Goal: Task Accomplishment & Management: Use online tool/utility

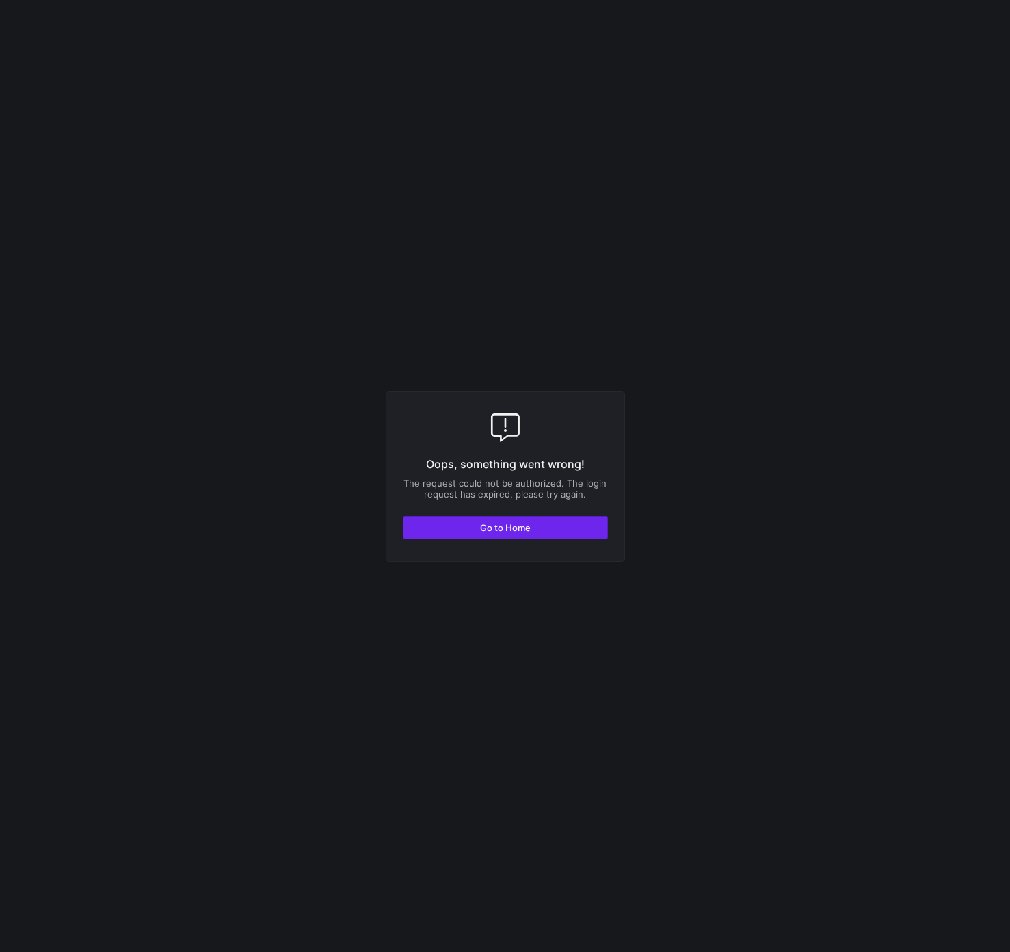
click at [491, 528] on span "Go to Home" at bounding box center [505, 527] width 51 height 11
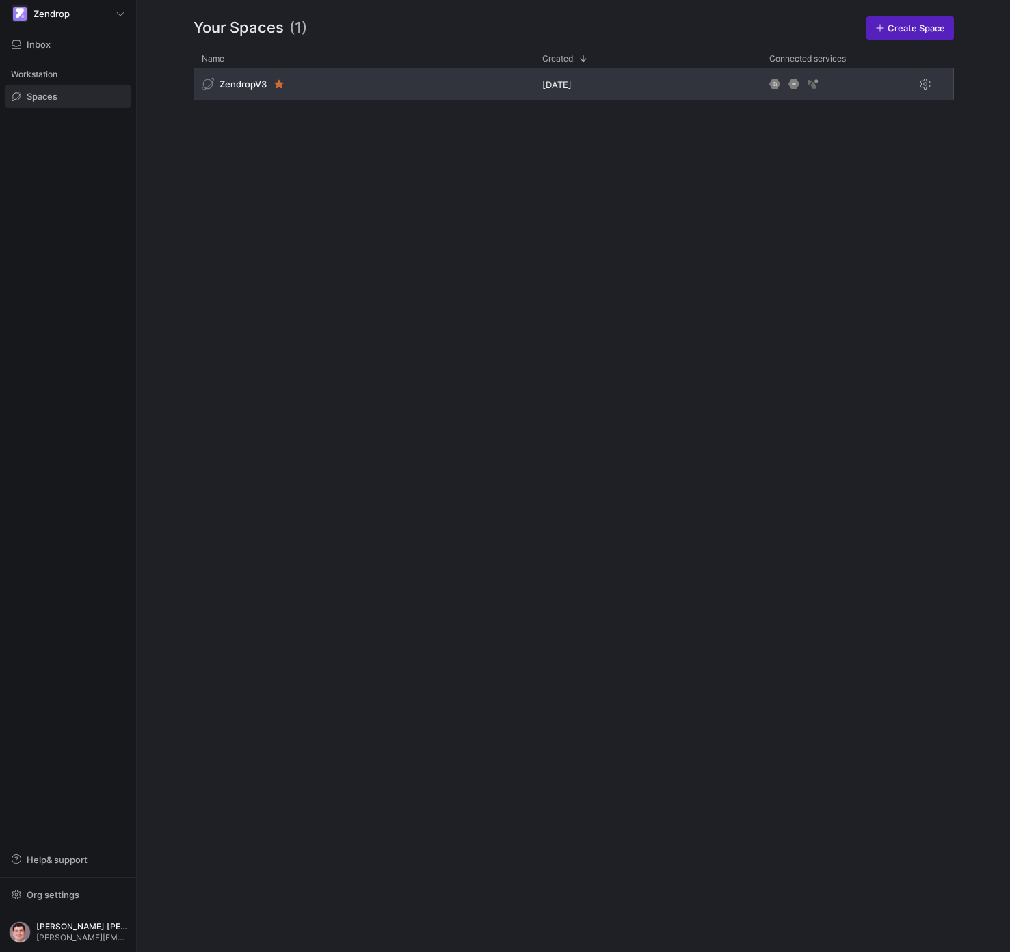
click at [366, 74] on div "ZendropV3" at bounding box center [363, 84] width 340 height 33
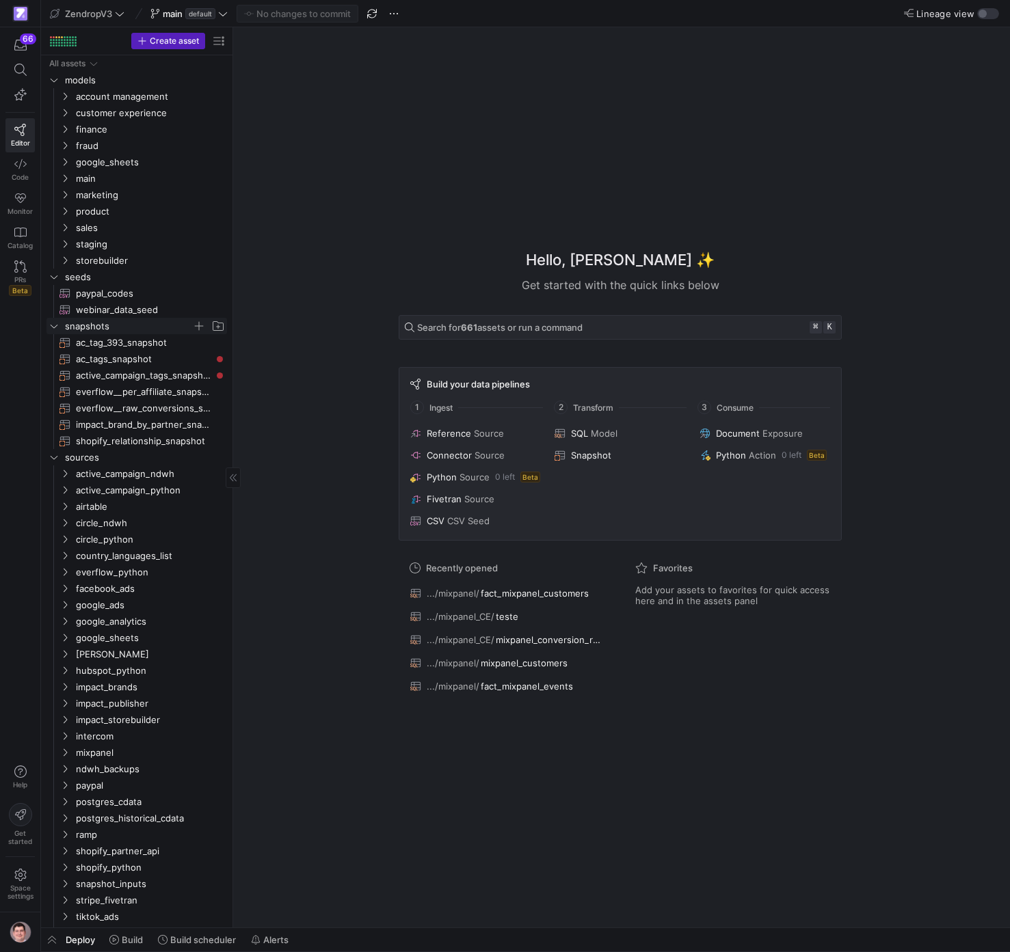
click at [167, 330] on span "snapshots" at bounding box center [128, 327] width 127 height 16
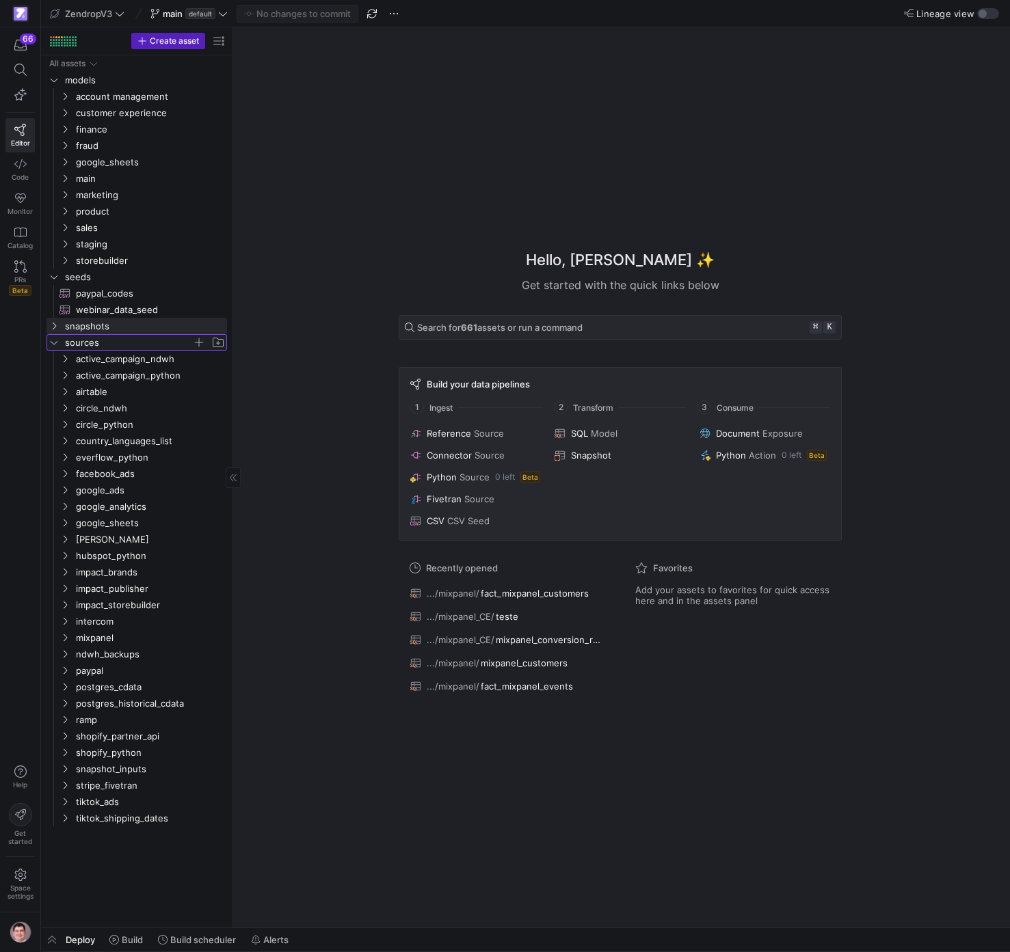
click at [158, 338] on span "sources" at bounding box center [128, 343] width 127 height 16
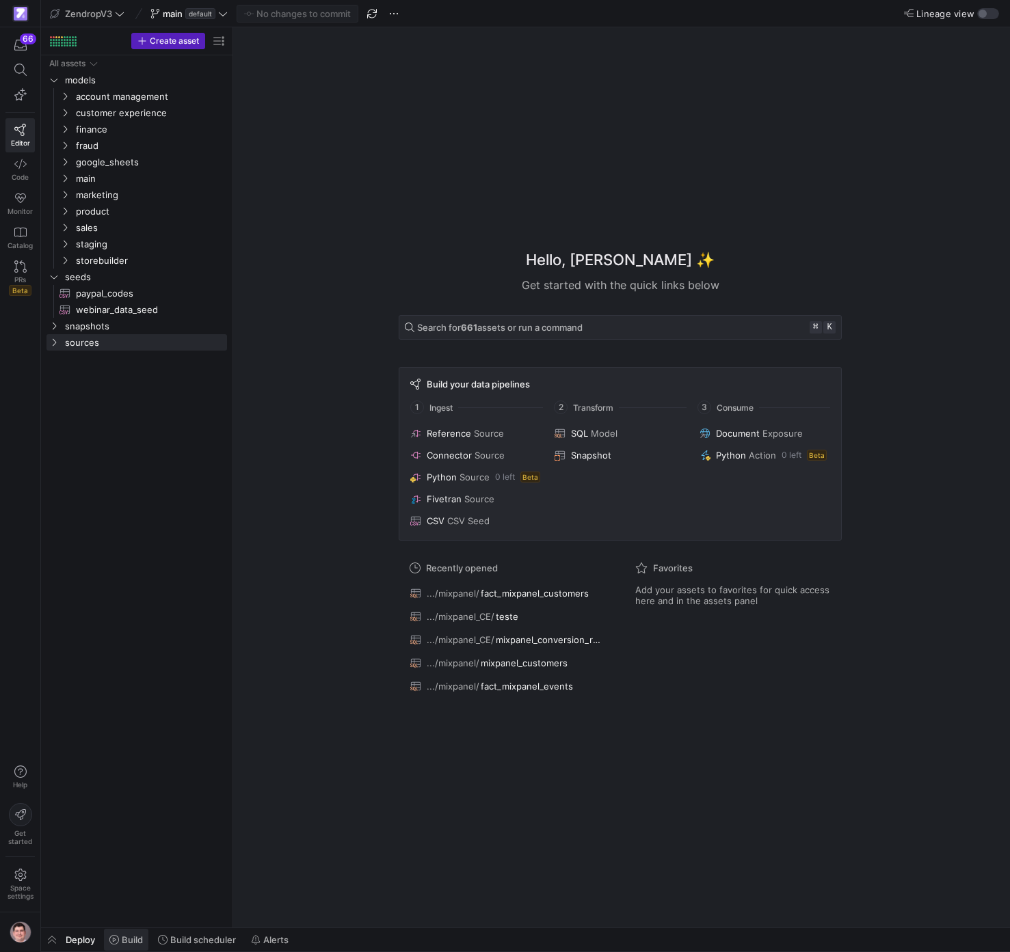
click at [136, 948] on span at bounding box center [126, 940] width 44 height 22
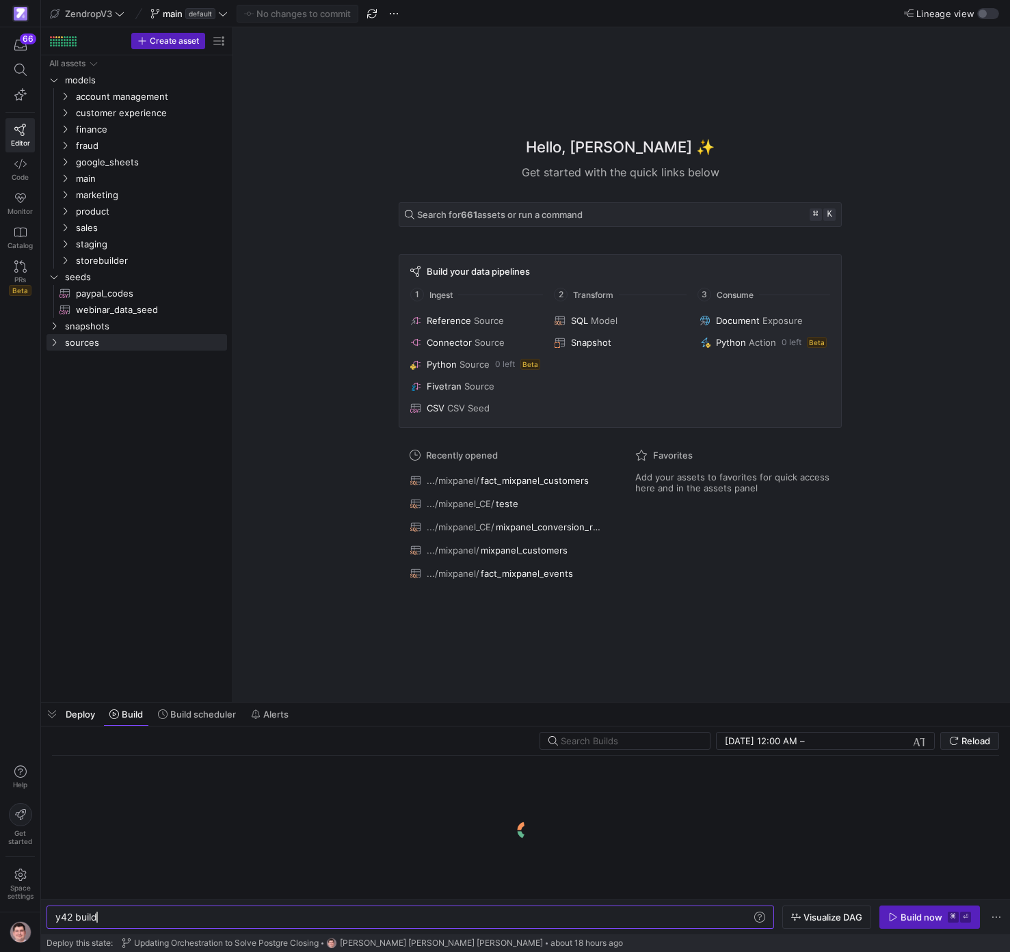
scroll to position [0, 42]
click at [412, 941] on span "[PERSON_NAME] [PERSON_NAME] [PERSON_NAME]" at bounding box center [441, 944] width 203 height 10
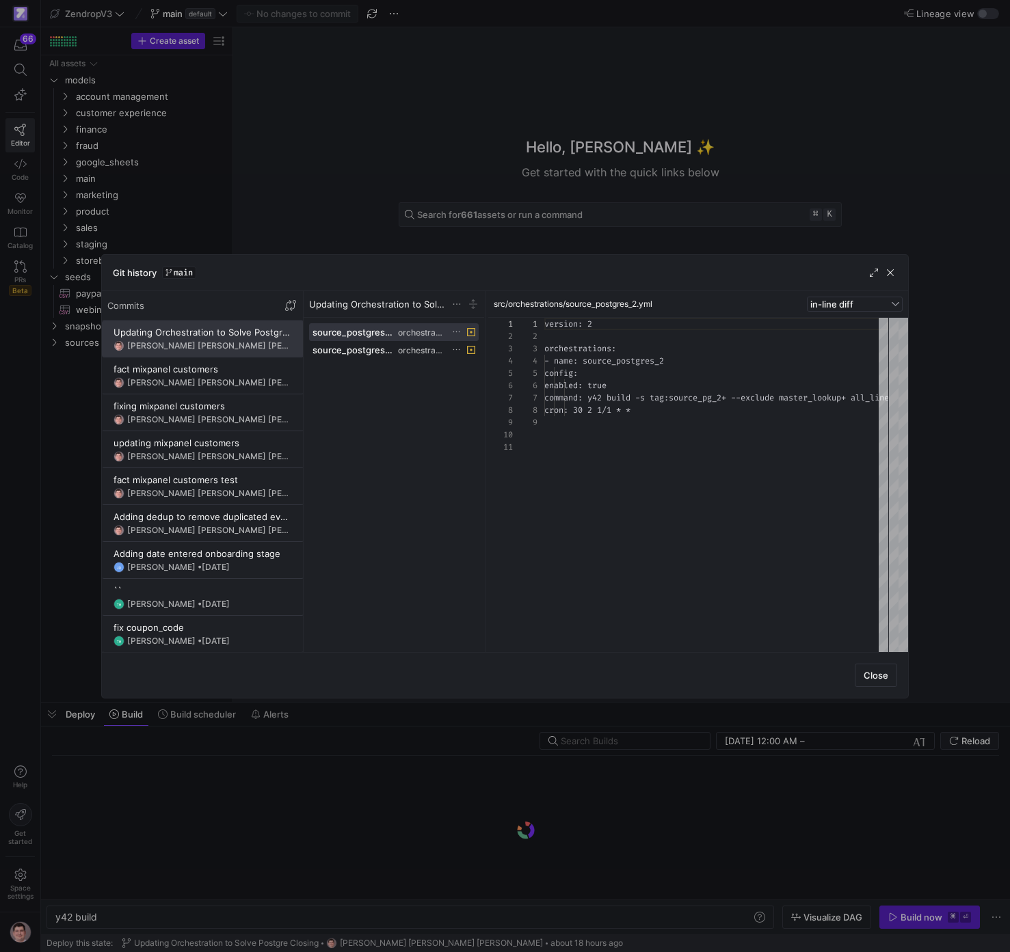
scroll to position [98, 0]
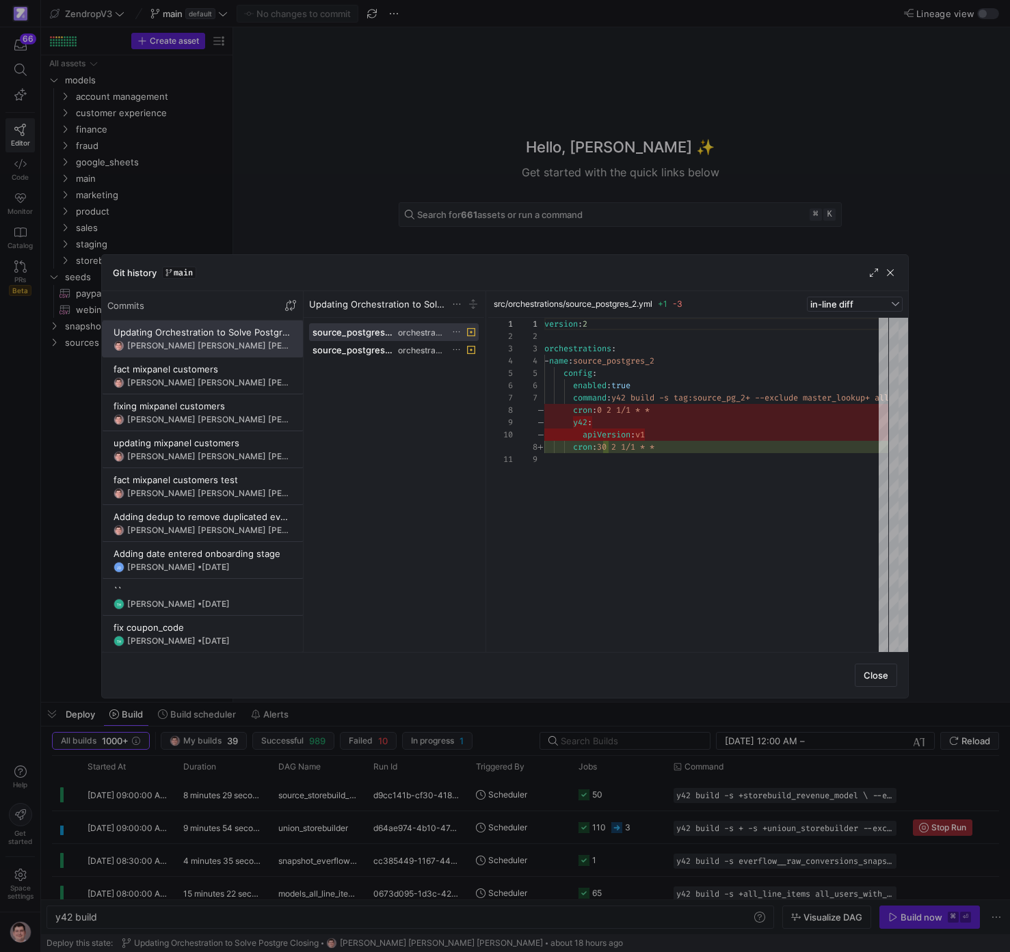
click at [433, 845] on div at bounding box center [505, 476] width 1010 height 952
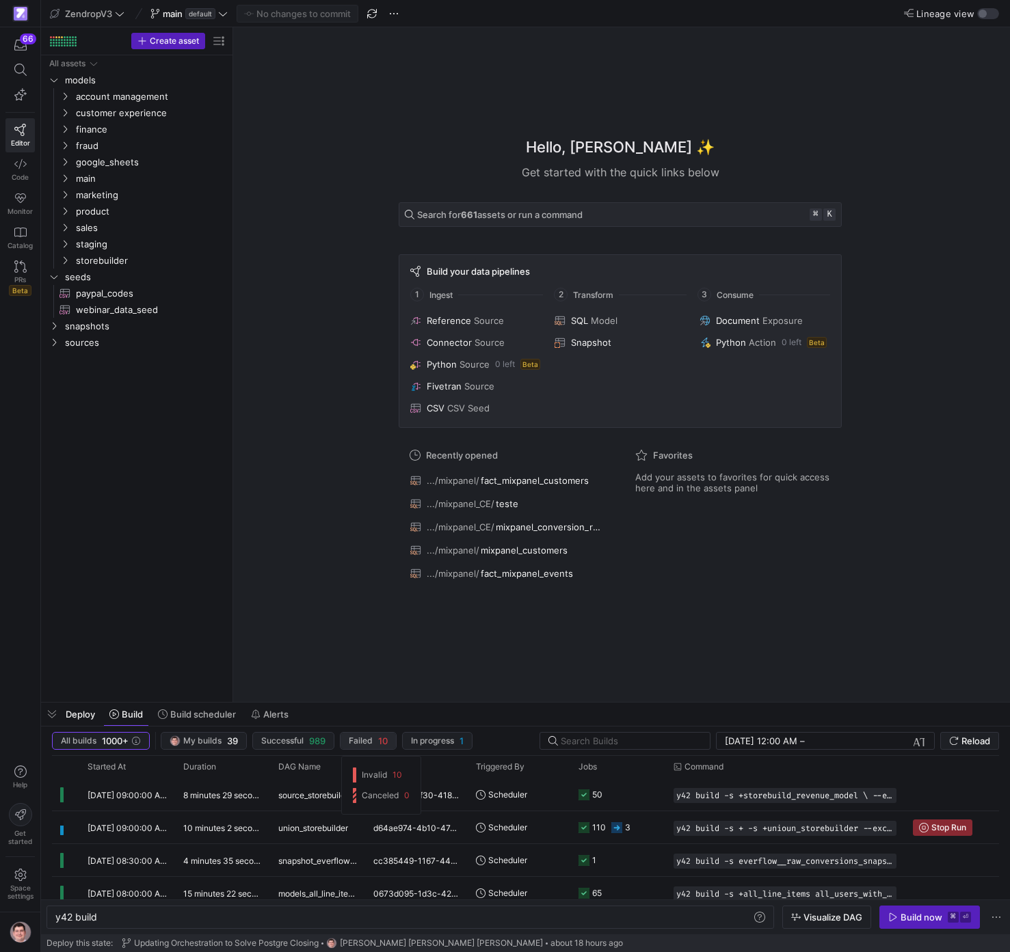
click at [366, 741] on span "Failed" at bounding box center [361, 741] width 24 height 10
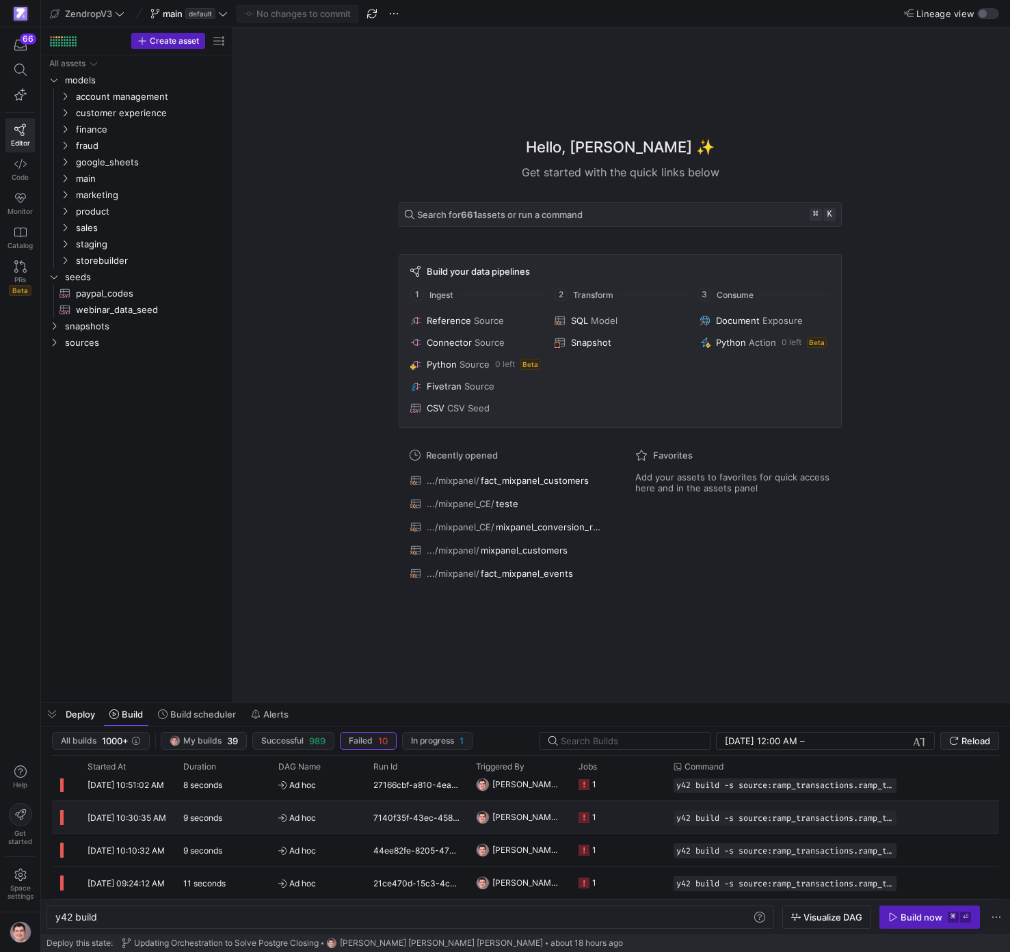
scroll to position [0, 0]
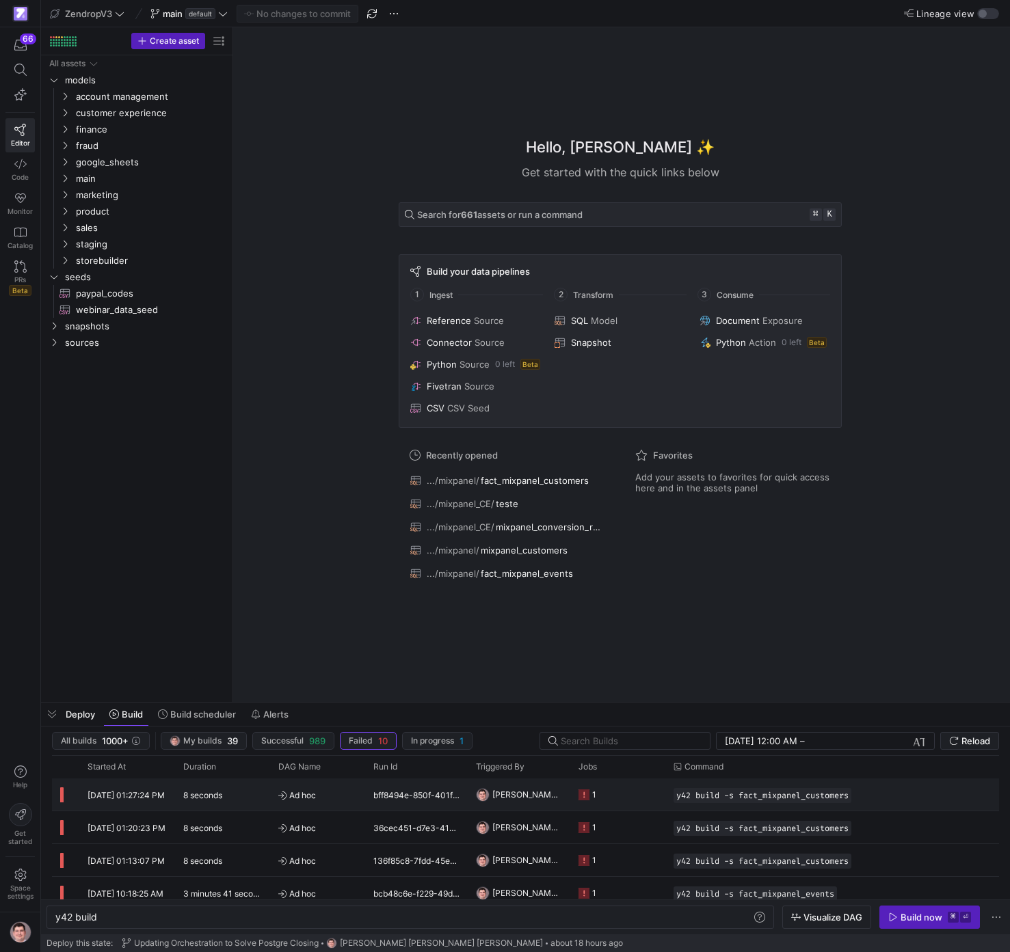
click at [422, 790] on div "bff8494e-850f-401f-b3cf-1d7fd8224404" at bounding box center [416, 795] width 103 height 32
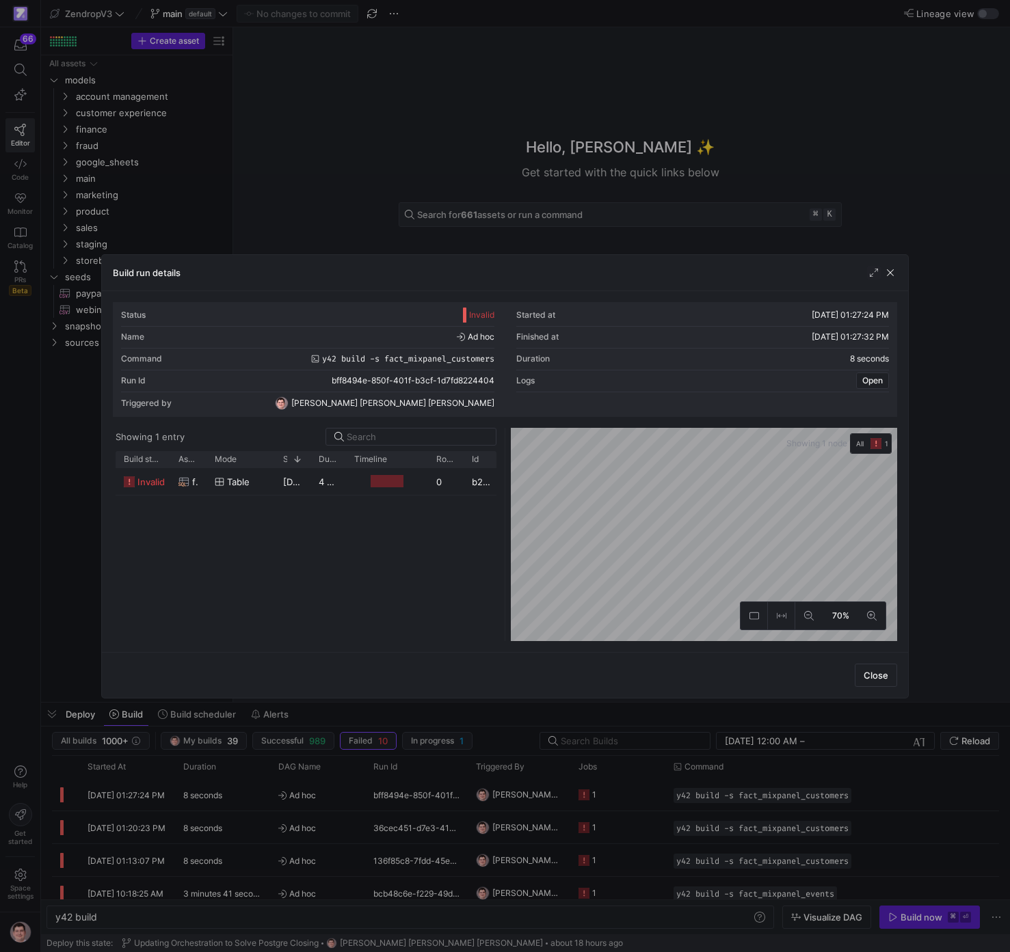
click at [351, 792] on div at bounding box center [505, 476] width 1010 height 952
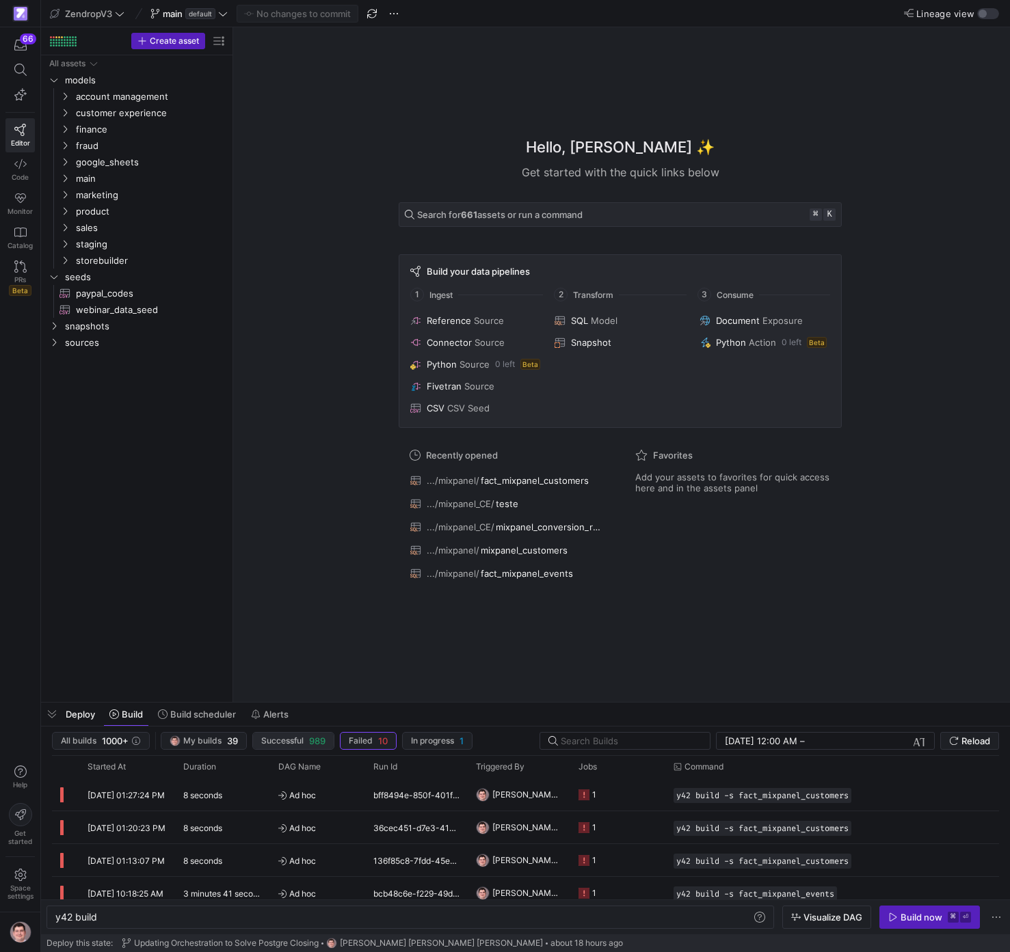
click at [265, 747] on span "button" at bounding box center [293, 741] width 81 height 16
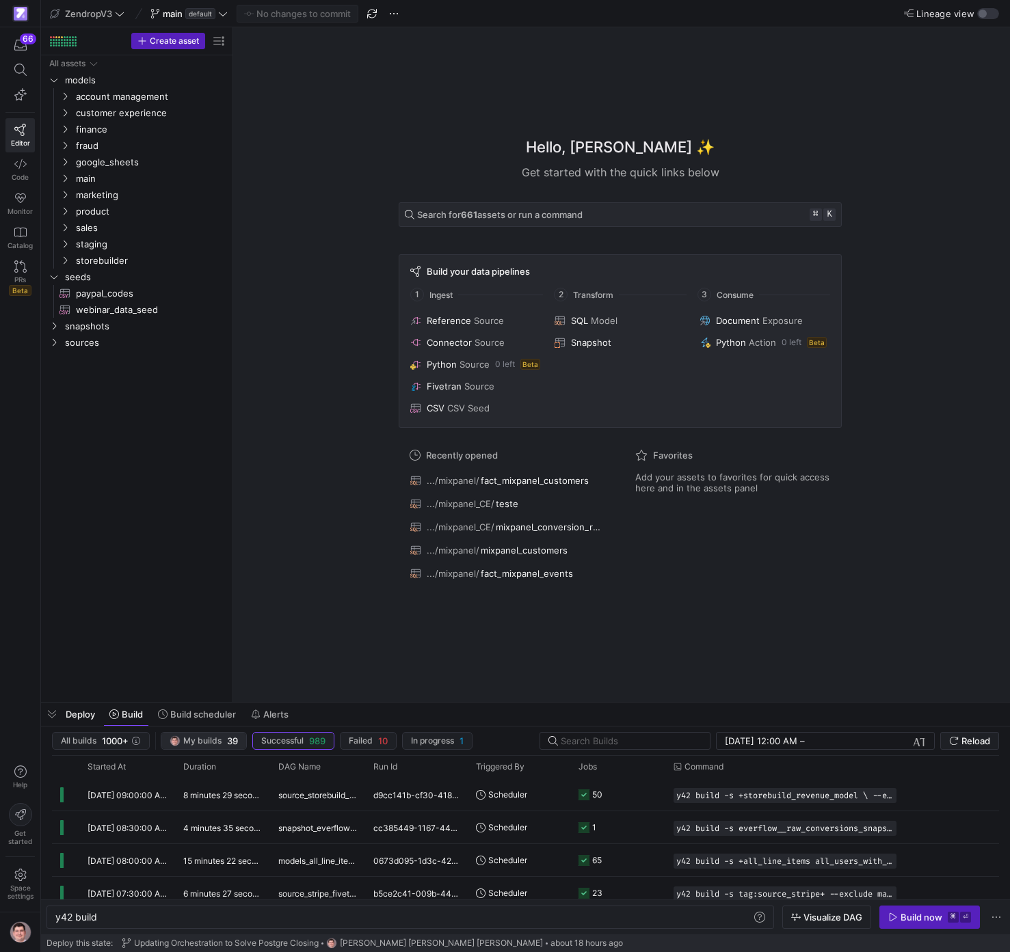
click at [227, 745] on span "My builds 39" at bounding box center [204, 741] width 68 height 11
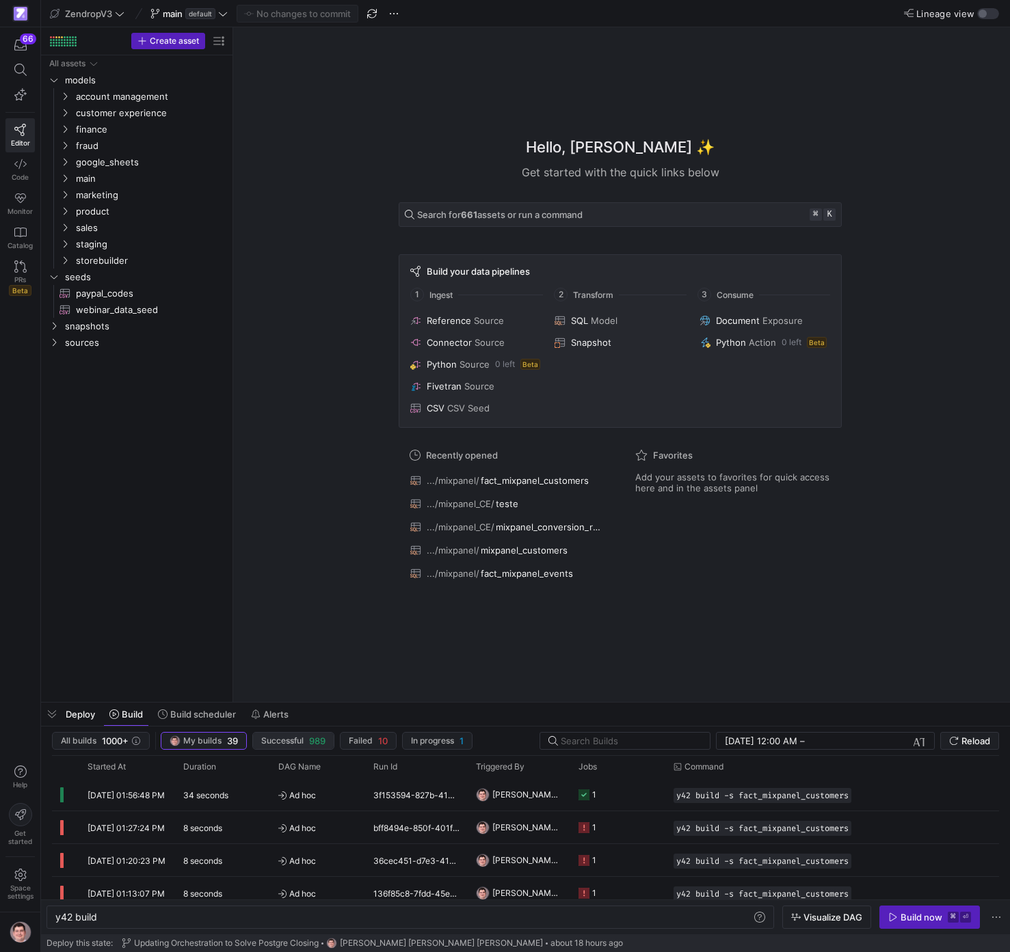
click at [301, 742] on span "Successful" at bounding box center [282, 741] width 42 height 10
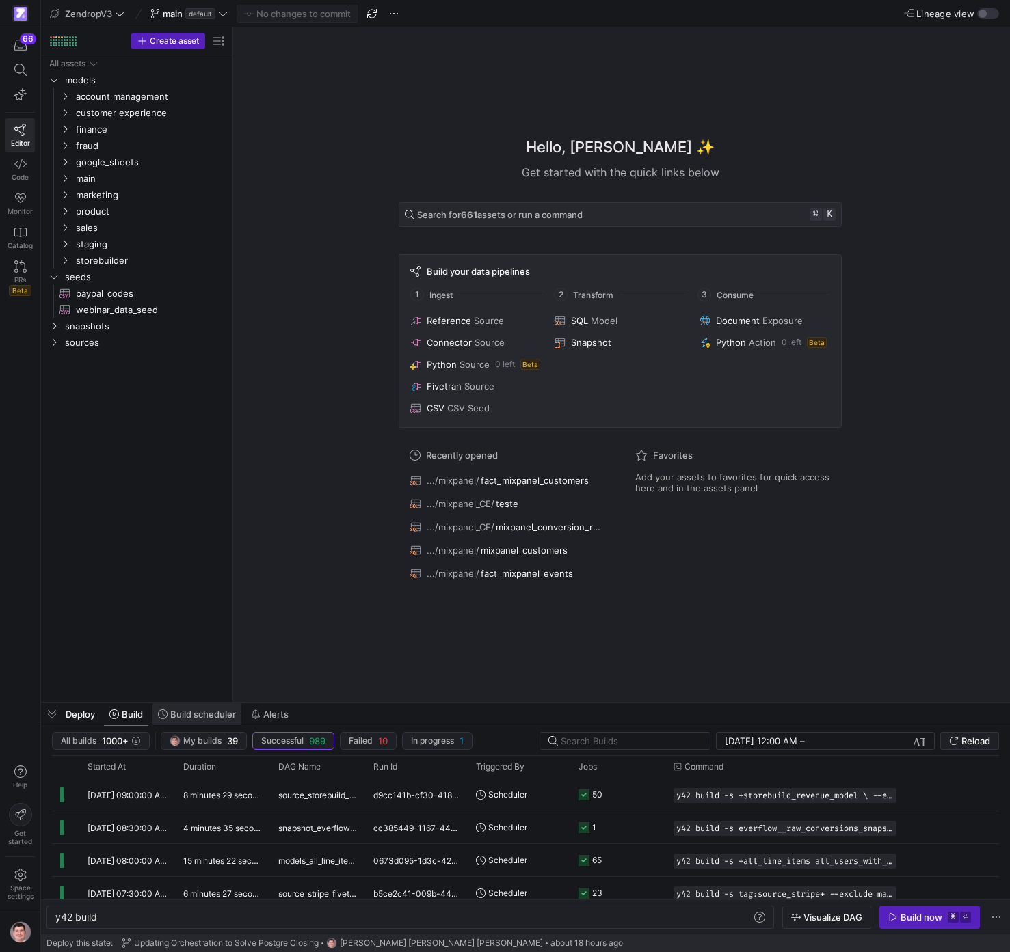
click at [180, 721] on span at bounding box center [196, 714] width 89 height 22
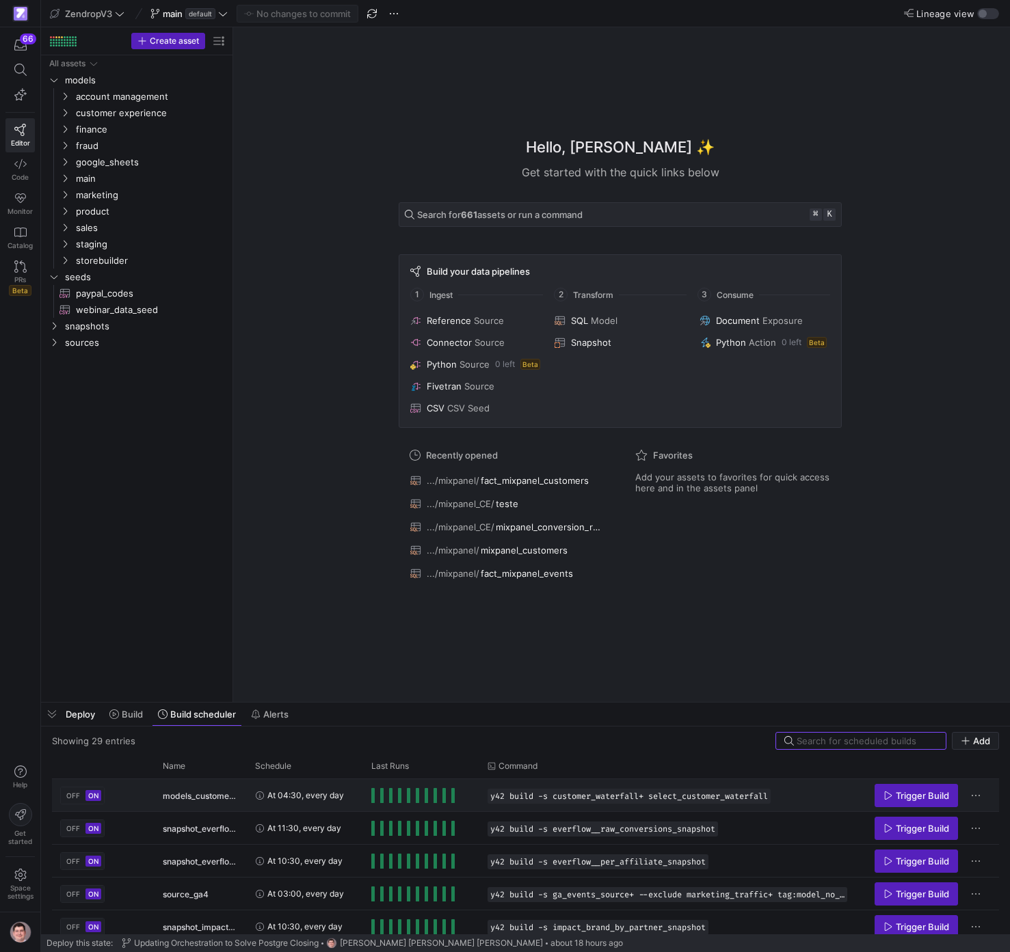
scroll to position [111, 0]
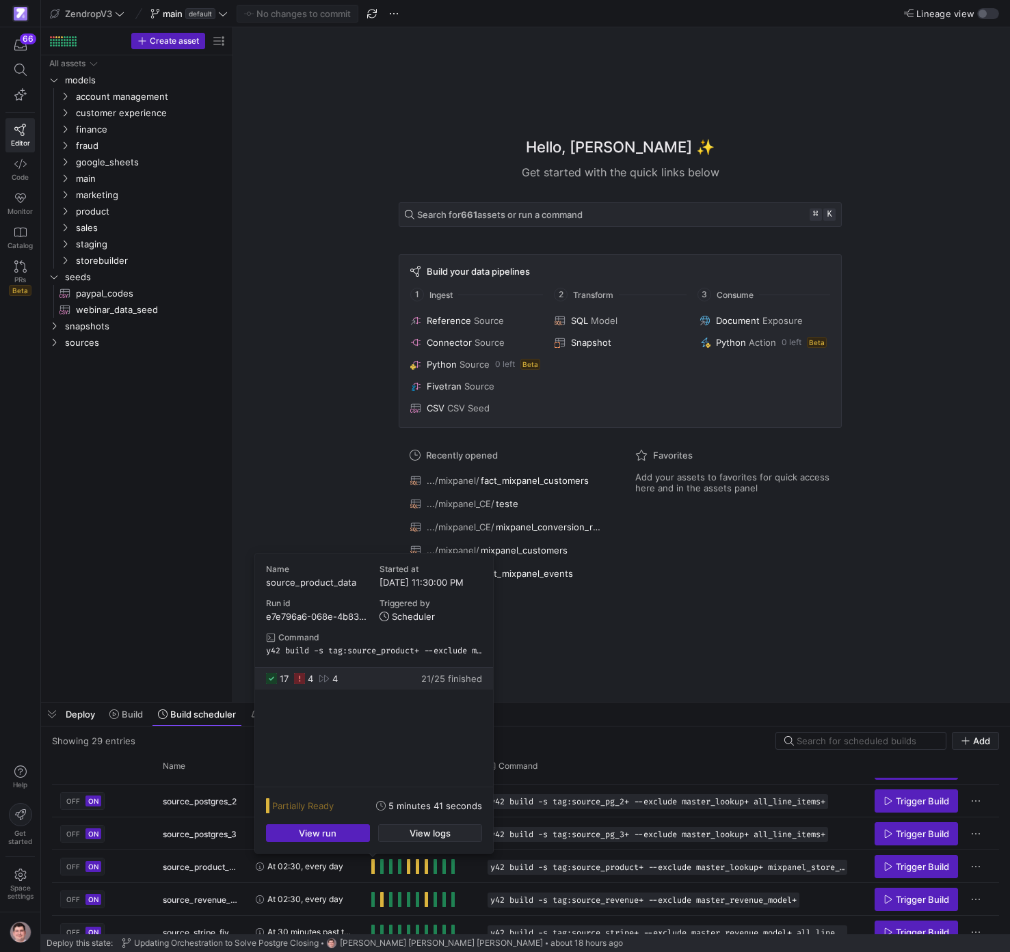
click at [391, 831] on span "button" at bounding box center [430, 833] width 103 height 16
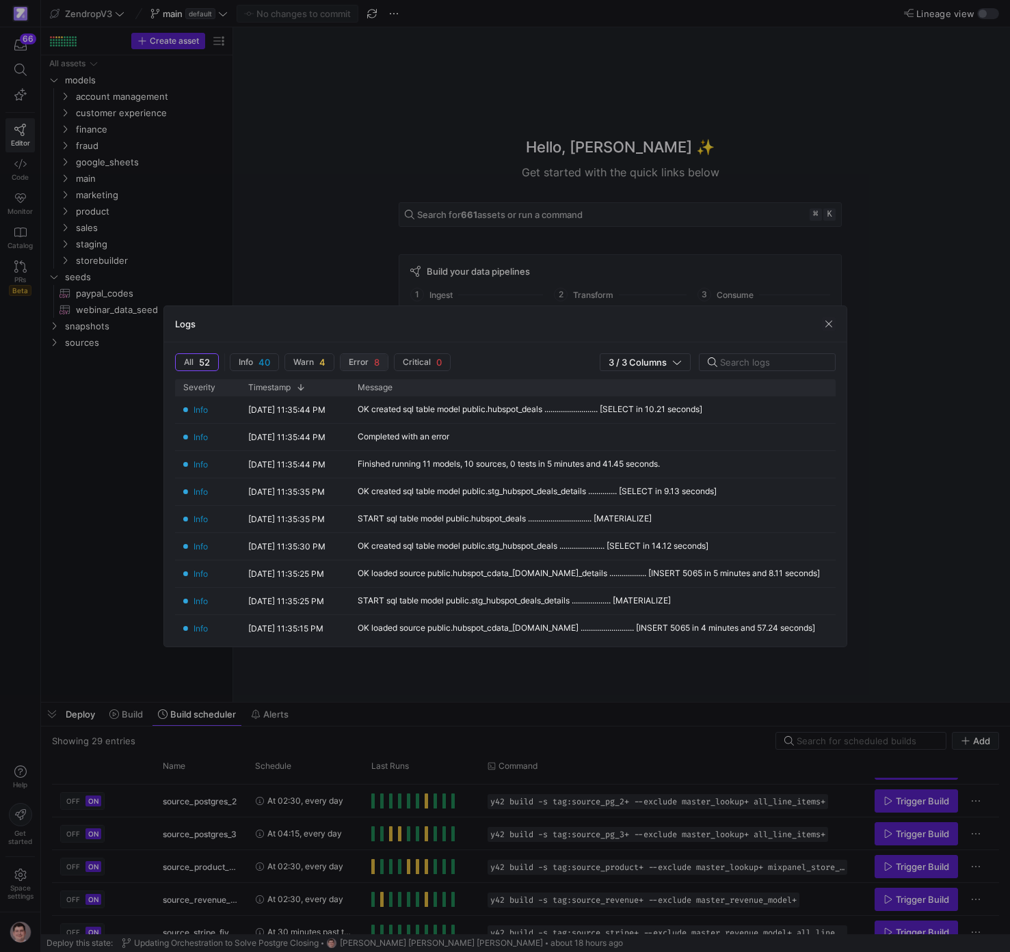
click at [370, 364] on span "Error 8" at bounding box center [364, 362] width 31 height 11
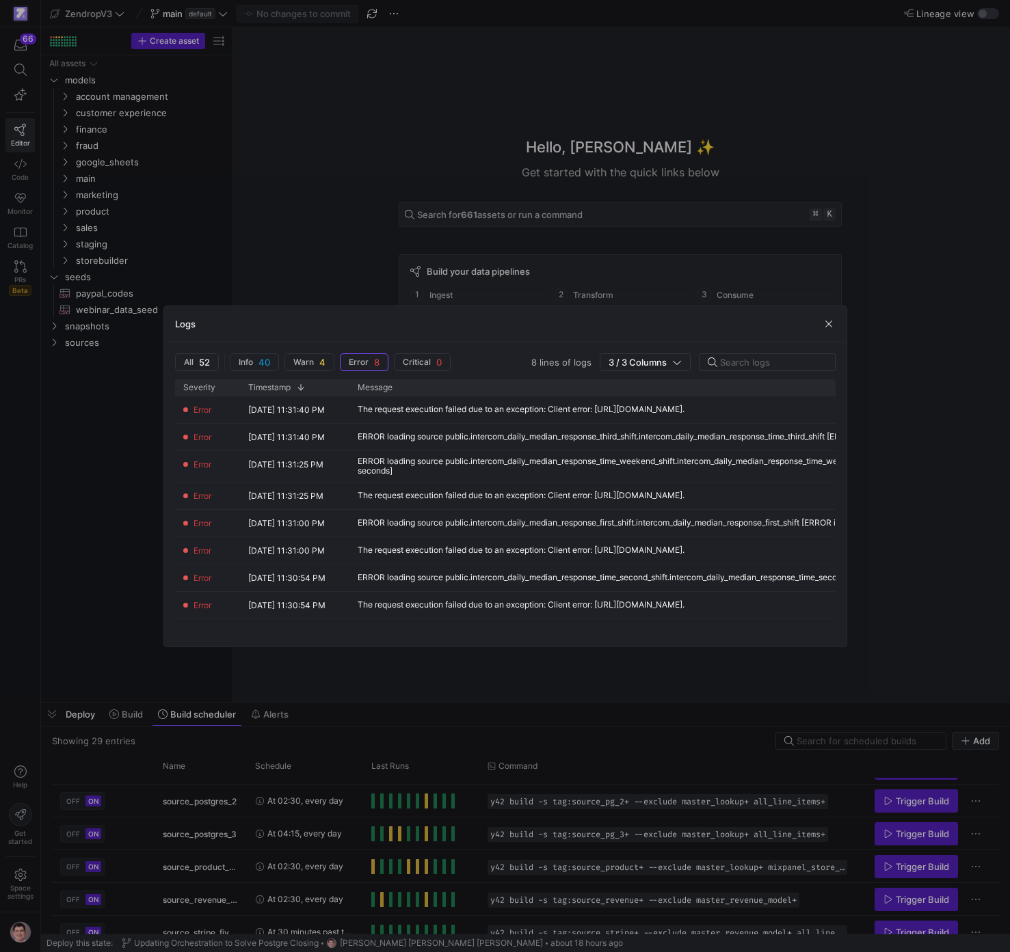
click at [475, 668] on div at bounding box center [505, 476] width 1010 height 952
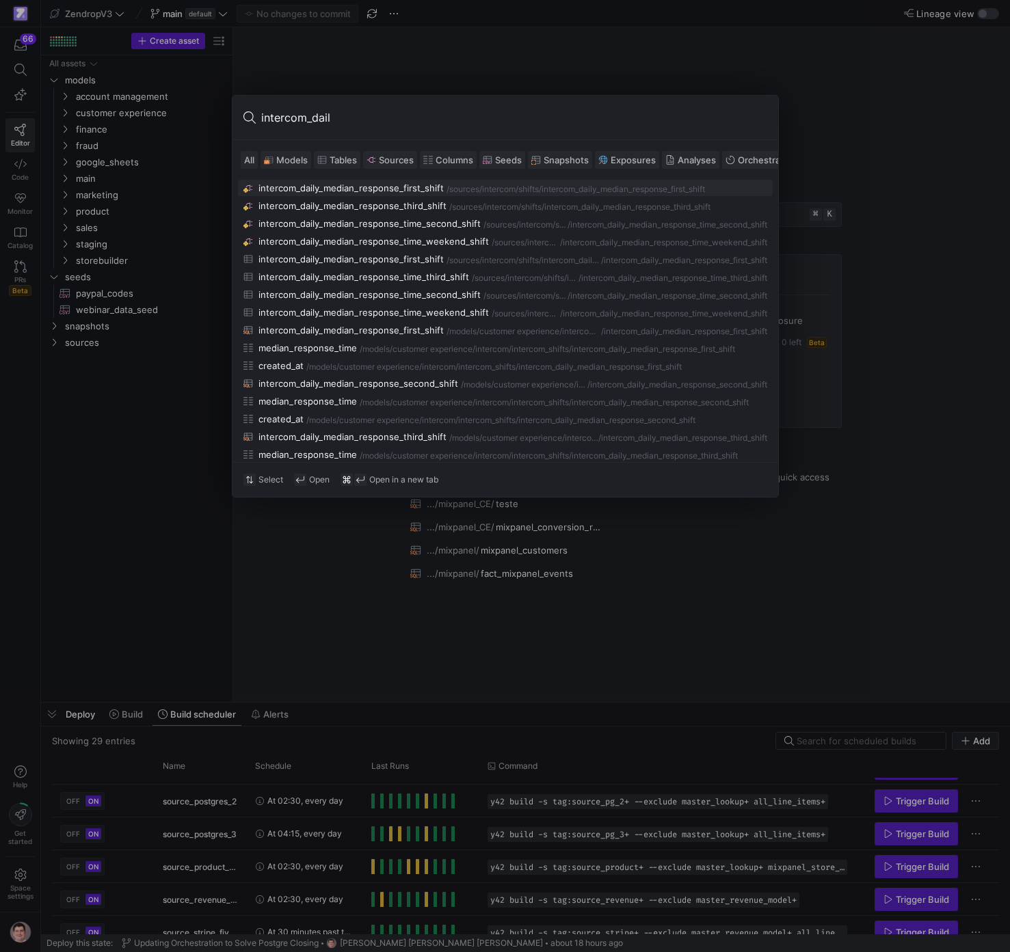
type input "intercom_daily"
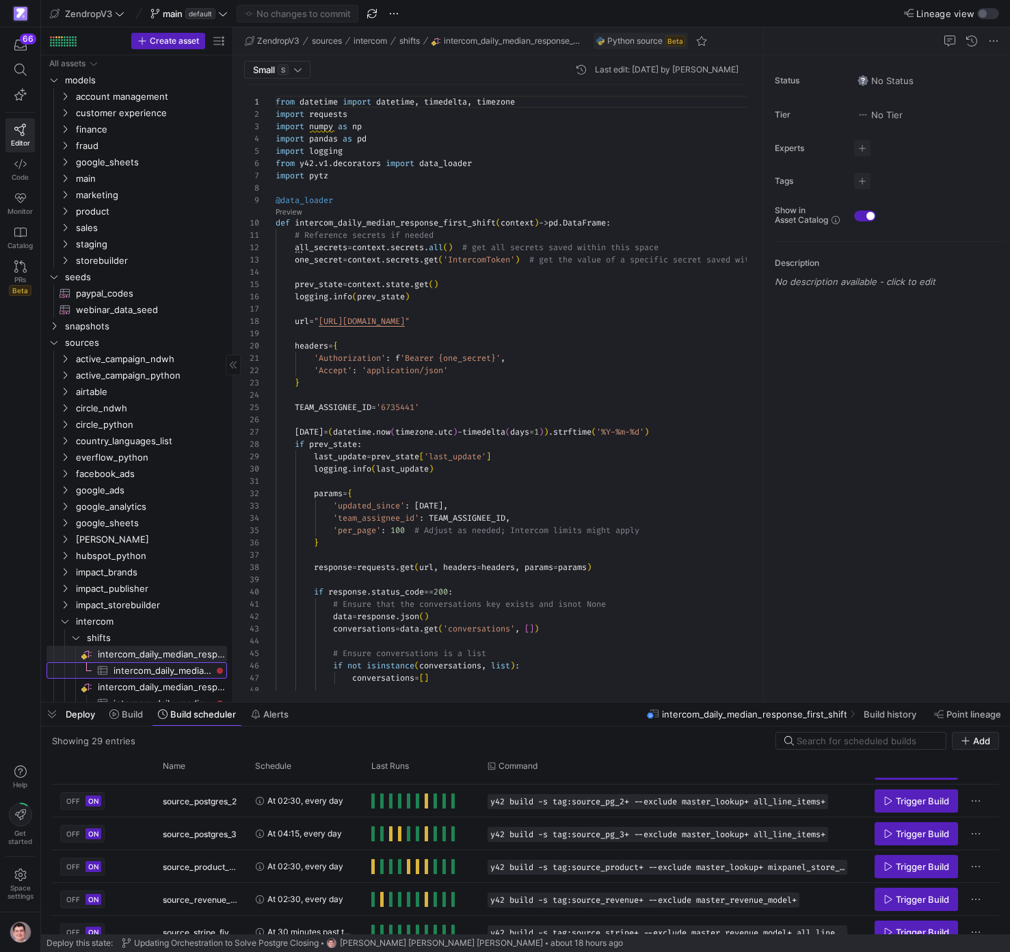
click at [197, 671] on span "intercom_daily_median_response_first_shift​​​​​​​​​" at bounding box center [162, 671] width 98 height 16
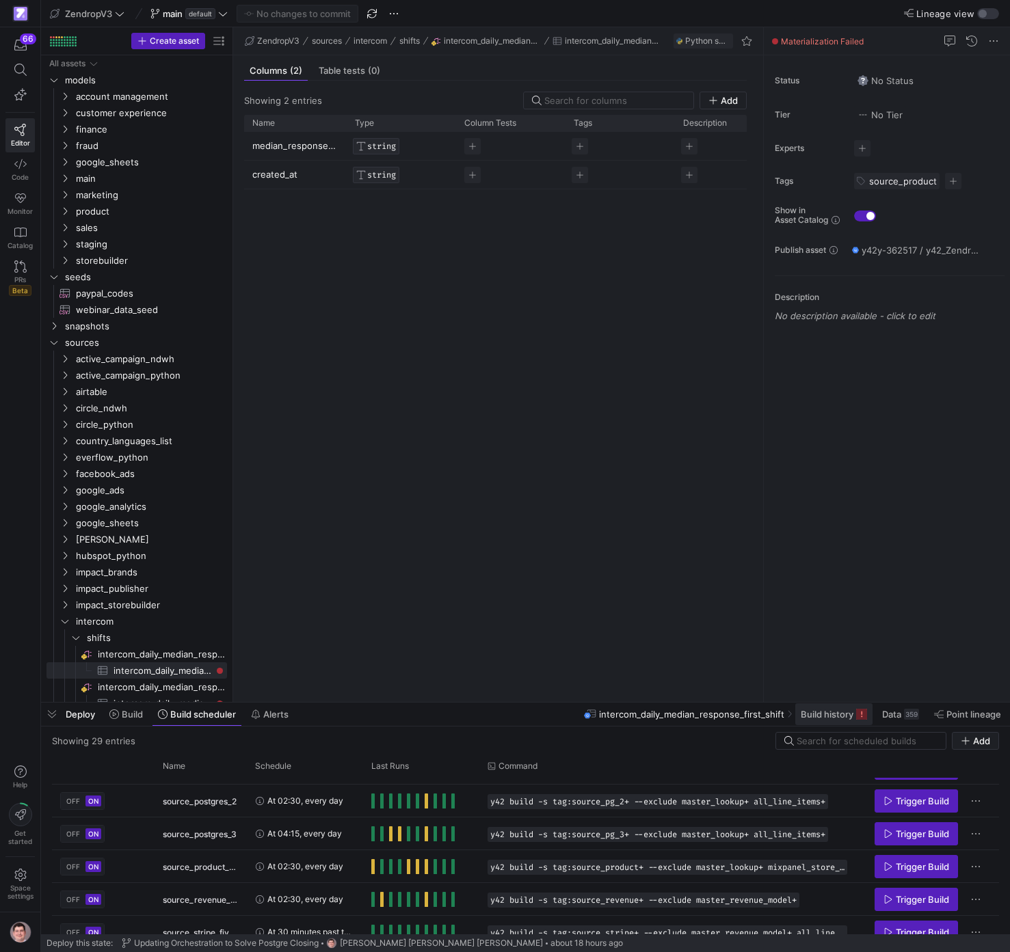
click at [859, 711] on icon at bounding box center [861, 714] width 11 height 11
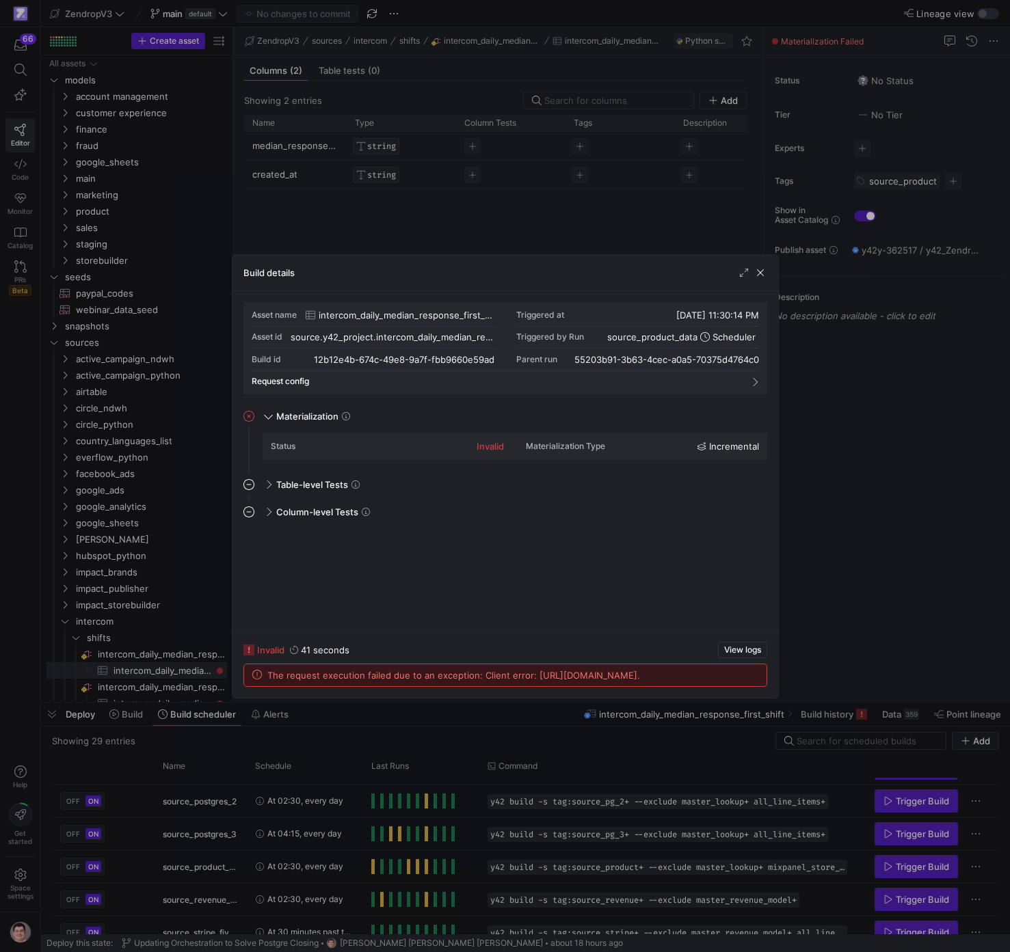
click at [909, 613] on div at bounding box center [505, 476] width 1010 height 952
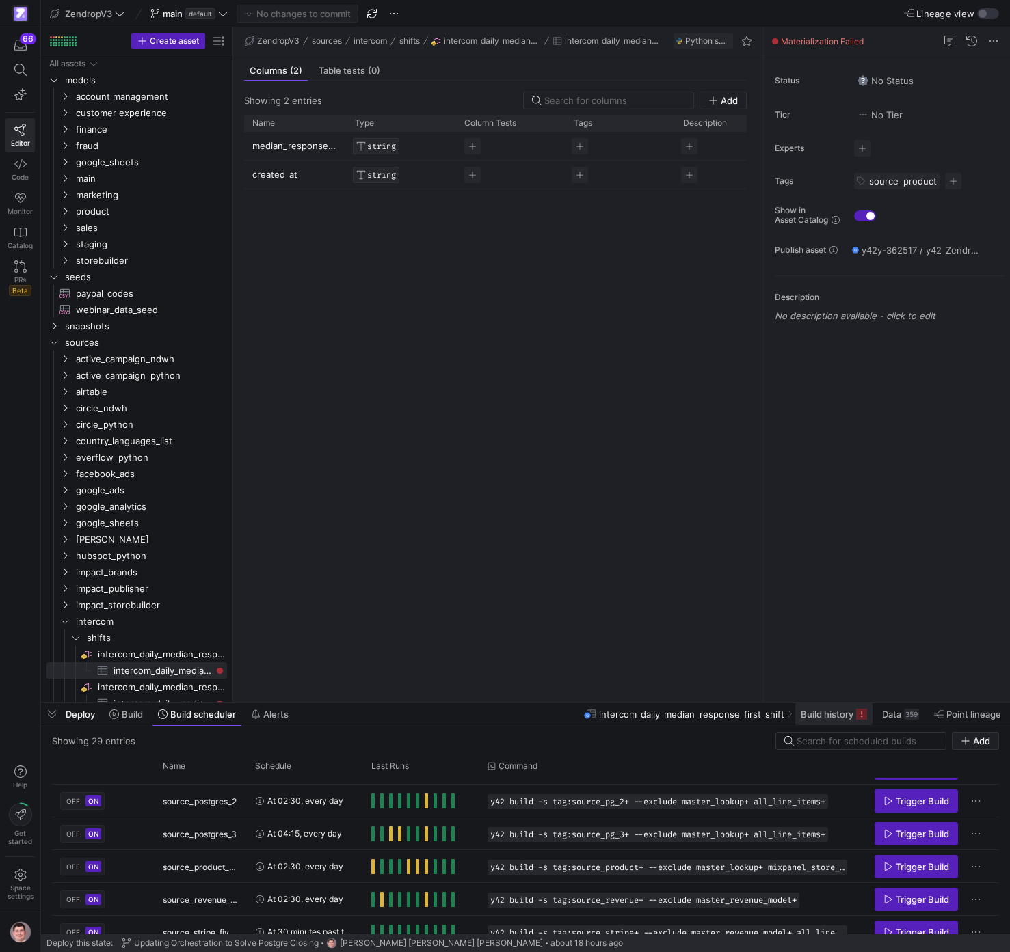
click at [817, 713] on span "Build history" at bounding box center [827, 714] width 53 height 11
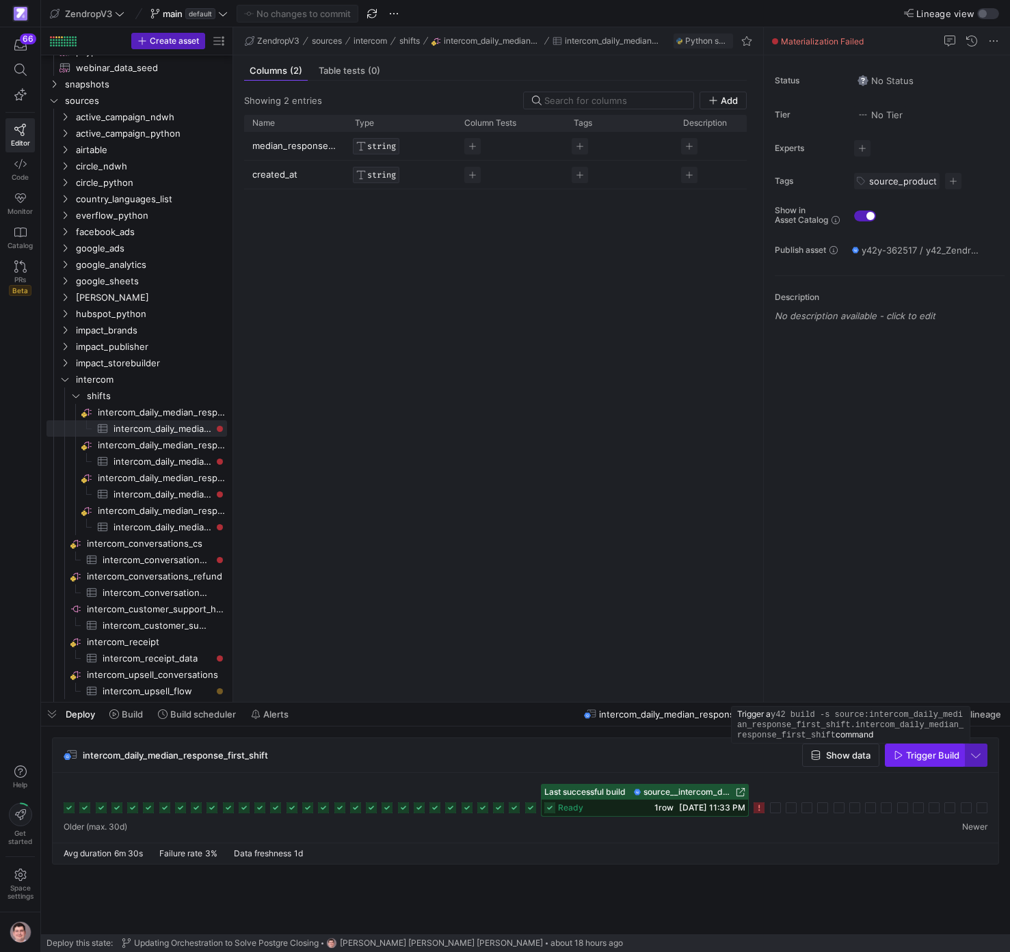
click at [928, 753] on span "Trigger Build" at bounding box center [932, 755] width 53 height 11
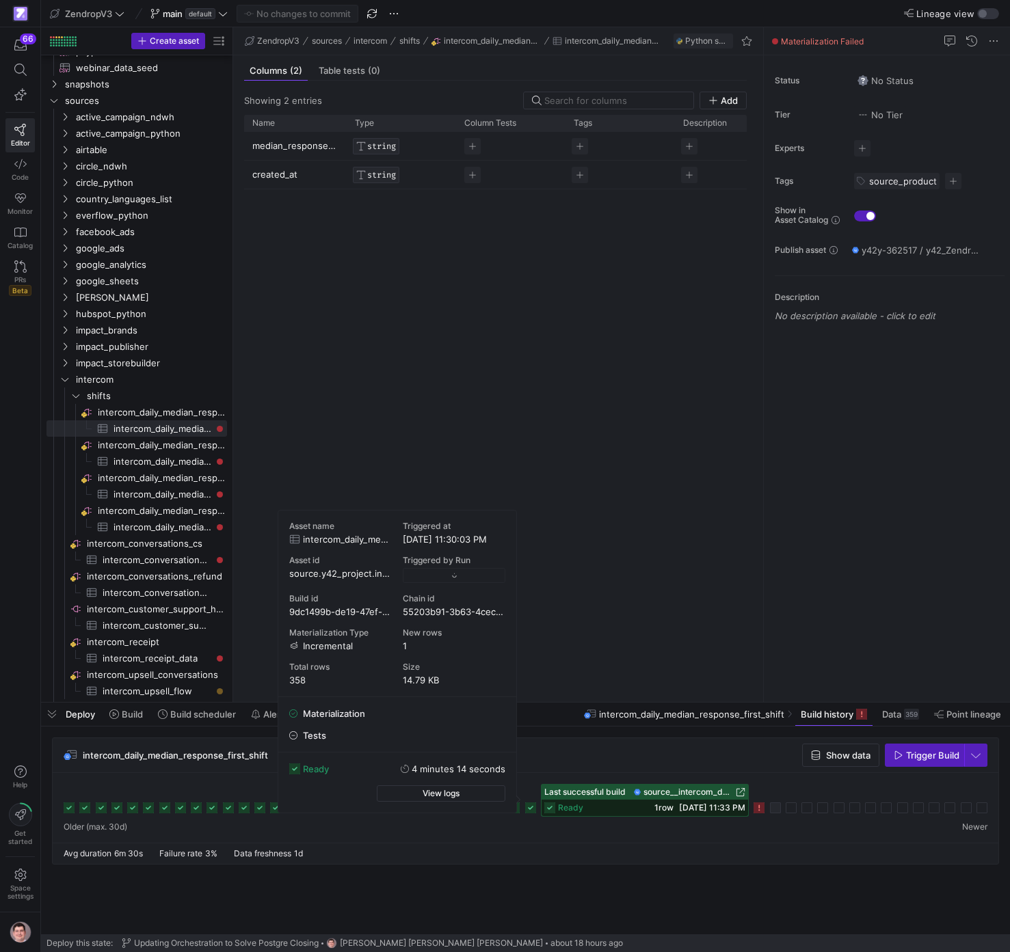
click at [530, 811] on icon at bounding box center [530, 808] width 11 height 11
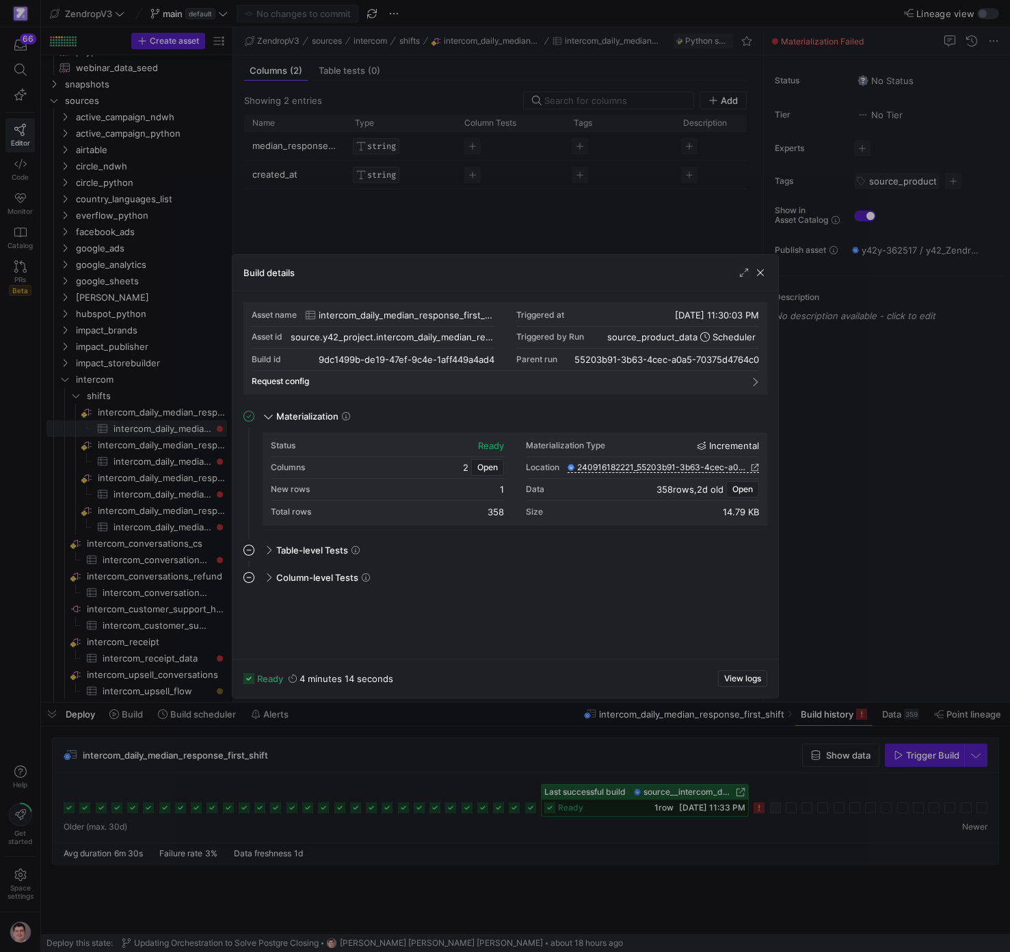
click at [510, 756] on div at bounding box center [505, 476] width 1010 height 952
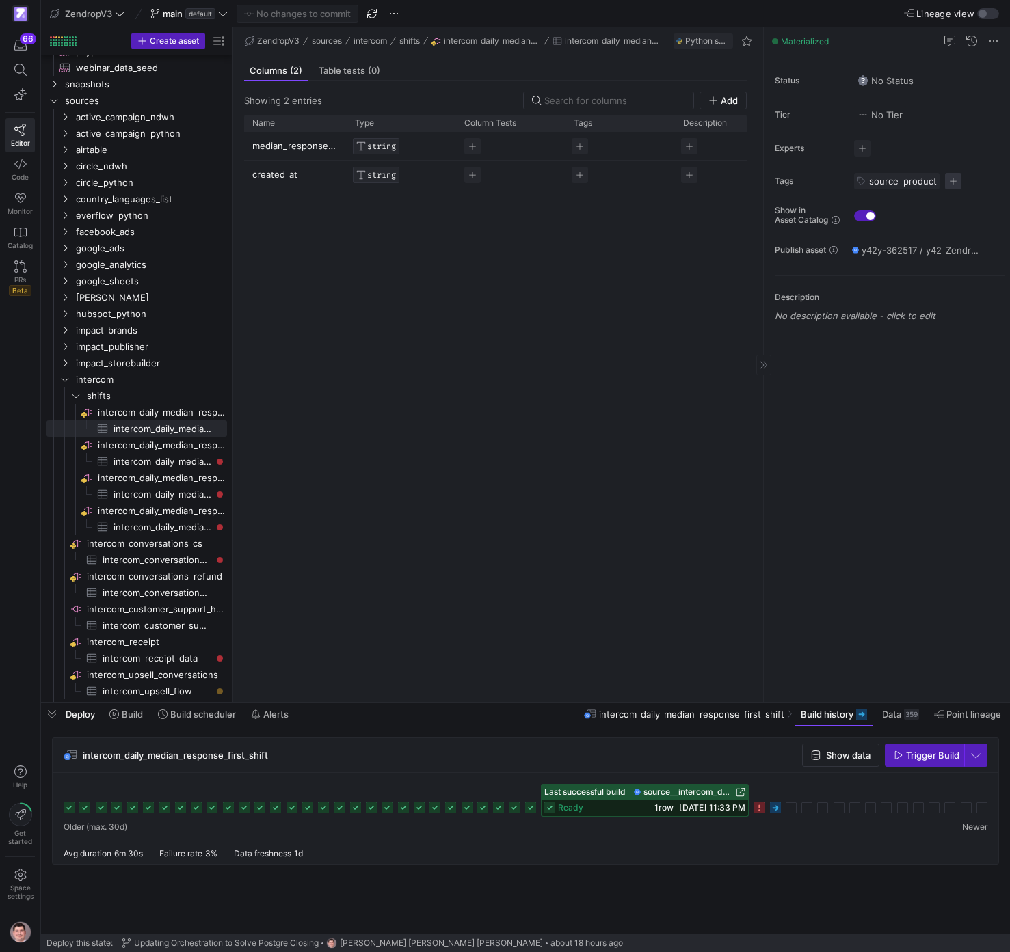
click at [950, 179] on span "button" at bounding box center [953, 181] width 16 height 16
type input "source_intercom"
click at [919, 358] on span ""source_intercom"" at bounding box center [913, 360] width 78 height 11
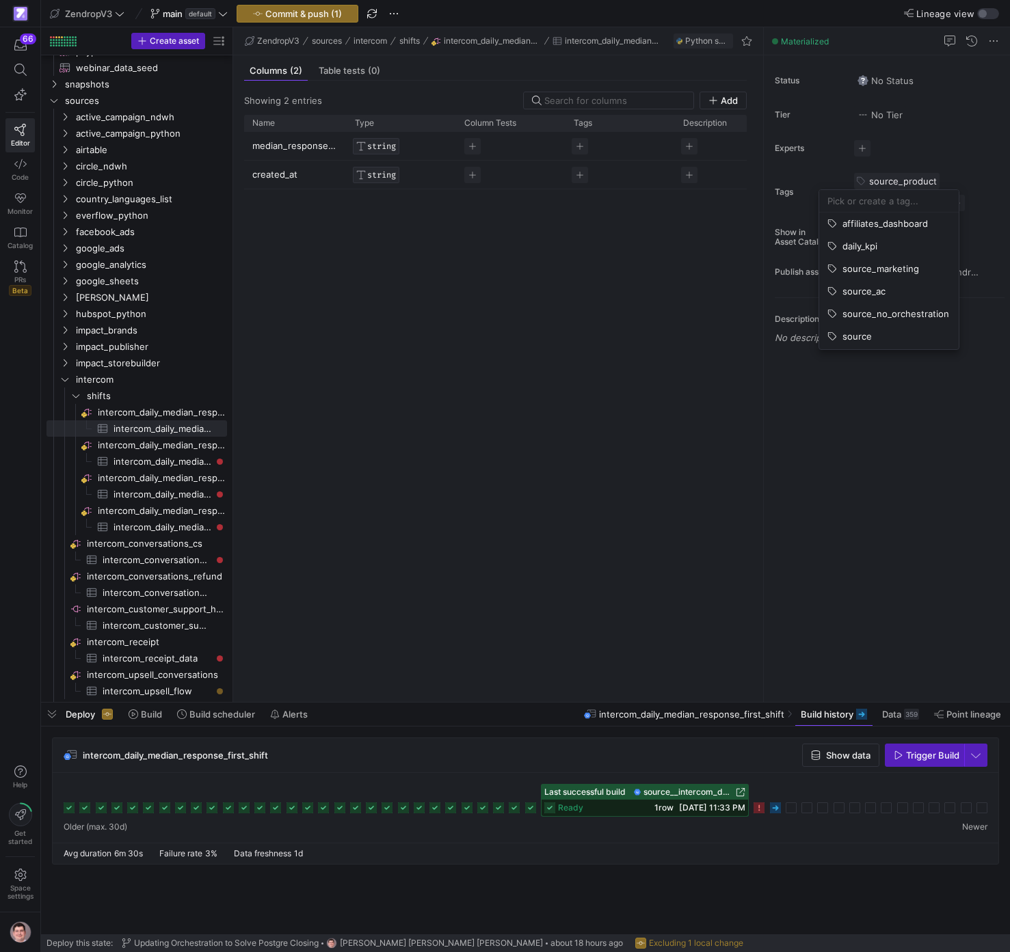
click at [963, 172] on div at bounding box center [505, 476] width 1010 height 952
click at [932, 182] on span at bounding box center [932, 181] width 8 height 8
click at [187, 465] on span "intercom_daily_median_response_time_third_shift​​​​​​​​​" at bounding box center [162, 462] width 98 height 16
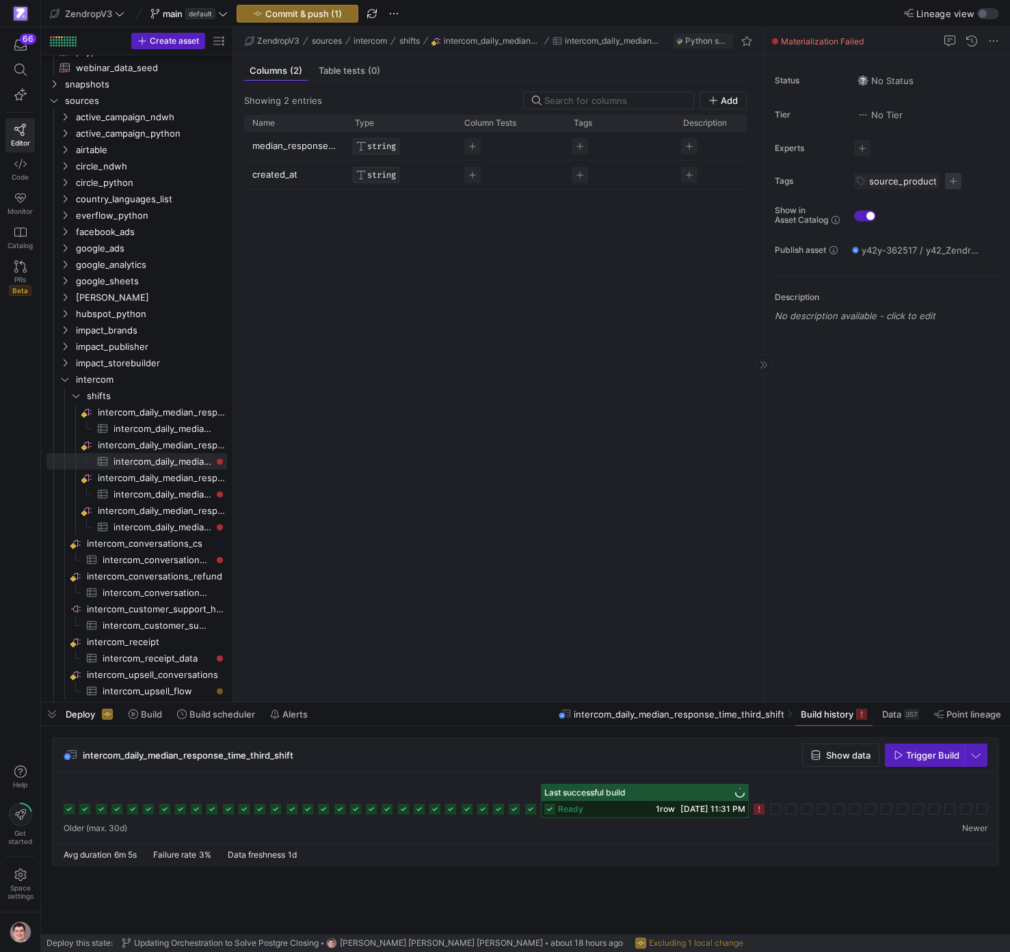
click at [954, 178] on span "button" at bounding box center [953, 181] width 16 height 16
type input "source_interc"
click at [886, 230] on button "source_intercom" at bounding box center [885, 224] width 148 height 22
click at [960, 172] on div at bounding box center [505, 476] width 1010 height 952
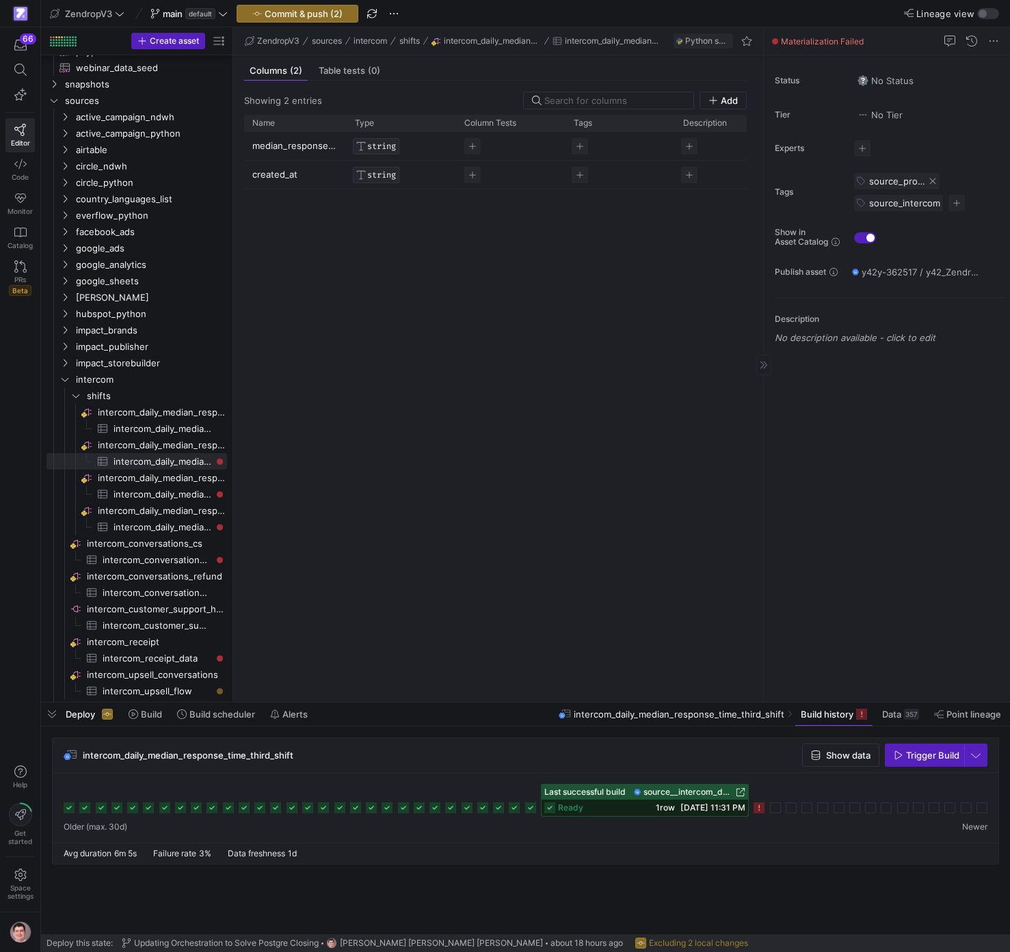
click at [932, 183] on span at bounding box center [932, 181] width 8 height 8
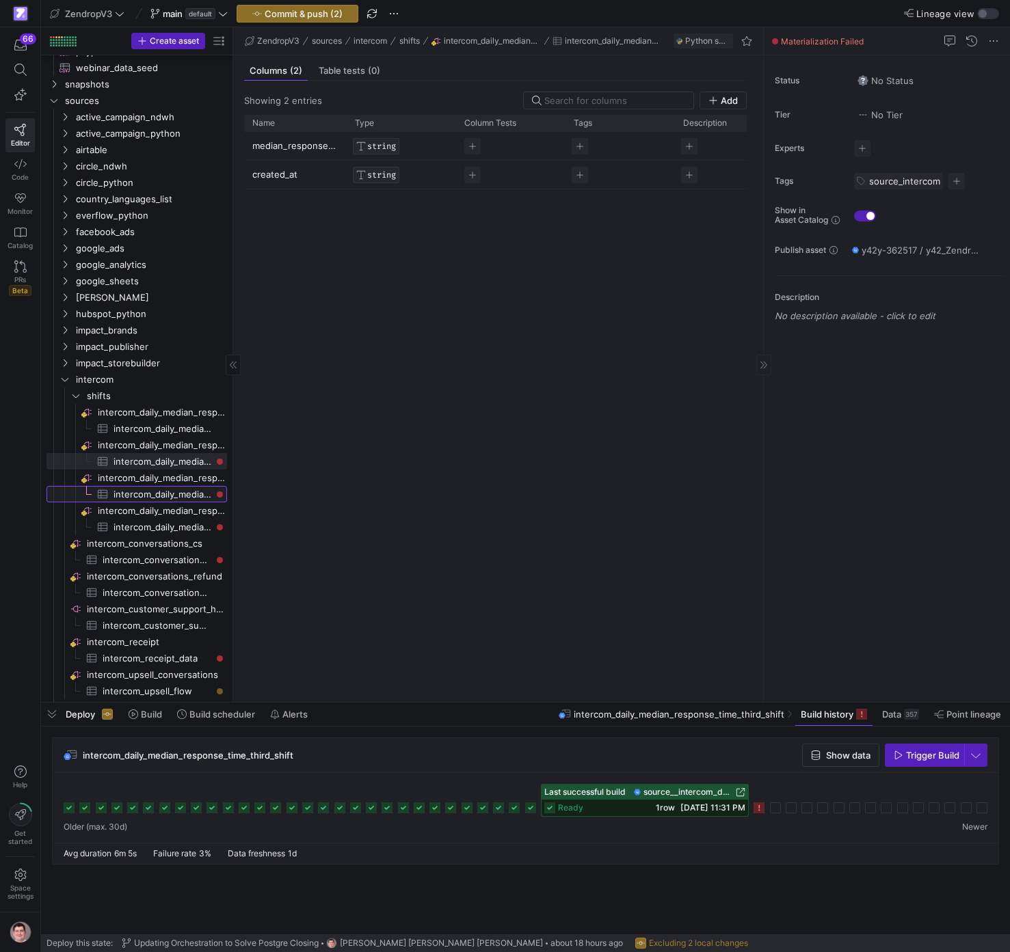
click at [184, 490] on span "intercom_daily_median_response_time_second_shift​​​​​​​​​" at bounding box center [162, 495] width 98 height 16
click at [952, 182] on span "button" at bounding box center [953, 181] width 16 height 16
type input "source_intercom"
click at [891, 221] on span "source_intercom" at bounding box center [877, 223] width 71 height 11
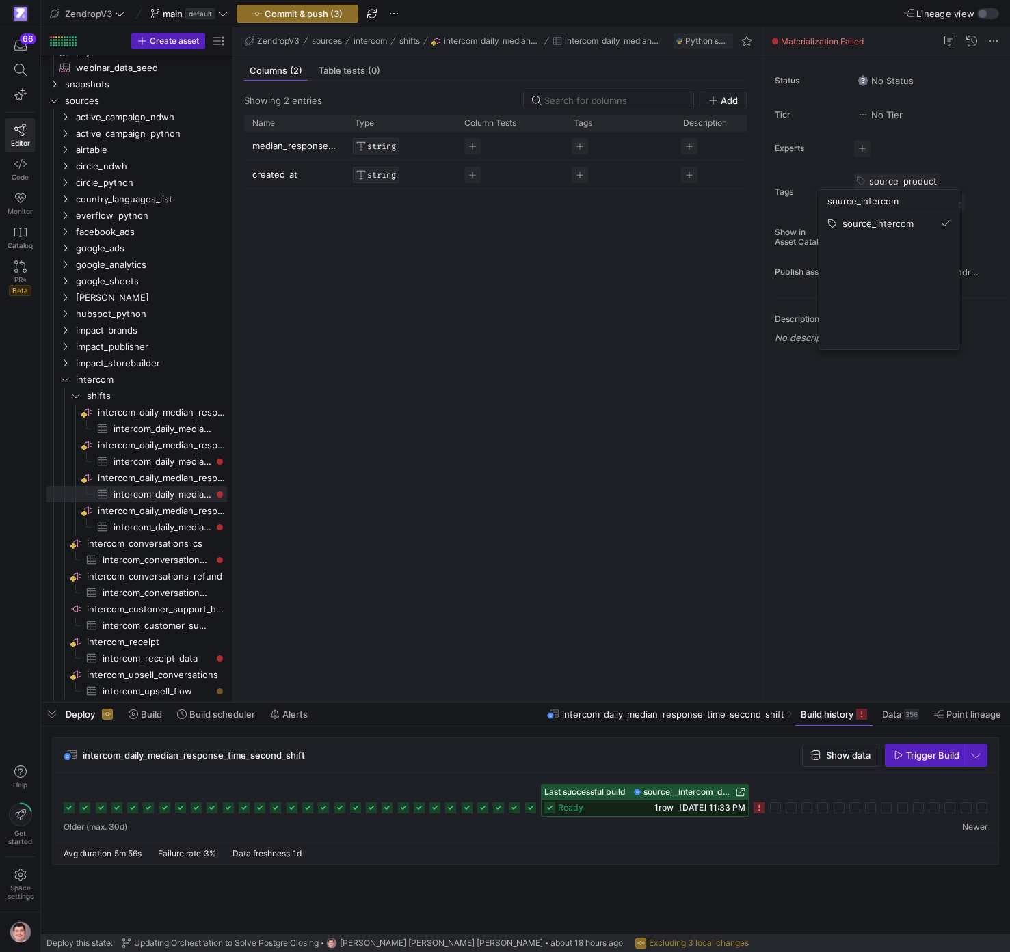
click at [945, 166] on div at bounding box center [505, 476] width 1010 height 952
click at [934, 180] on span at bounding box center [932, 181] width 8 height 8
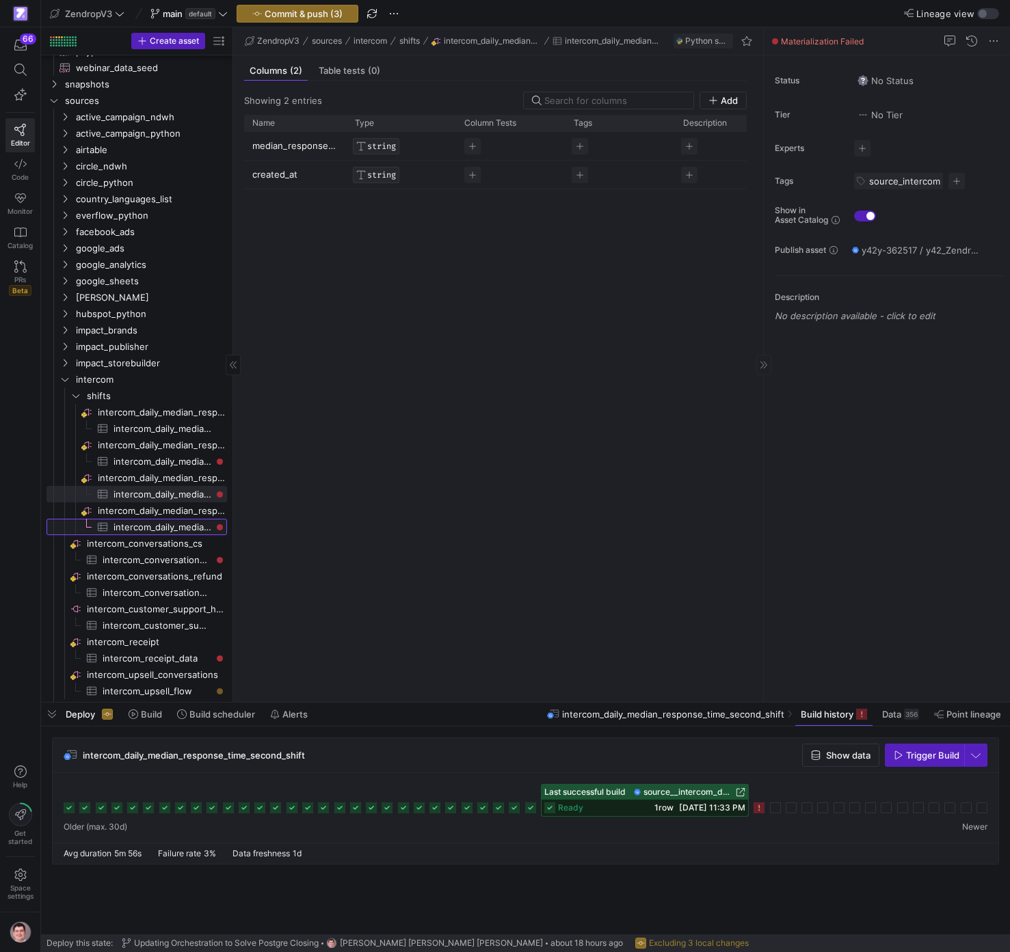
click at [179, 531] on span "intercom_daily_median_response_time_weekend_shift​​​​​​​​​" at bounding box center [162, 528] width 98 height 16
click at [0, 0] on span at bounding box center [0, 0] width 0 height 0
click at [866, 185] on span "button" at bounding box center [862, 181] width 16 height 16
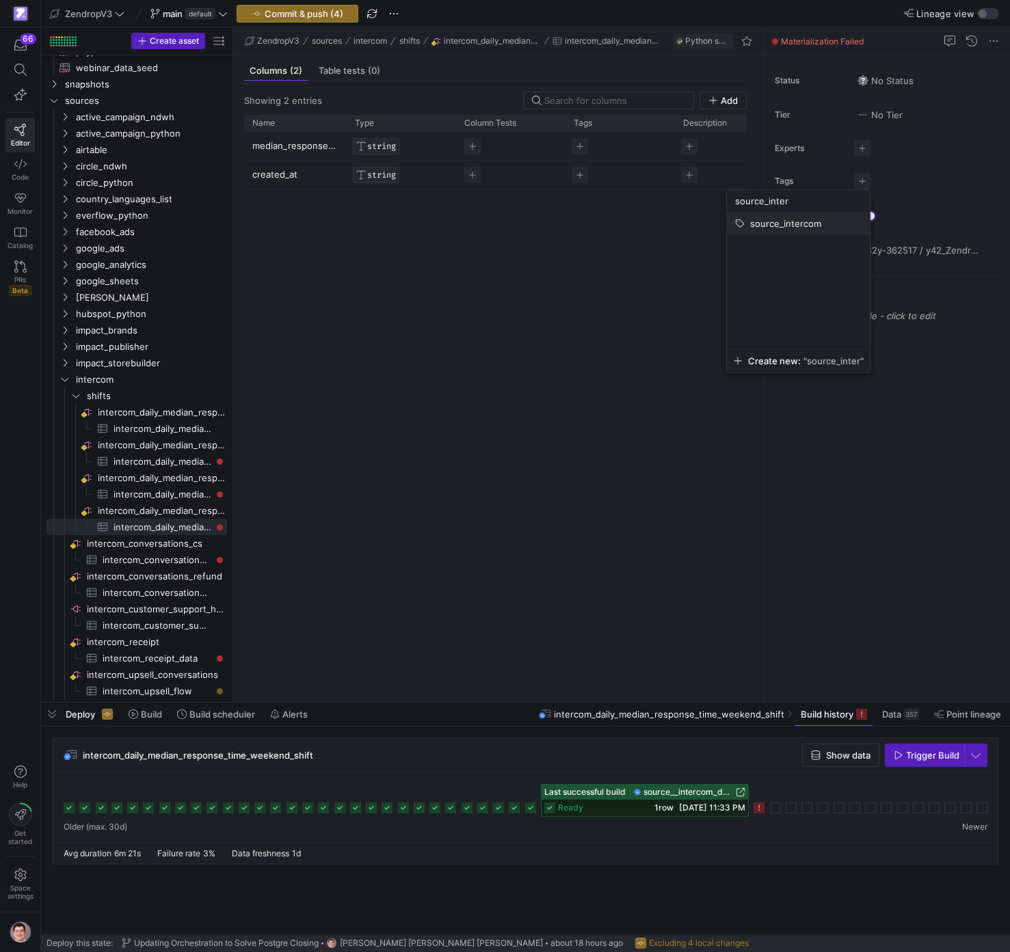
type input "source_inter"
click at [829, 217] on button "source_intercom" at bounding box center [798, 224] width 143 height 22
click at [153, 556] on div at bounding box center [505, 476] width 1010 height 952
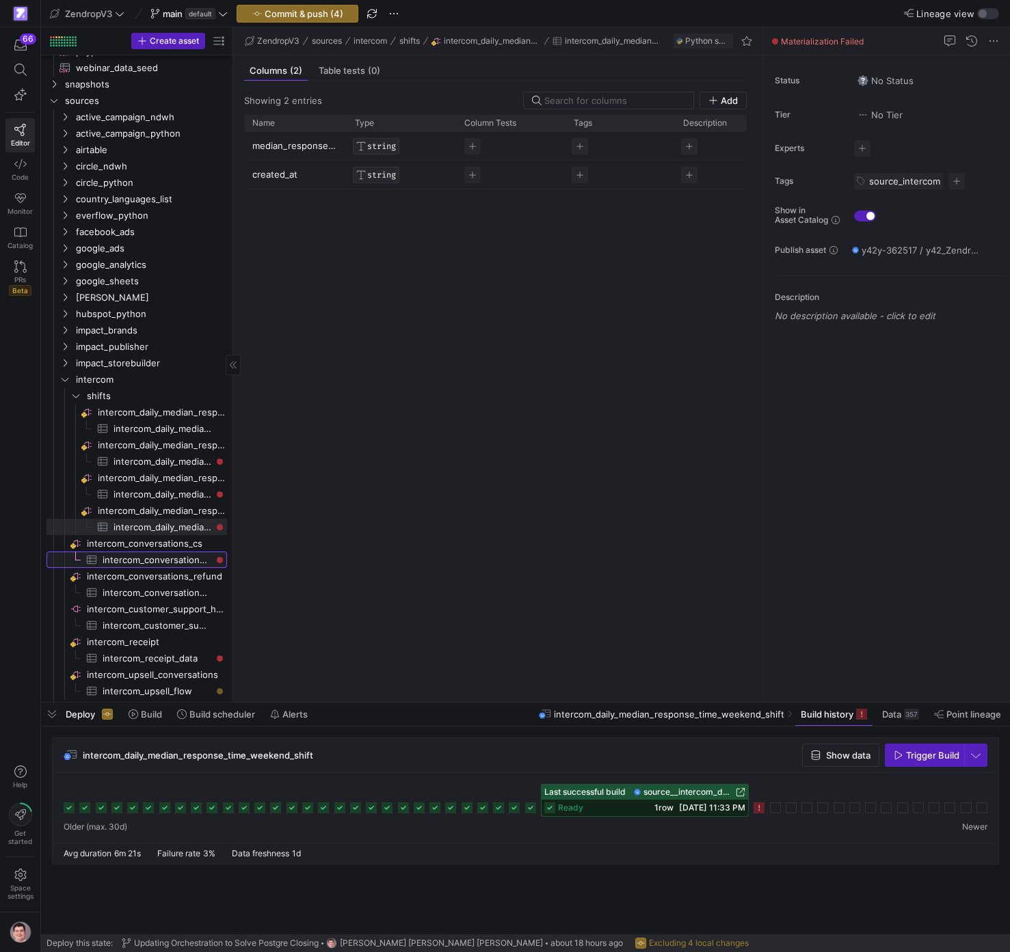
click at [154, 558] on span "intercom_conversations_cs​​​​​​​​​" at bounding box center [157, 560] width 109 height 16
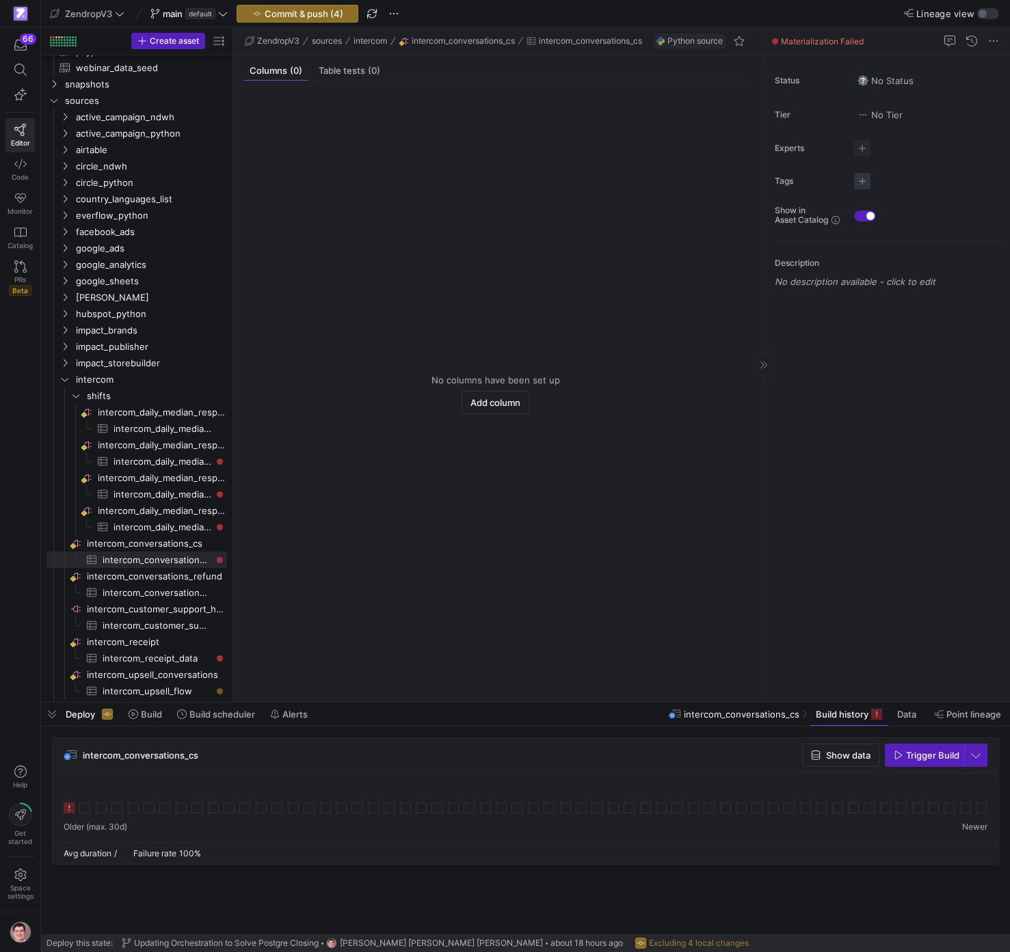
click at [865, 187] on span "button" at bounding box center [862, 181] width 16 height 16
type input "source_intercom"
click at [822, 237] on cdk-virtual-scroll-viewport "source_intercom" at bounding box center [799, 281] width 139 height 137
click at [822, 222] on span "source_intercom" at bounding box center [788, 223] width 71 height 11
drag, startPoint x: 858, startPoint y: 496, endPoint x: 718, endPoint y: 503, distance: 139.7
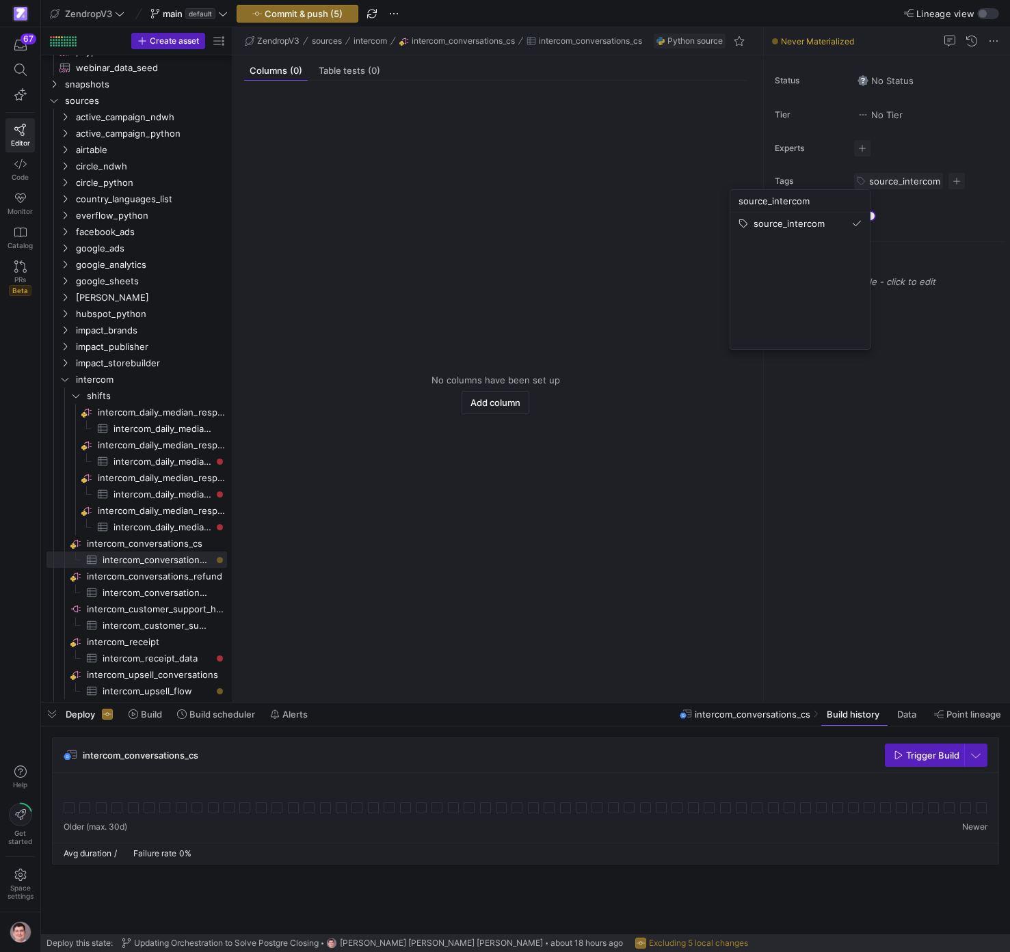
click at [858, 496] on div at bounding box center [505, 476] width 1010 height 952
click at [186, 593] on span "intercom_conversations_refund​​​​​​​​​" at bounding box center [157, 593] width 109 height 16
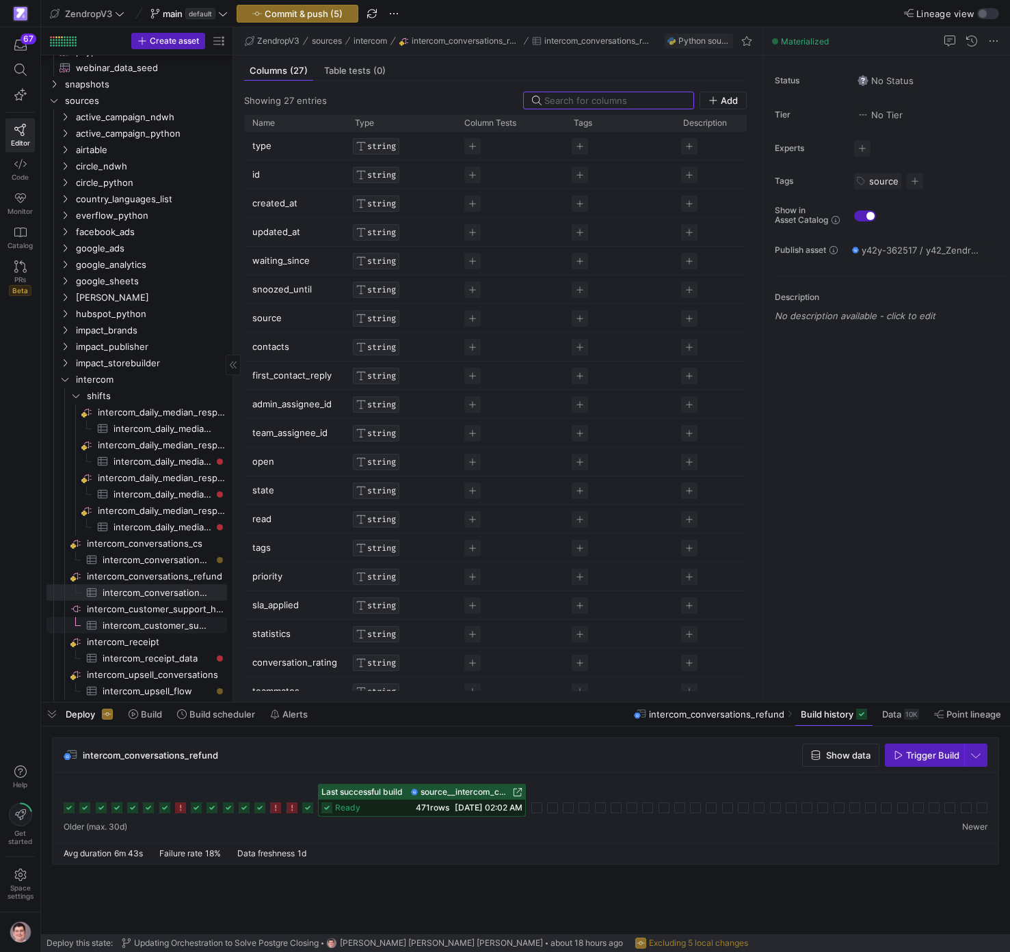
click at [175, 621] on span "intercom_customer_support_historicals​​​​​​​​​" at bounding box center [157, 626] width 109 height 16
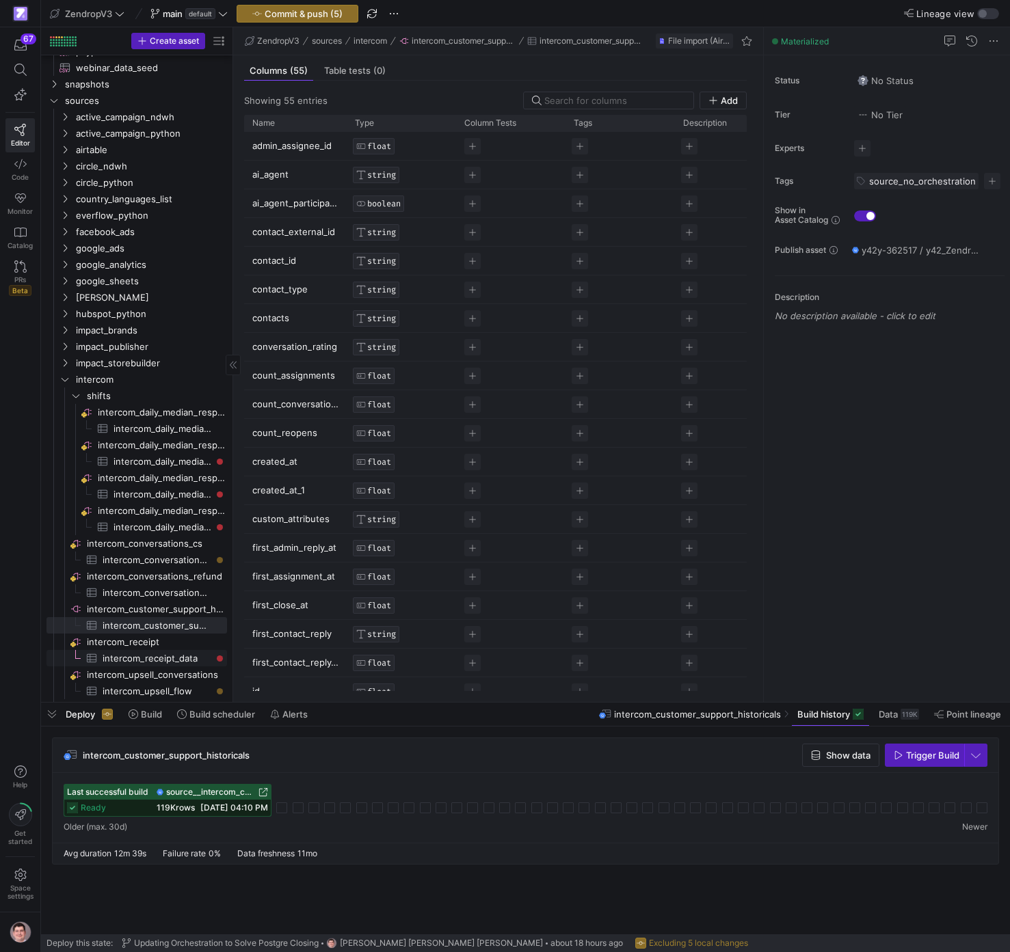
click at [174, 662] on span "intercom_receipt_data​​​​​​​​​" at bounding box center [157, 659] width 109 height 16
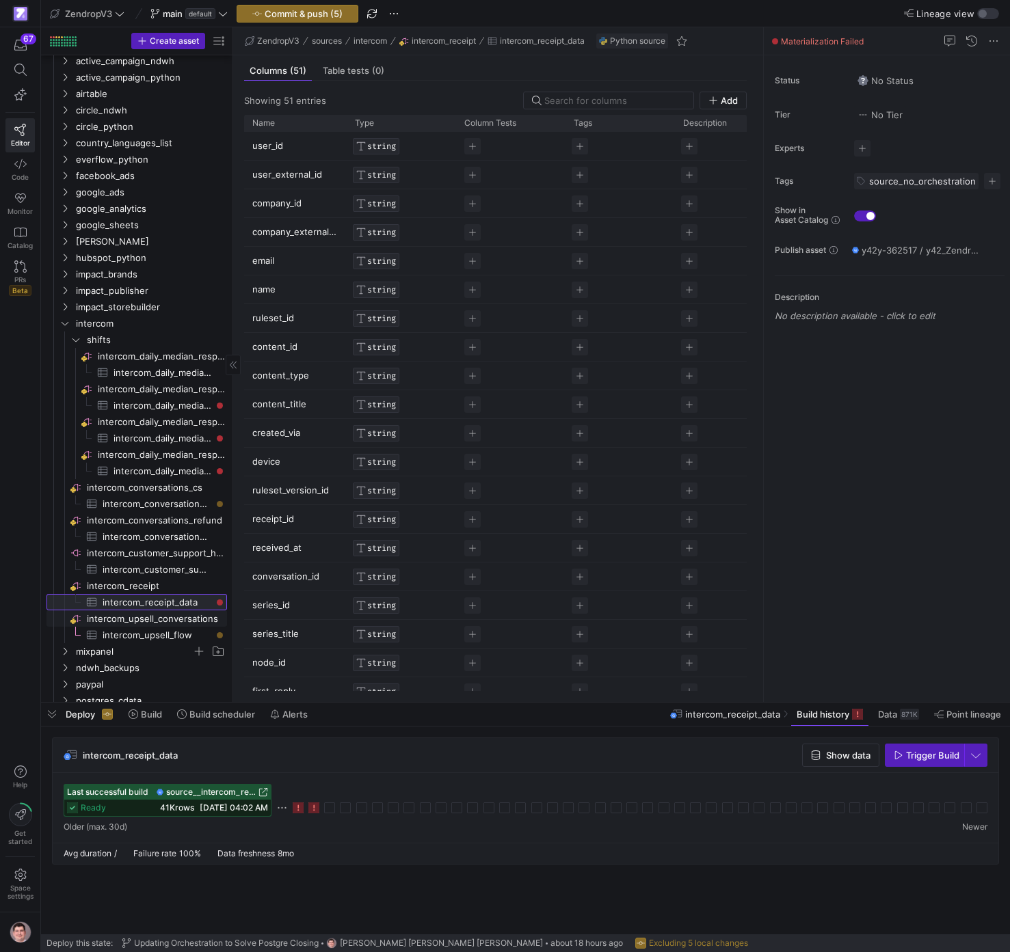
scroll to position [298, 0]
click at [187, 639] on span "intercom_upsell_flow​​​​​​​​​" at bounding box center [157, 636] width 109 height 16
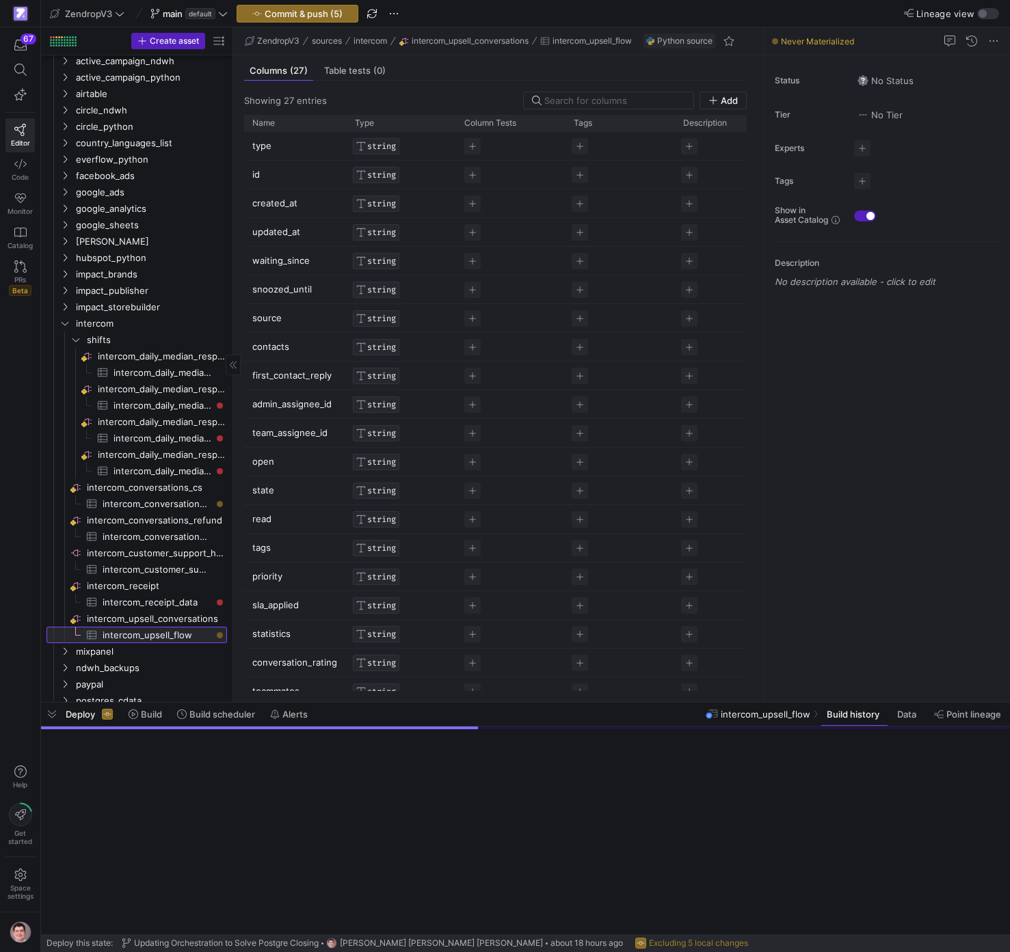
scroll to position [295, 0]
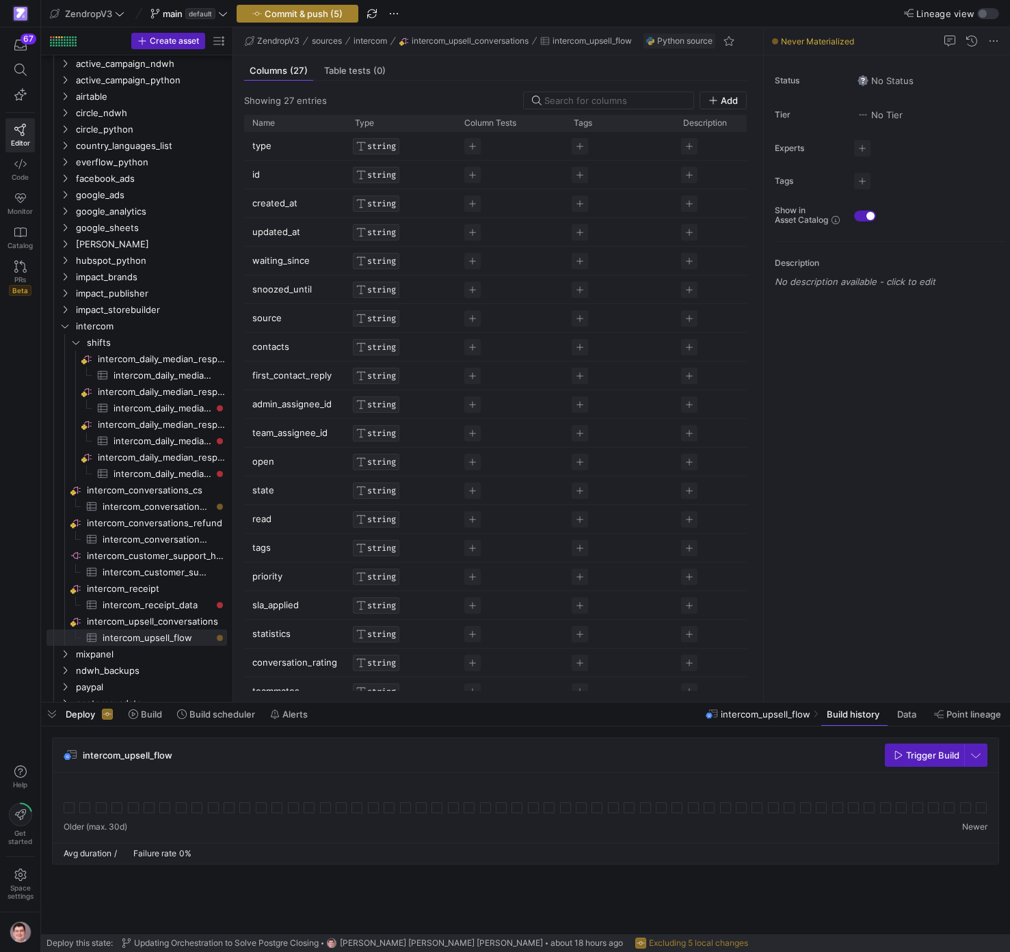
click at [317, 11] on span "Commit & push (5)" at bounding box center [304, 13] width 78 height 11
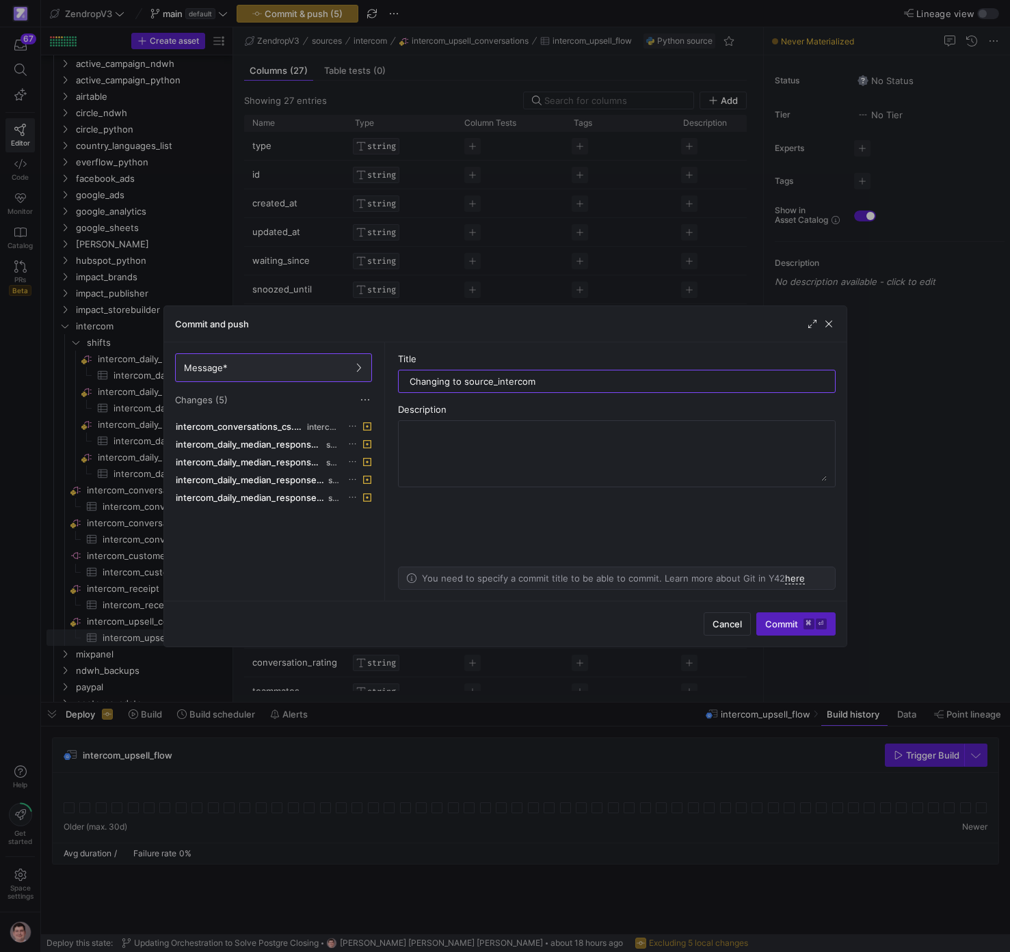
type input "Changing to source_intercom"
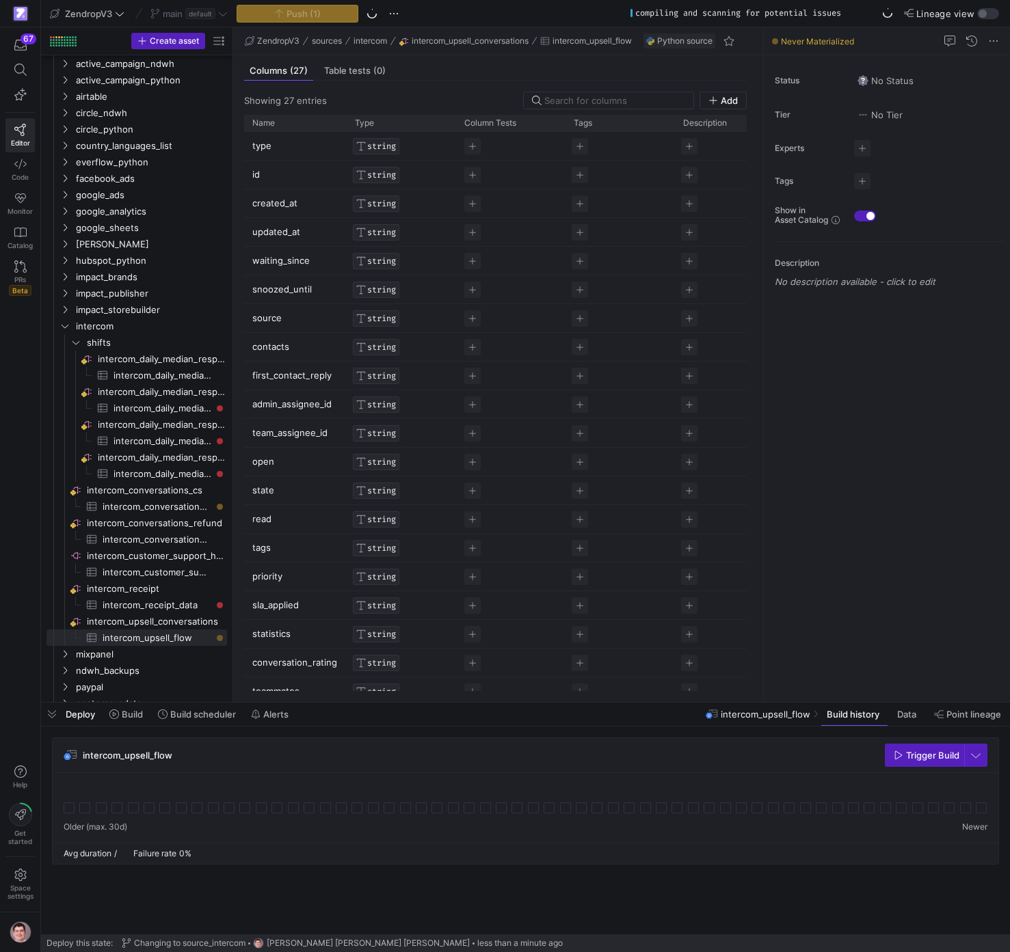
drag, startPoint x: 592, startPoint y: 2, endPoint x: 611, endPoint y: 5, distance: 19.3
click at [611, 1] on y42-top-nav "ZendropV3 main default Push (1) compiling and scanning for potential issues Lin…" at bounding box center [525, 13] width 969 height 27
click at [18, 53] on span "button" at bounding box center [20, 44] width 28 height 23
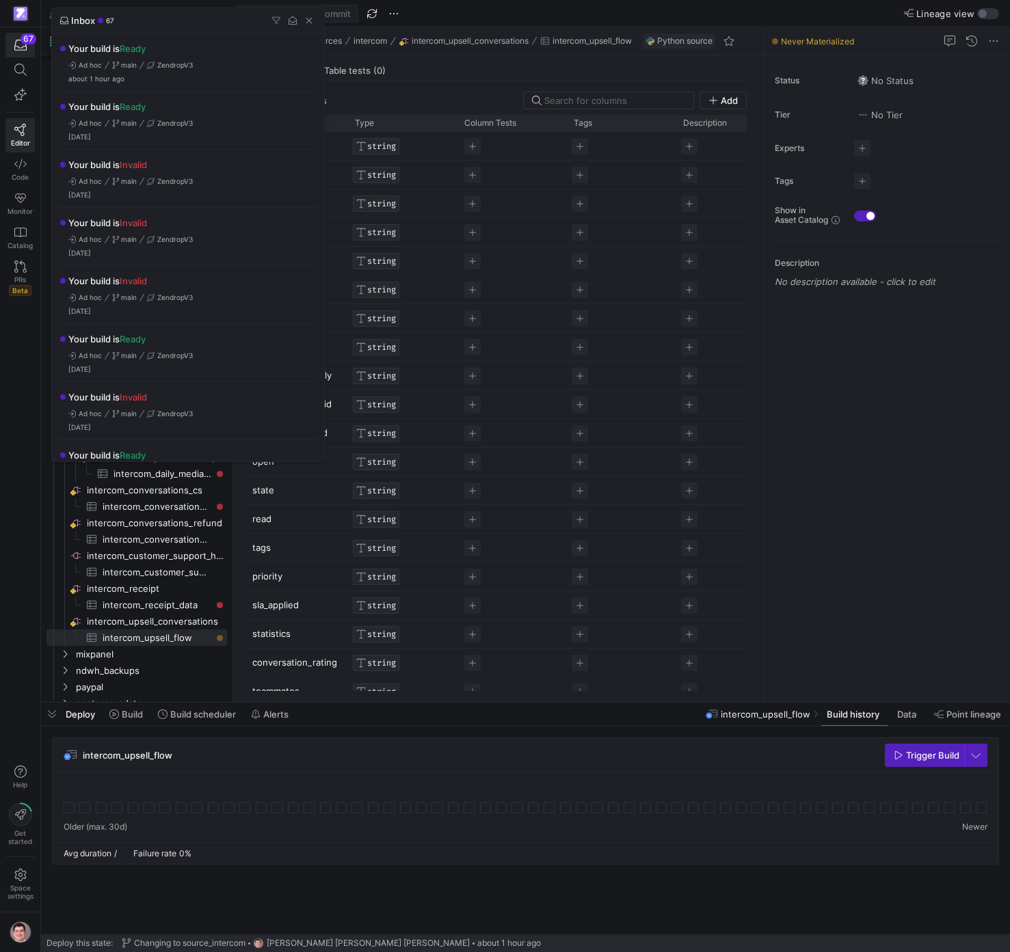
click at [809, 489] on div at bounding box center [505, 476] width 1010 height 952
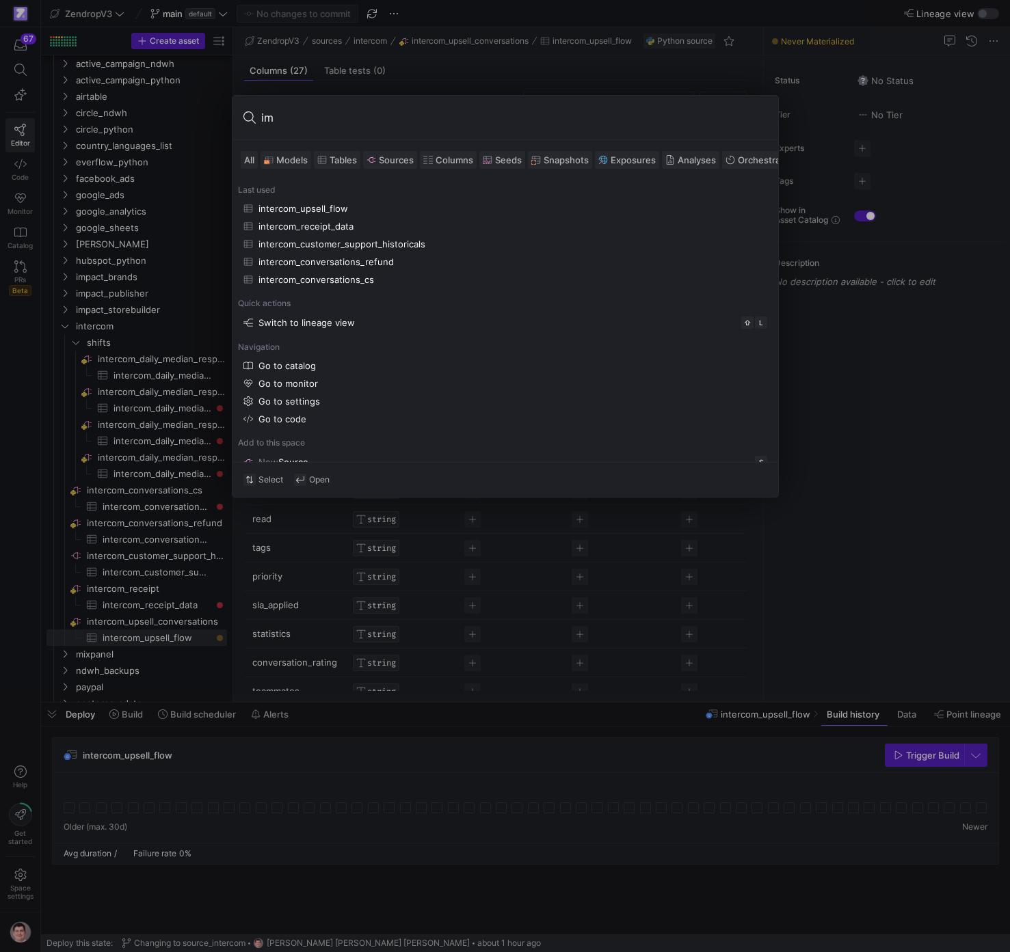
type input "ima"
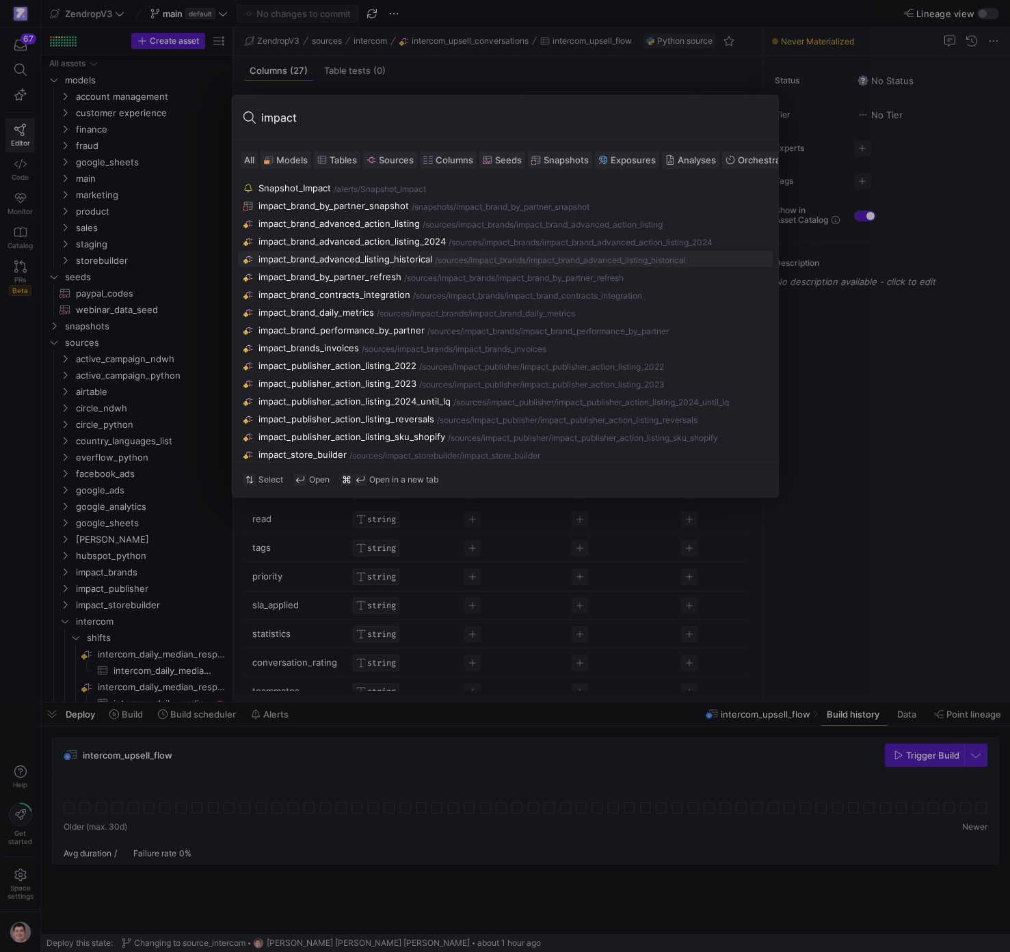
scroll to position [295, 0]
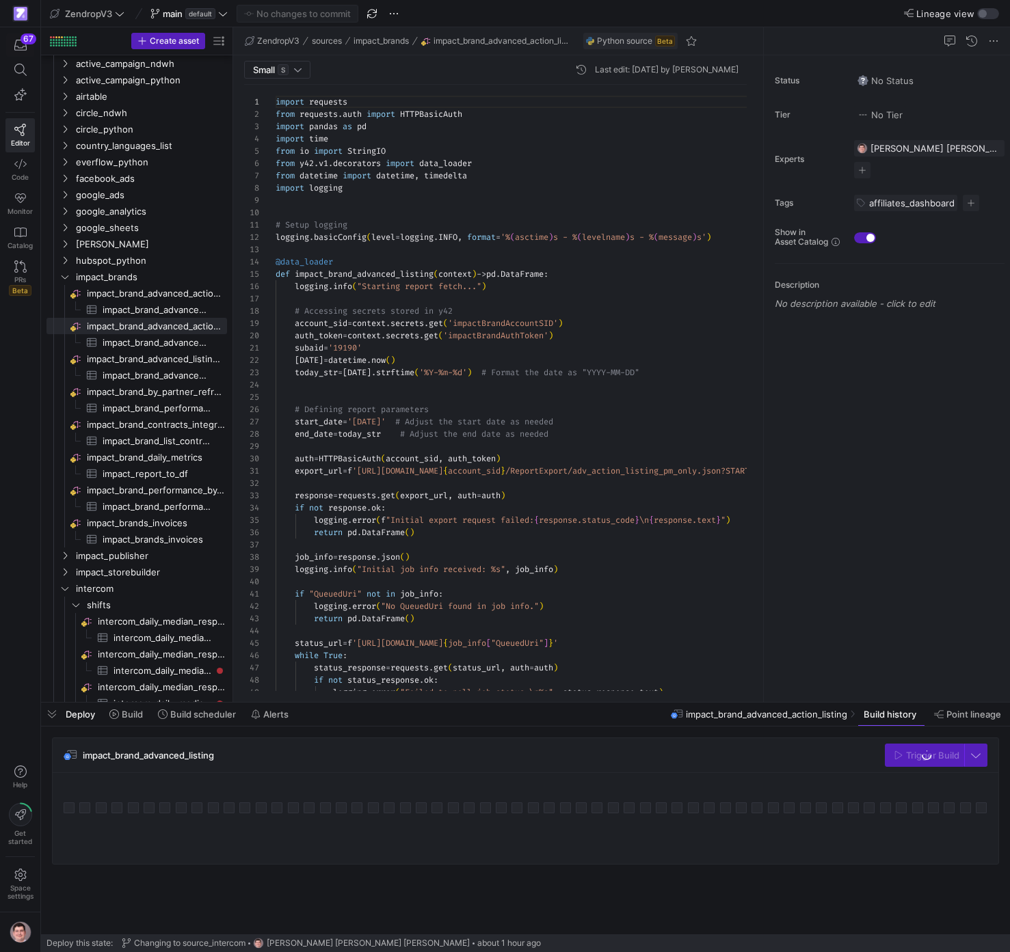
scroll to position [123, 0]
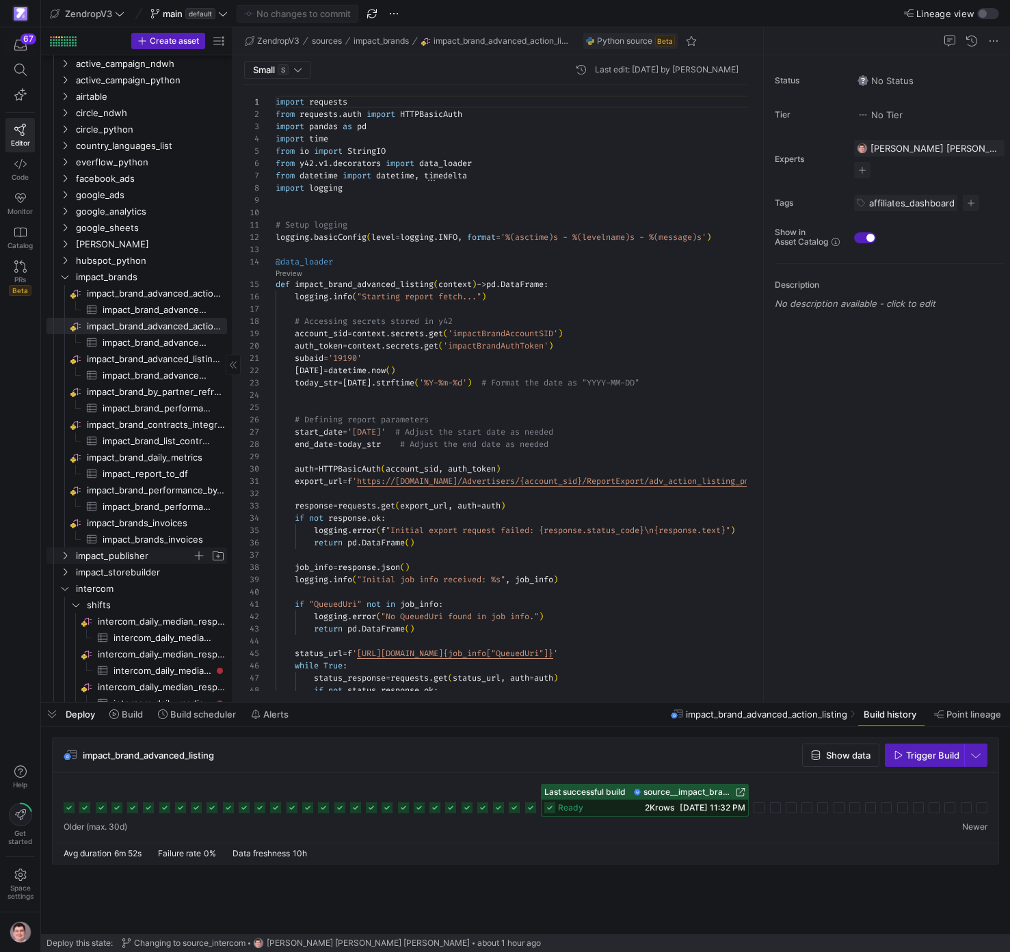
click at [150, 556] on span "impact_publisher" at bounding box center [134, 556] width 116 height 16
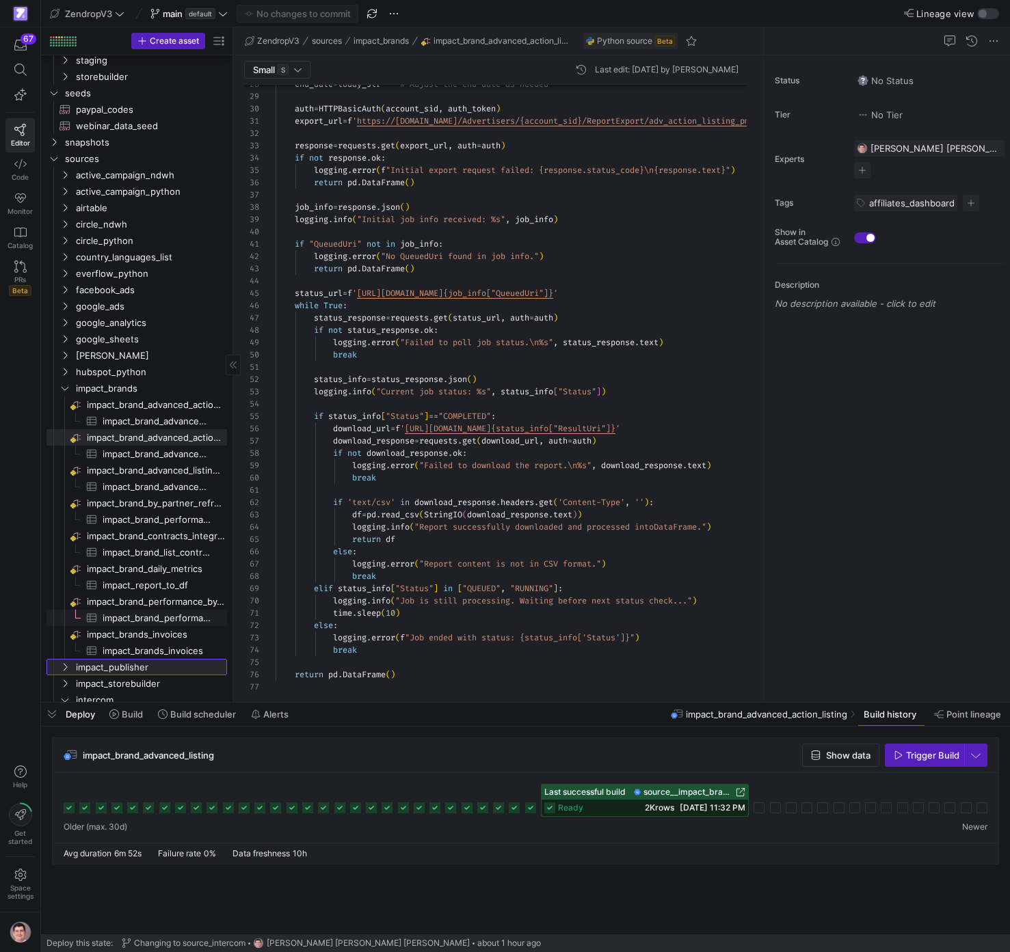
scroll to position [184, 0]
click at [119, 390] on span "impact_brands" at bounding box center [134, 389] width 116 height 16
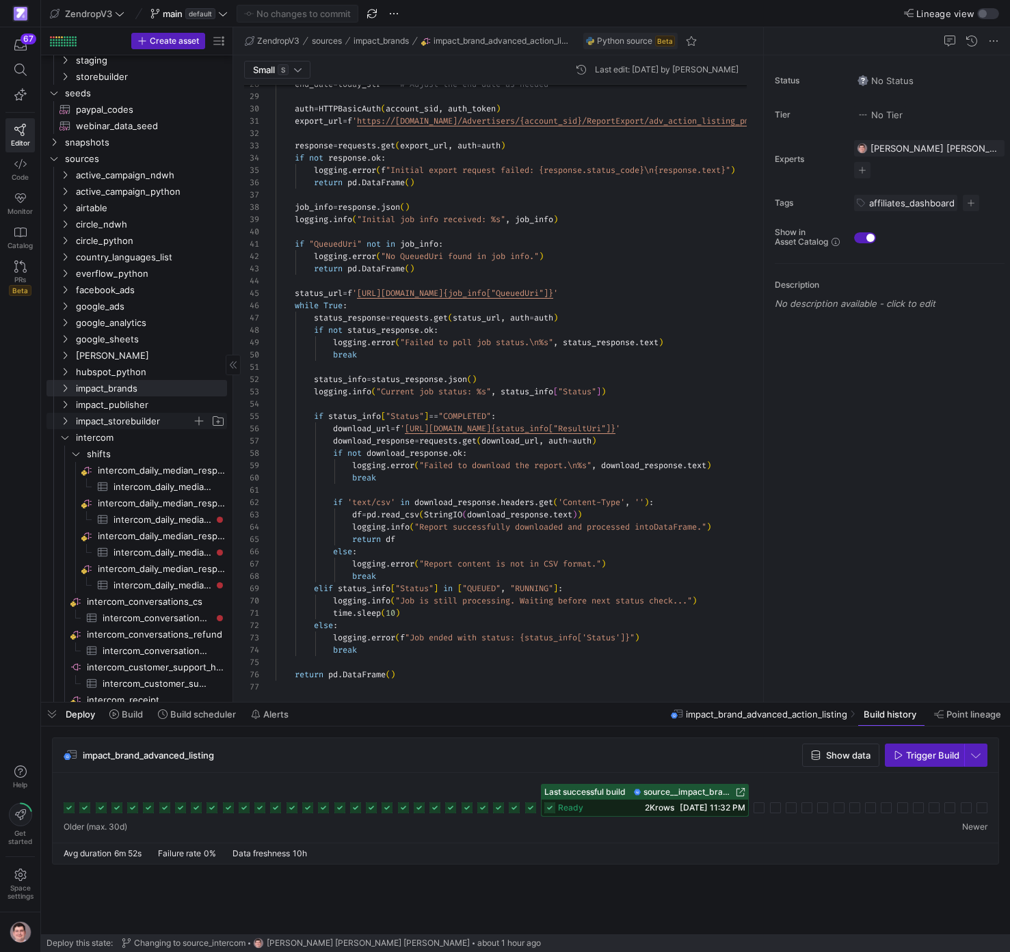
click at [122, 417] on span "impact_storebuilder" at bounding box center [134, 422] width 116 height 16
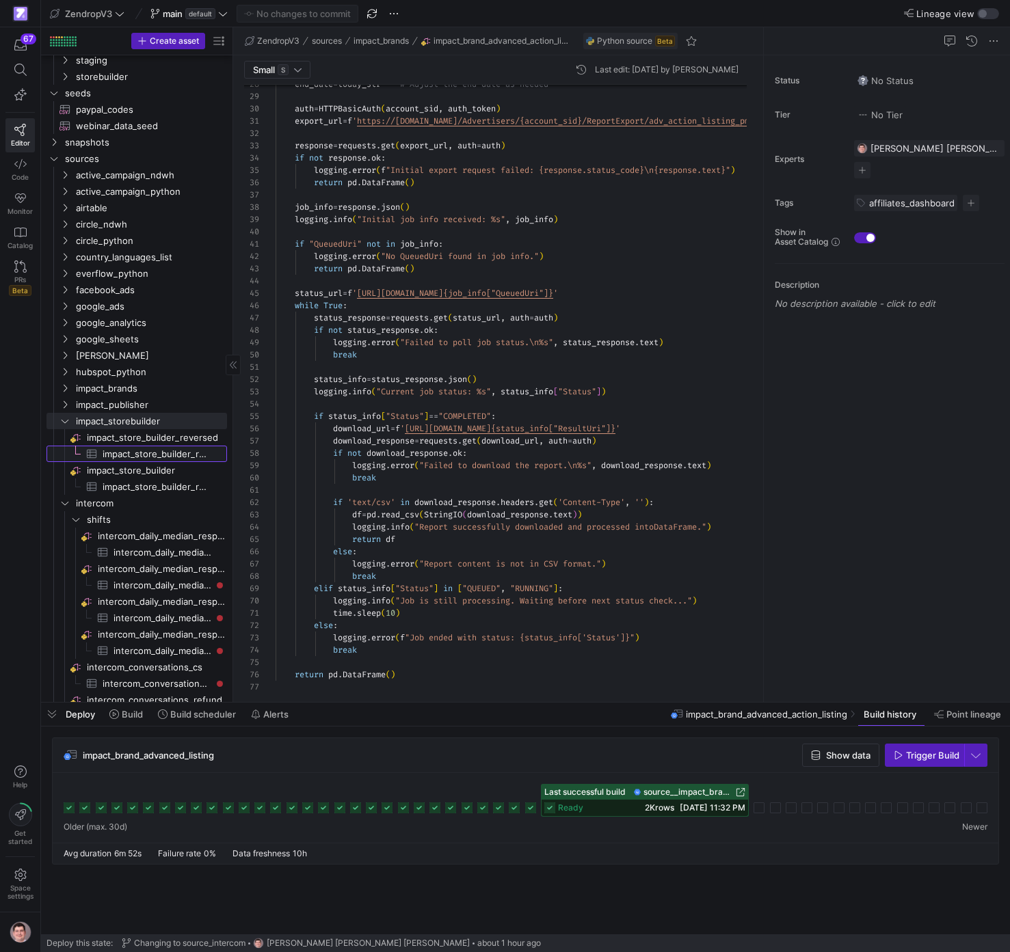
click at [148, 452] on span "impact_store_builder_report_reversed​​​​​​​​​" at bounding box center [157, 454] width 109 height 16
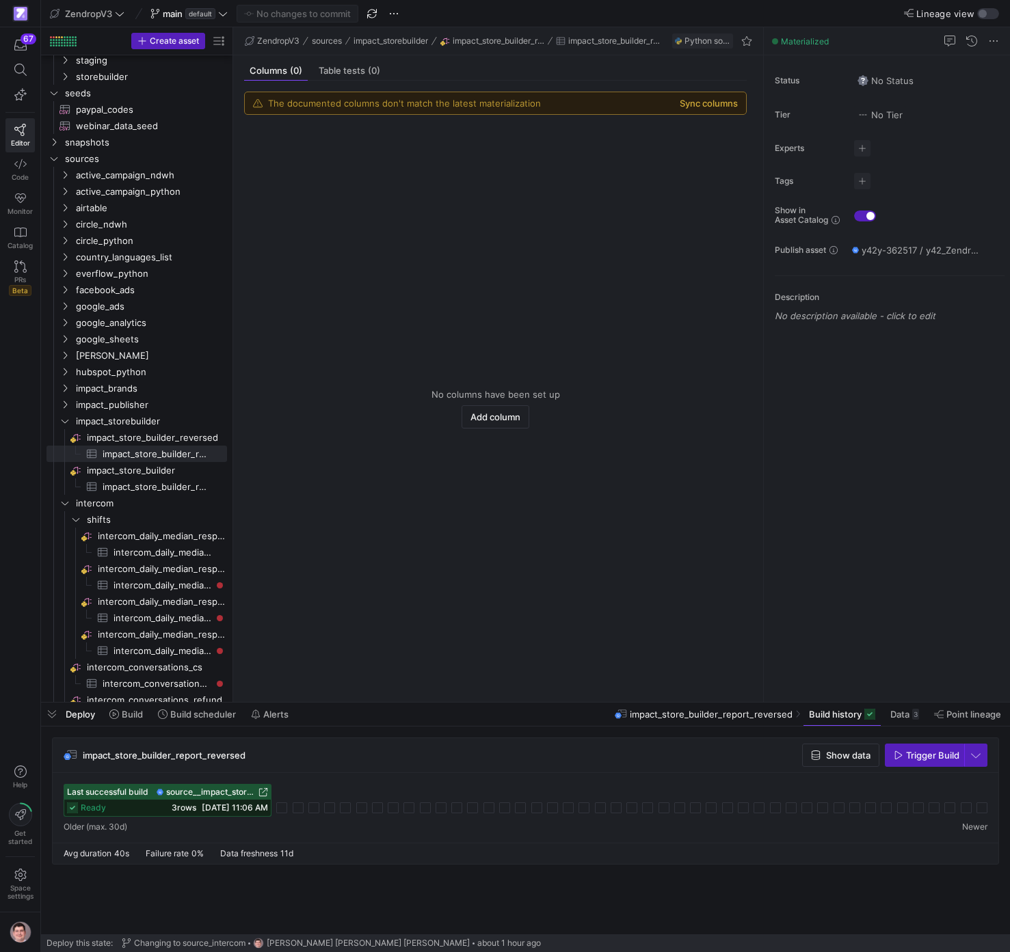
click at [732, 107] on button "Sync columns" at bounding box center [709, 103] width 58 height 11
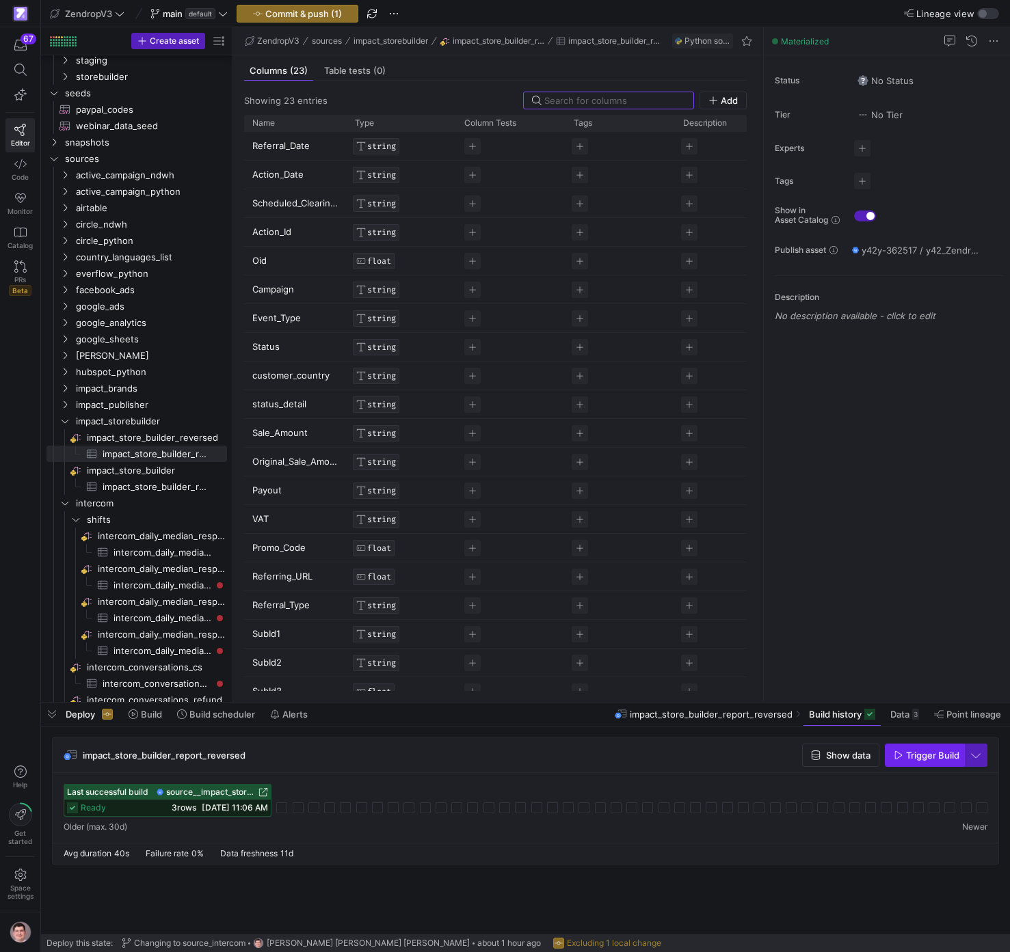
click at [923, 752] on span "Trigger Build" at bounding box center [932, 755] width 53 height 11
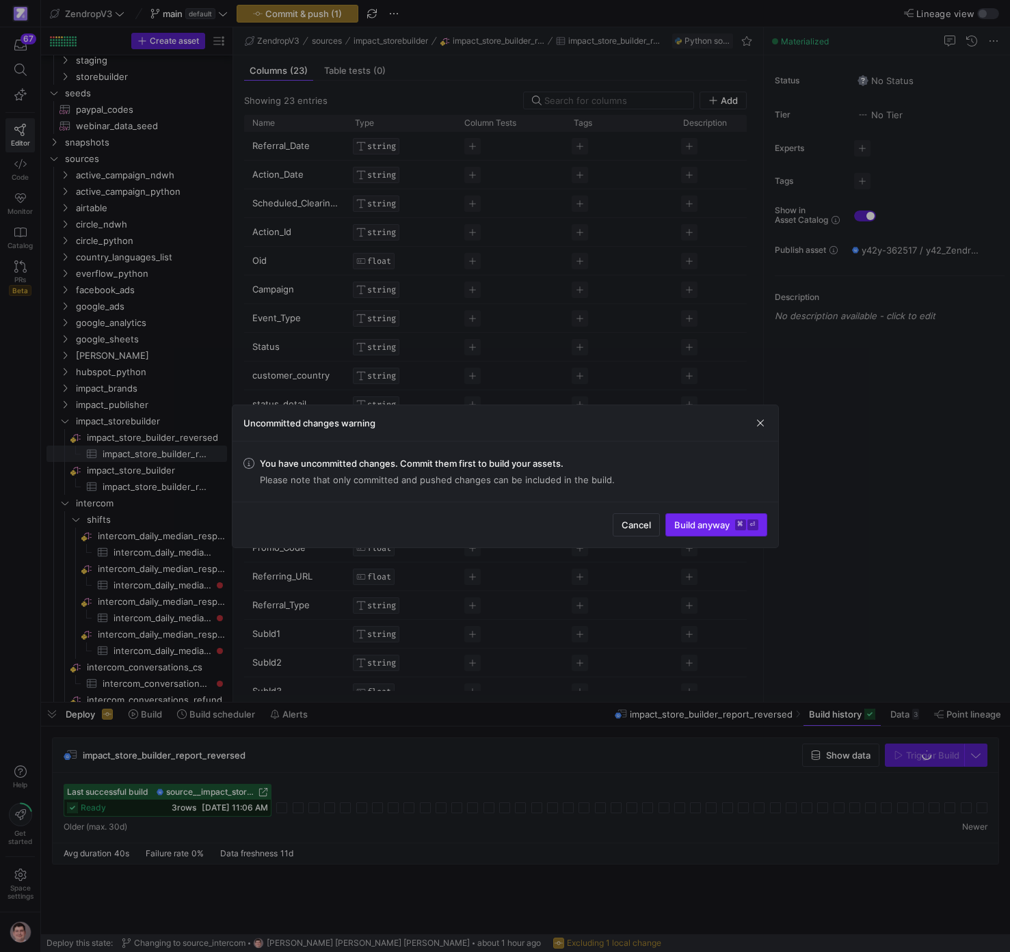
click at [718, 526] on span "Build anyway ⌘ ⏎" at bounding box center [716, 525] width 84 height 11
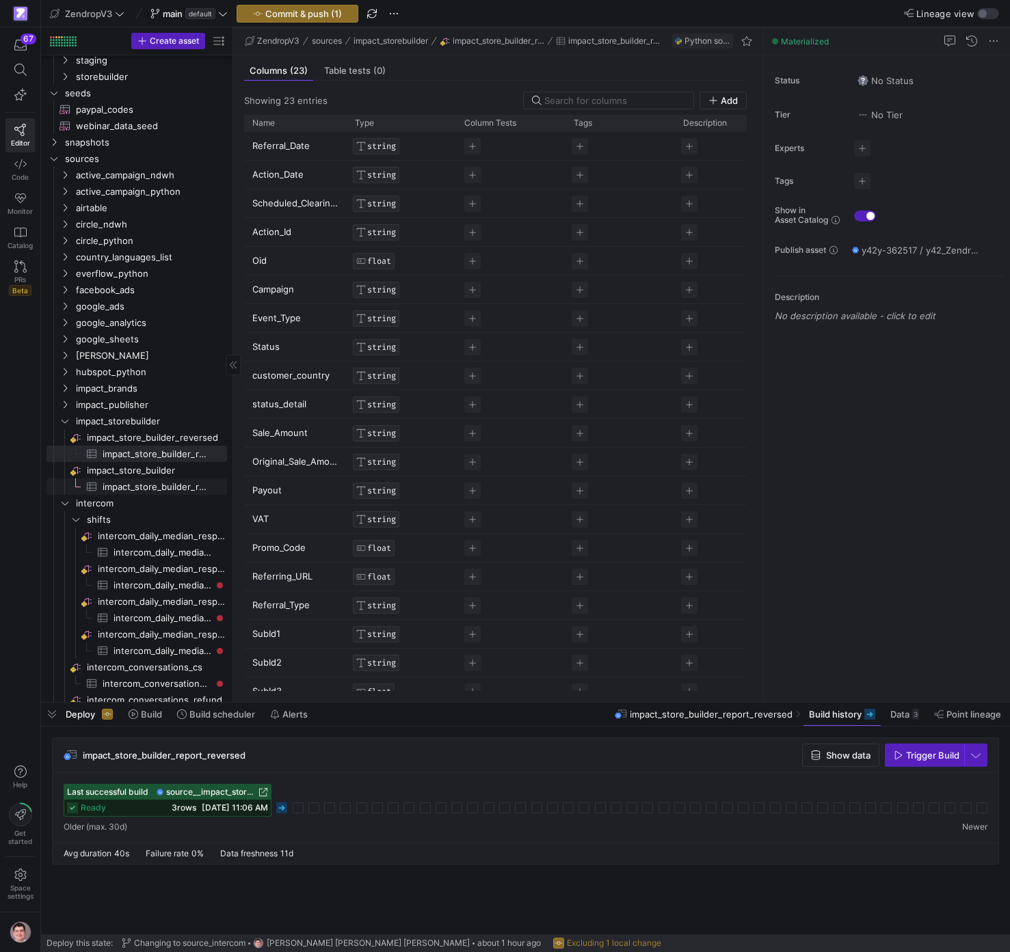
click at [162, 487] on span "impact_store_builder_report​​​​​​​​​" at bounding box center [157, 487] width 109 height 16
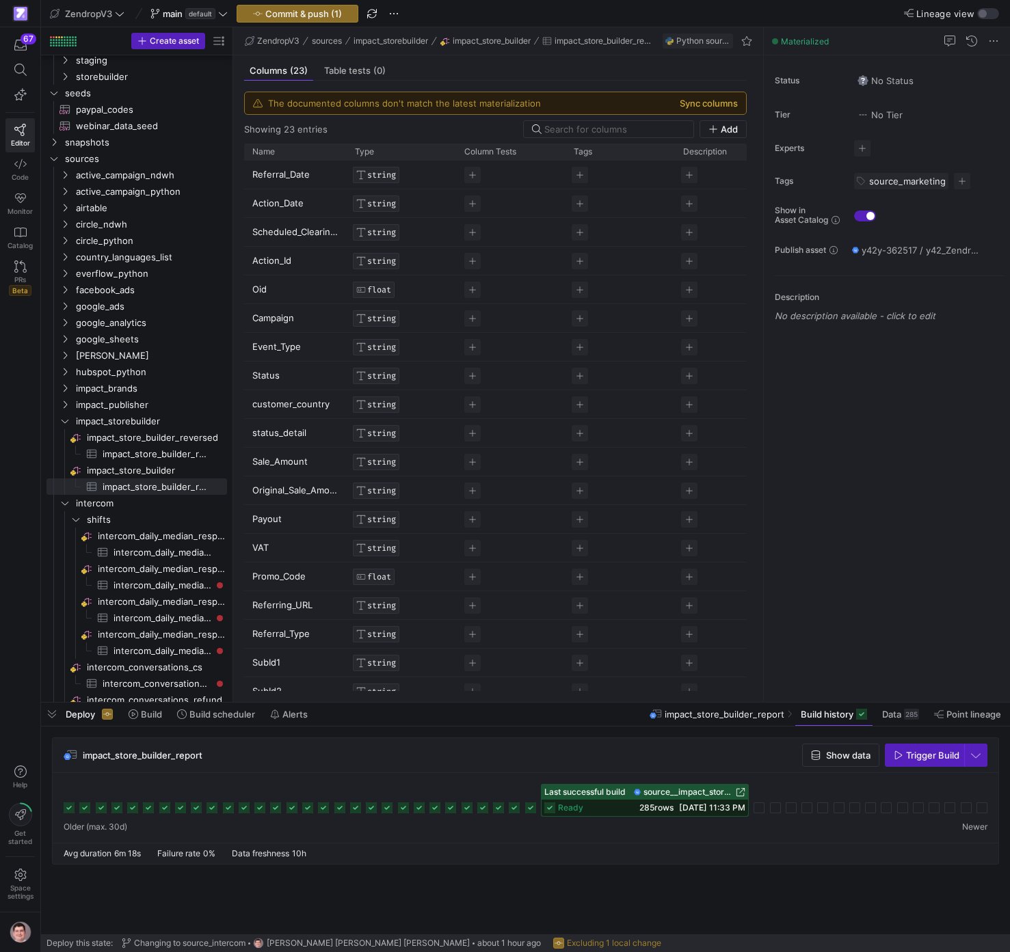
click at [714, 103] on button "Sync columns" at bounding box center [709, 103] width 58 height 11
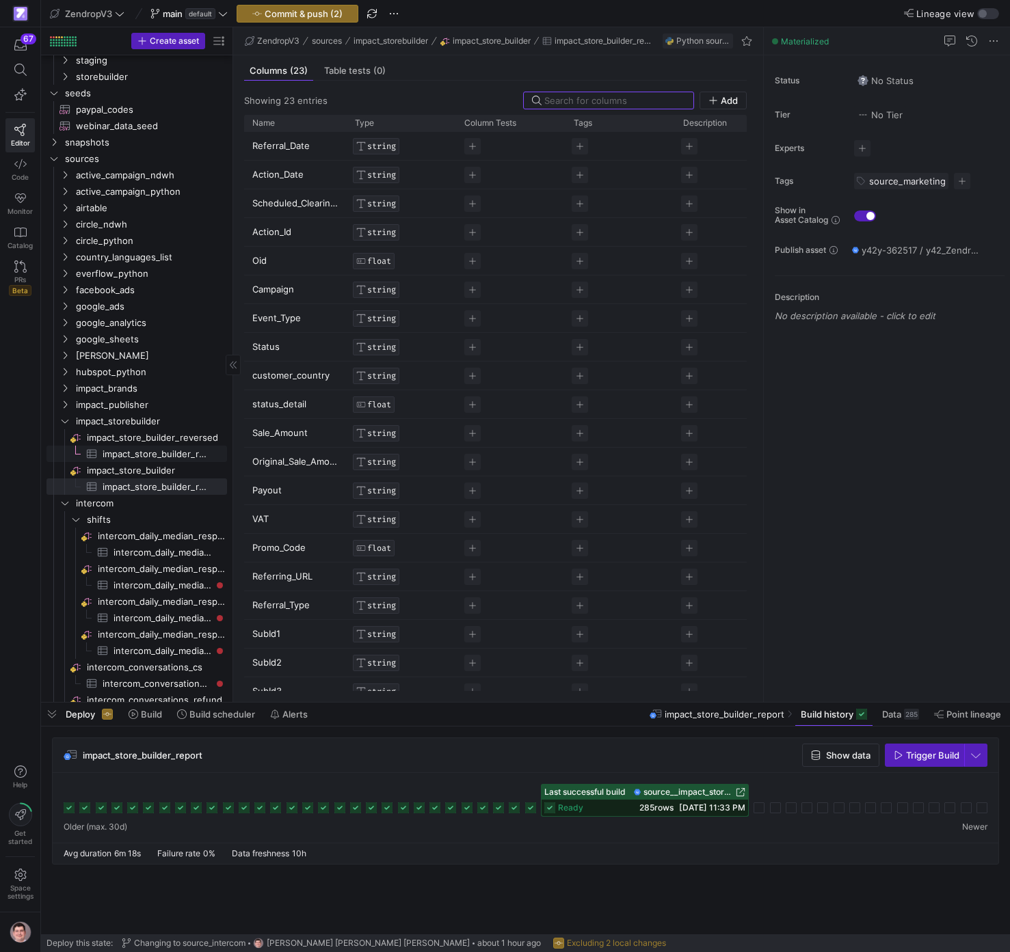
click at [165, 454] on span "impact_store_builder_report_reversed​​​​​​​​​" at bounding box center [157, 454] width 109 height 16
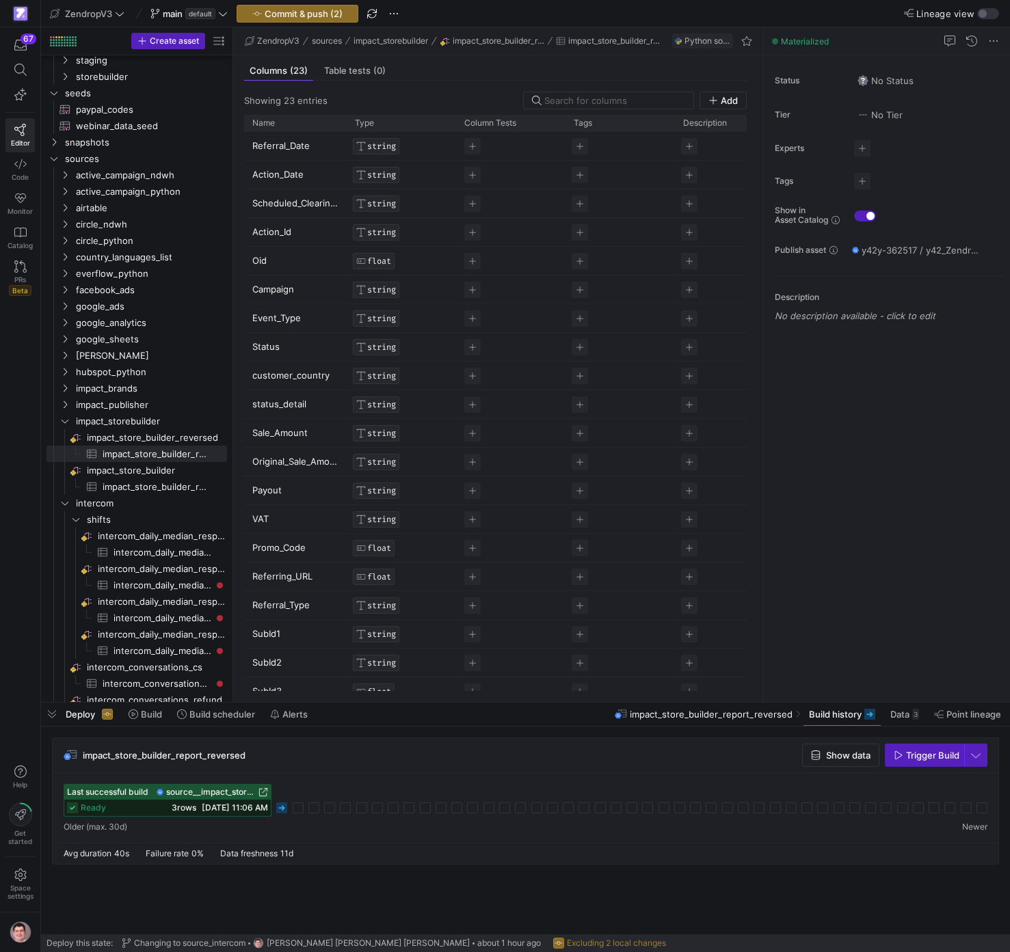
click at [287, 809] on icon at bounding box center [281, 808] width 11 height 11
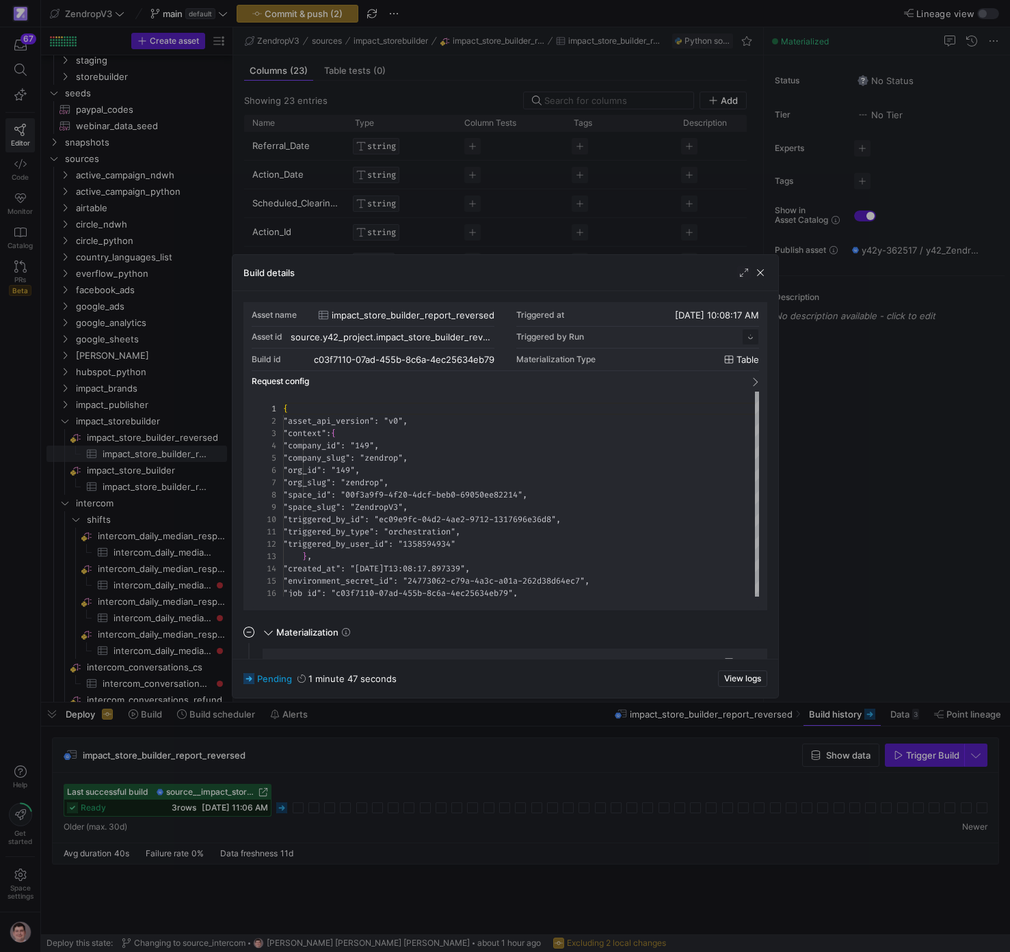
scroll to position [123, 0]
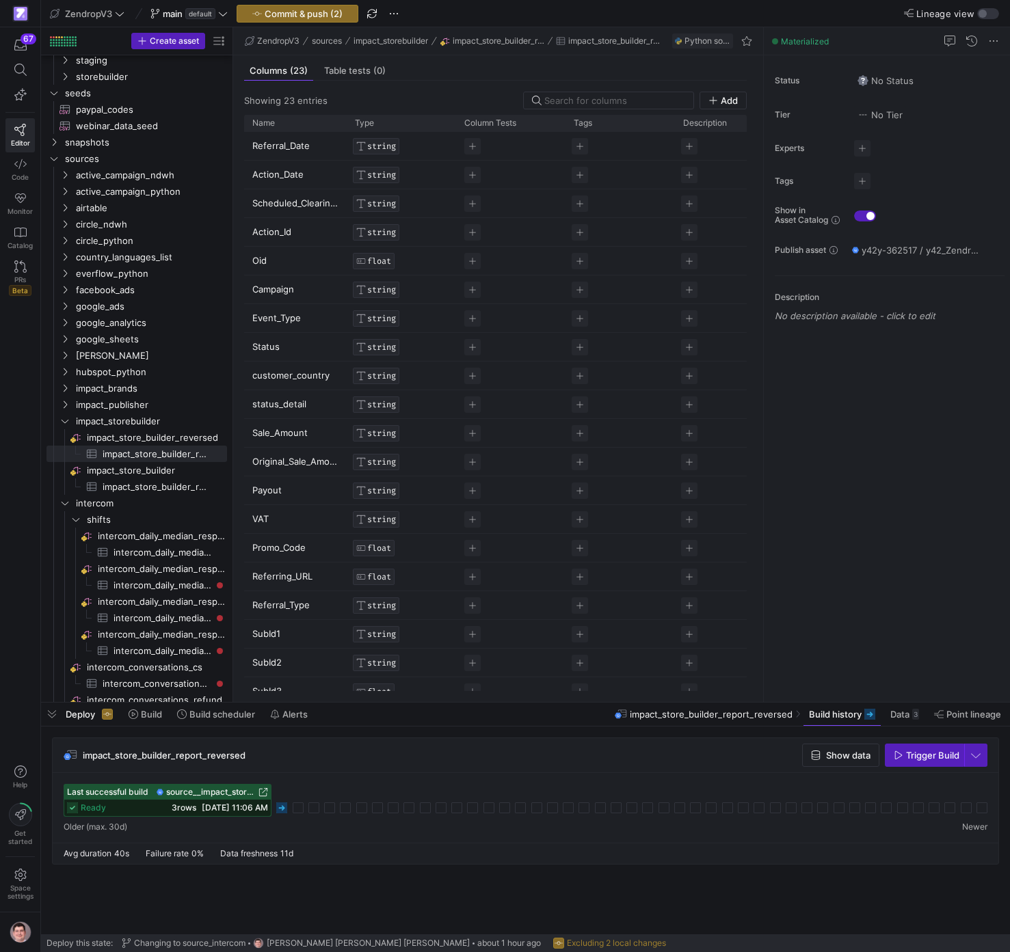
click at [282, 808] on rect at bounding box center [281, 808] width 11 height 11
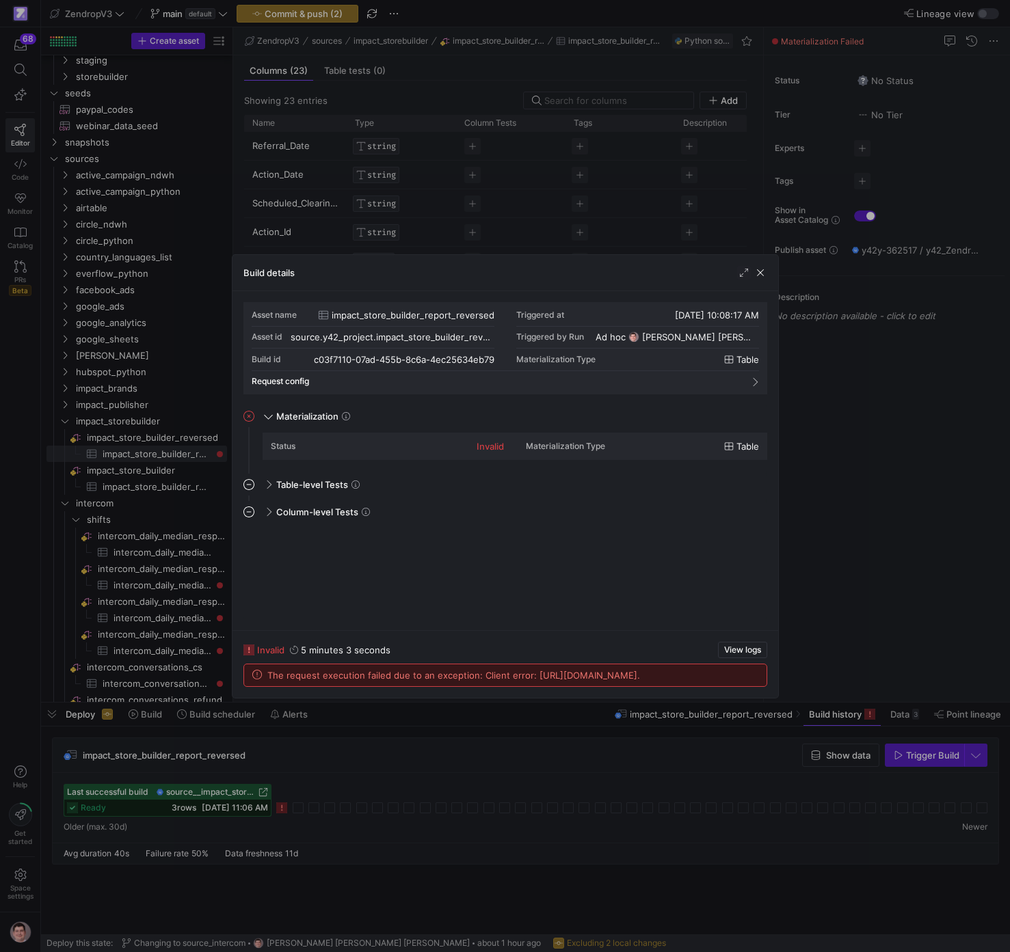
click at [864, 633] on div at bounding box center [505, 476] width 1010 height 952
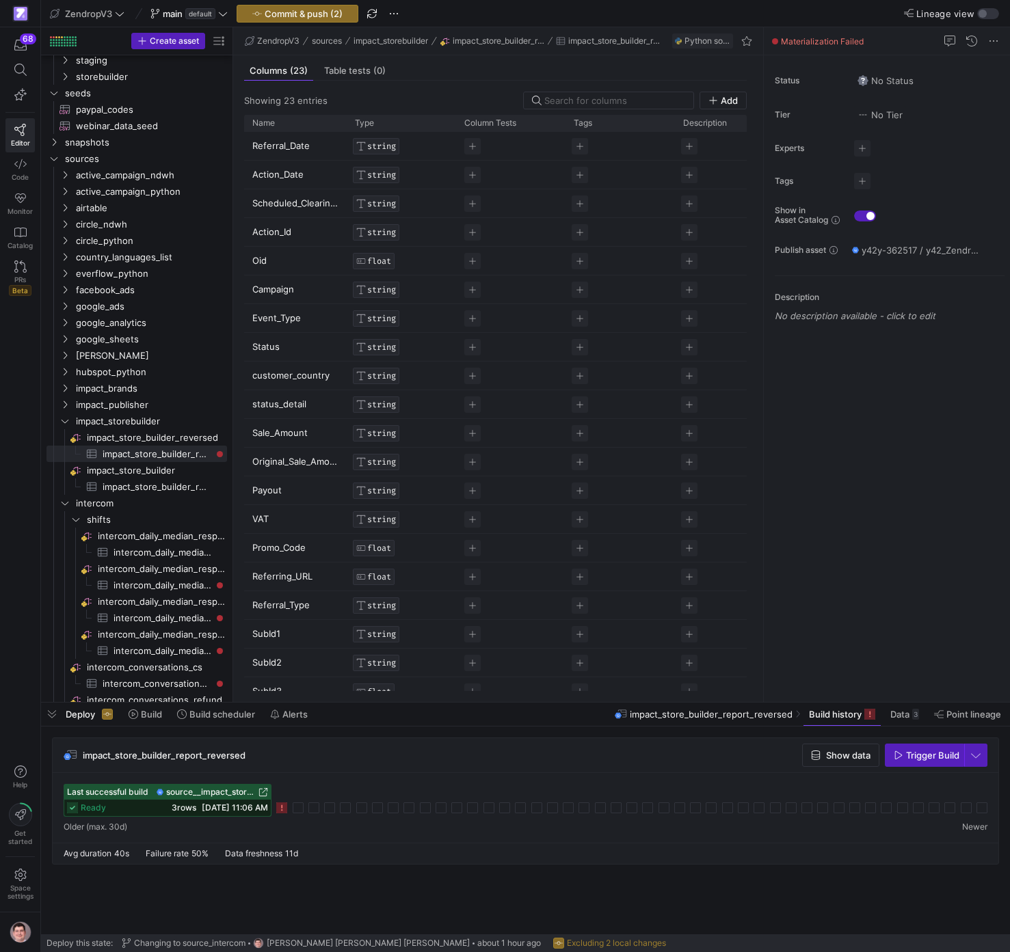
click at [284, 811] on icon at bounding box center [281, 808] width 11 height 11
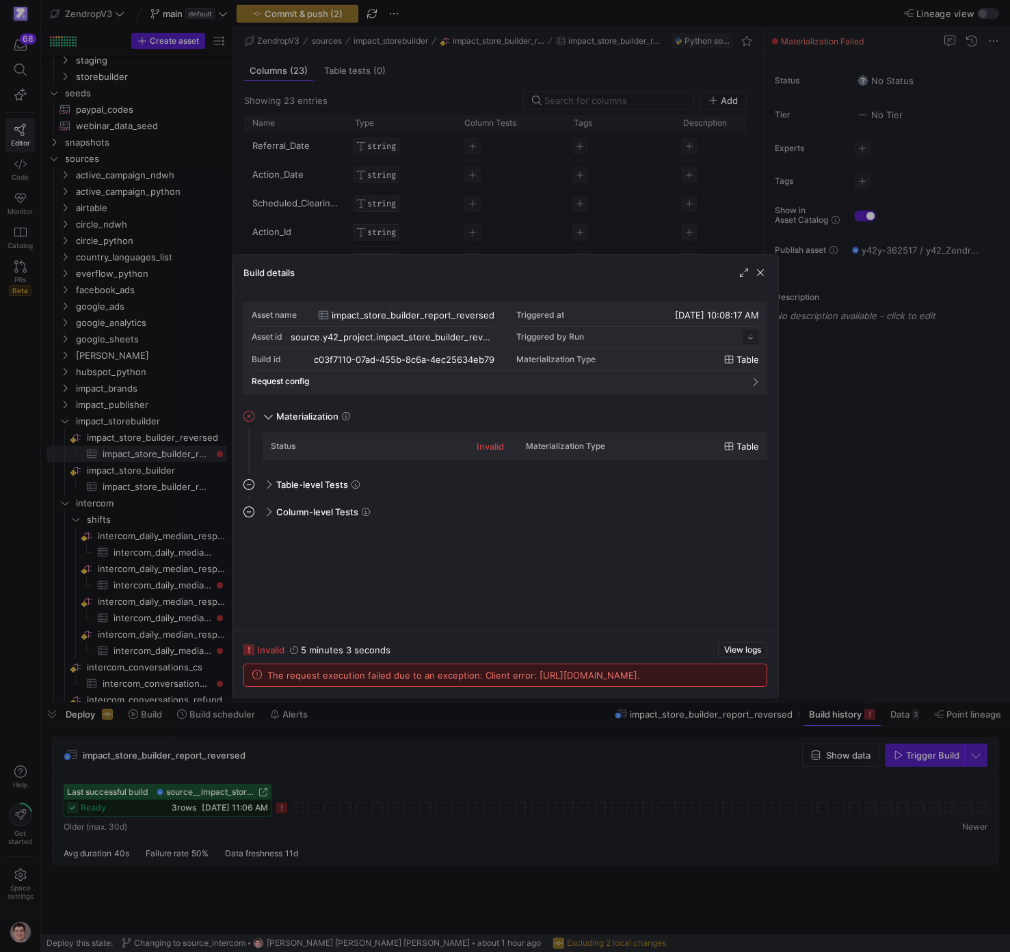
click at [476, 747] on div at bounding box center [505, 476] width 1010 height 952
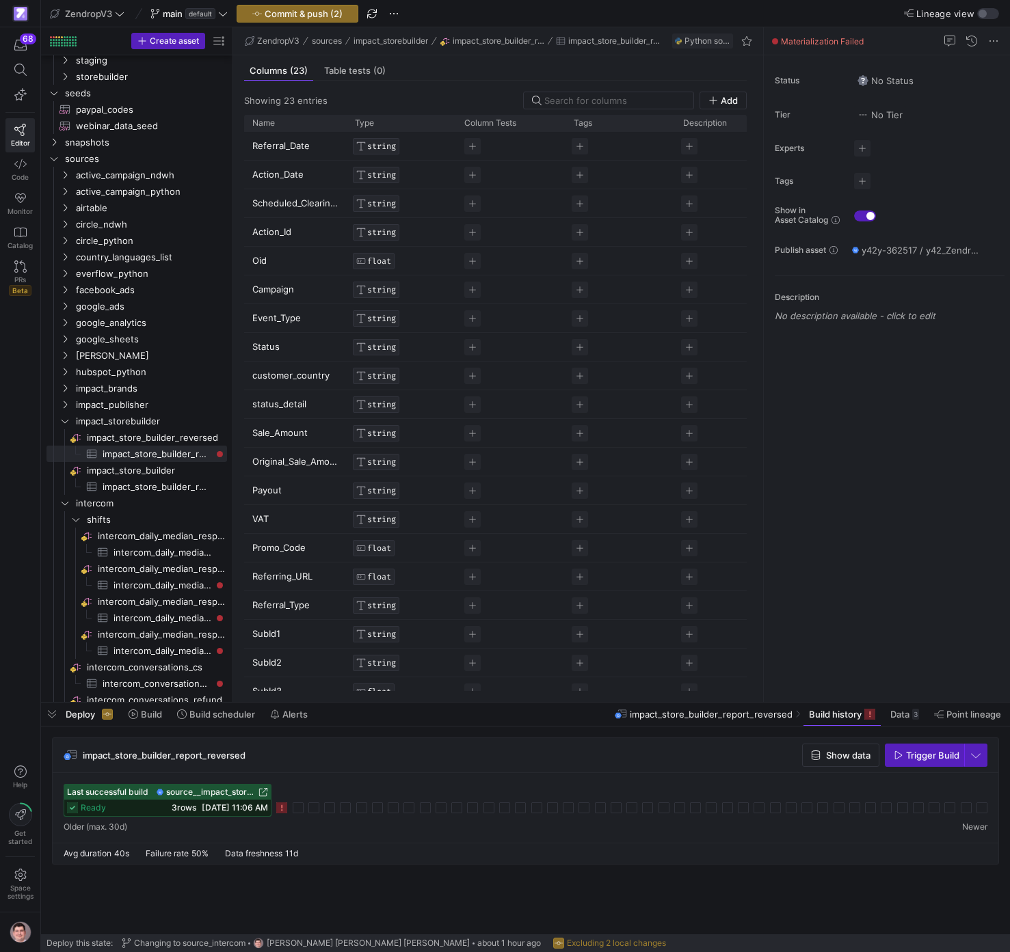
click at [286, 811] on icon at bounding box center [281, 808] width 11 height 11
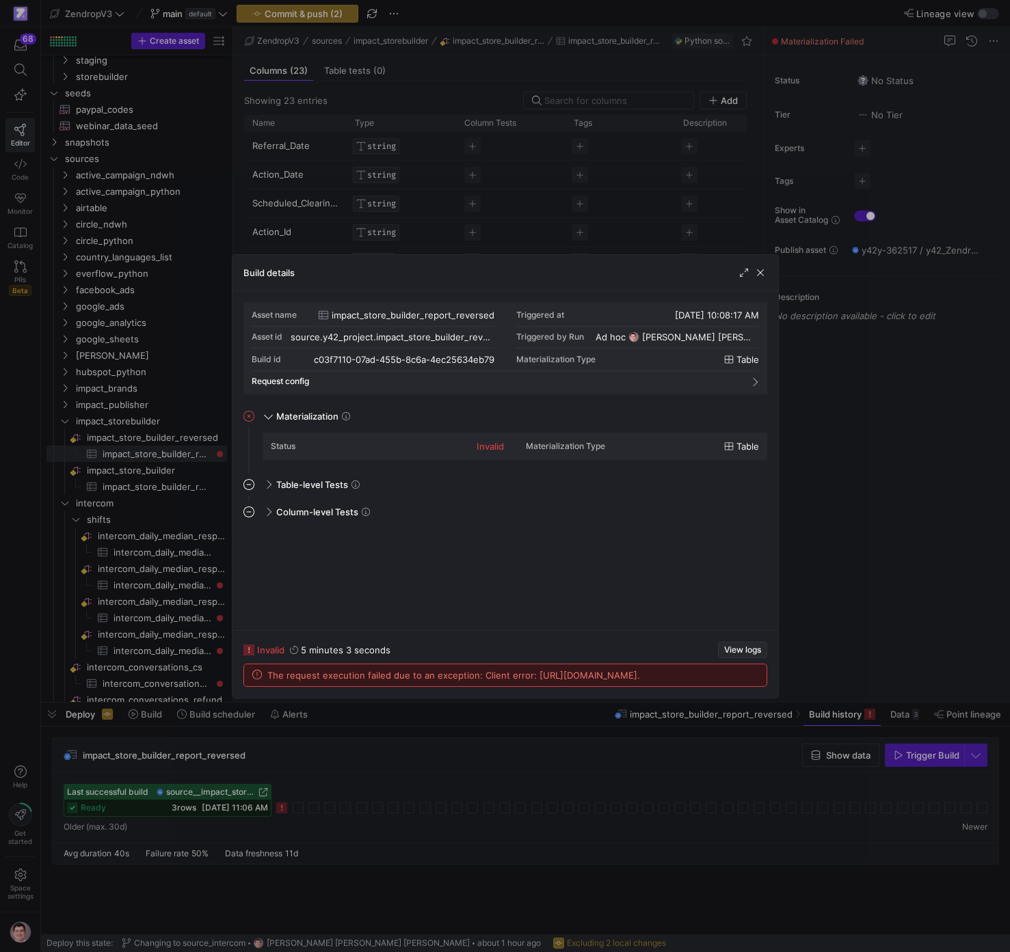
click at [754, 645] on span "View logs" at bounding box center [742, 650] width 37 height 10
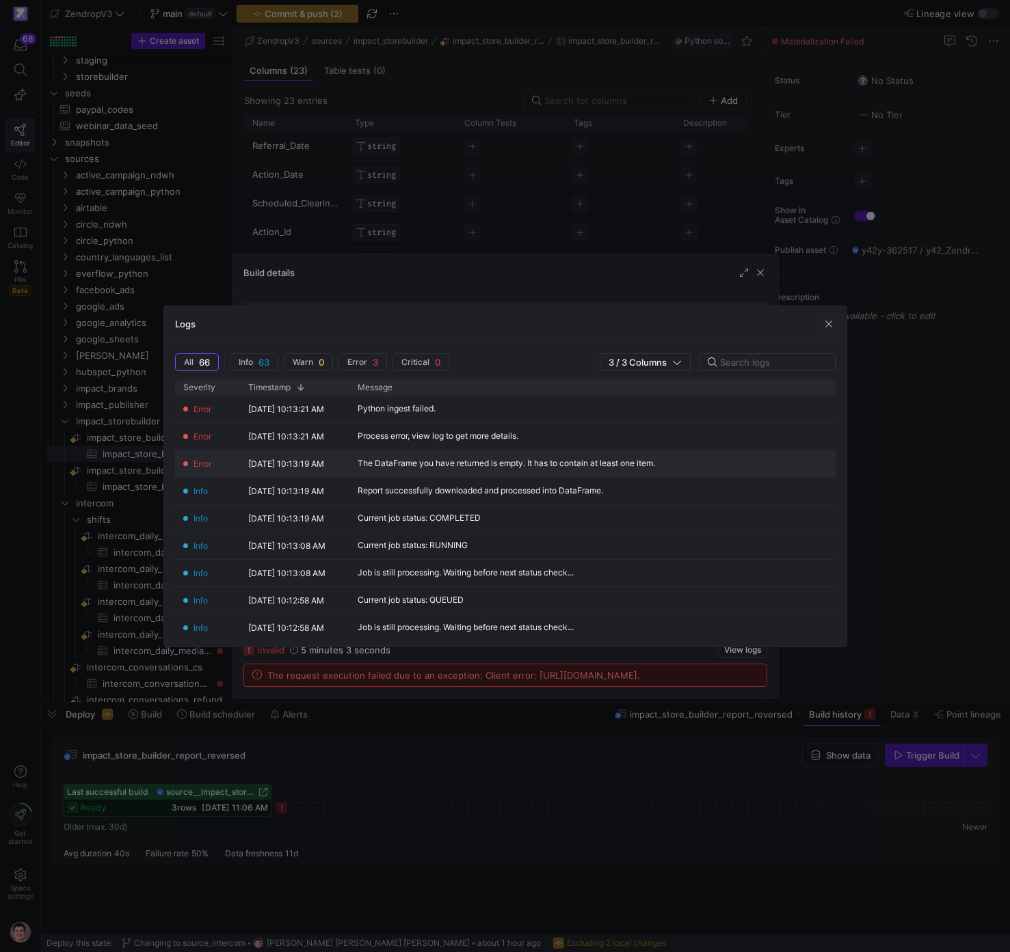
scroll to position [1, 0]
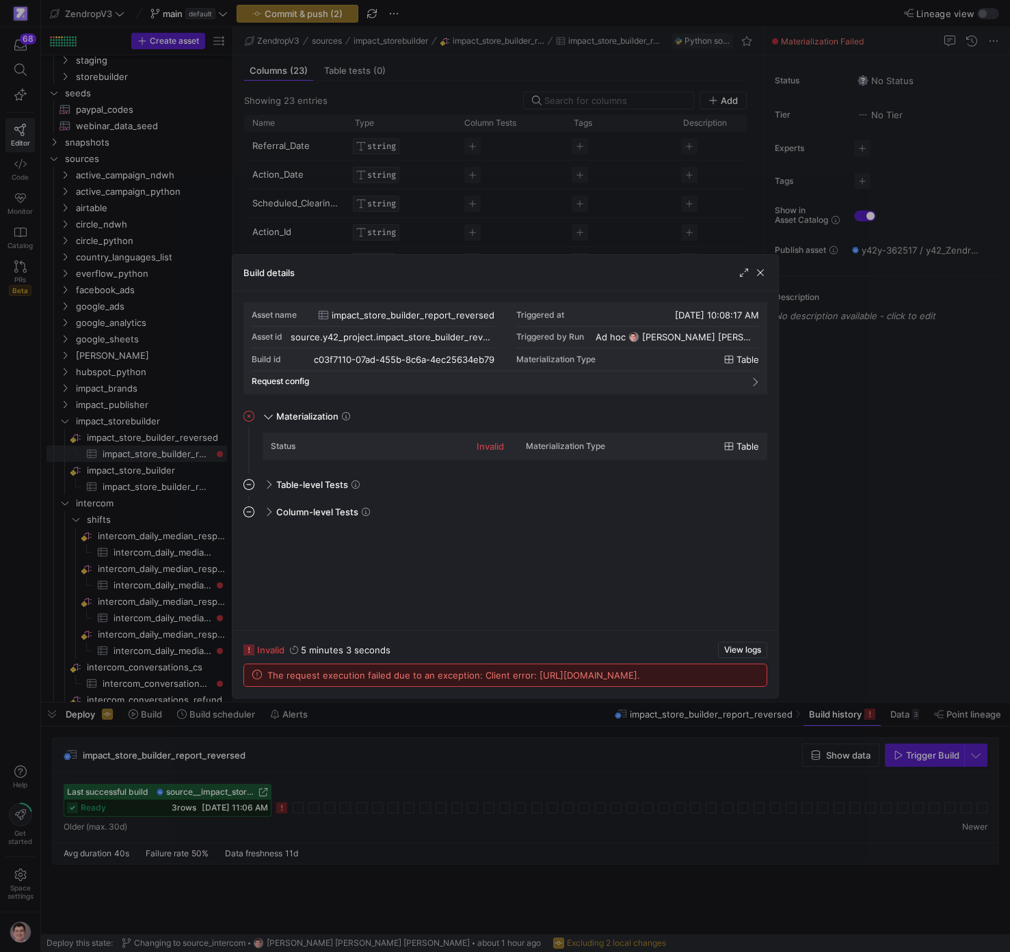
click at [150, 555] on div at bounding box center [505, 476] width 1010 height 952
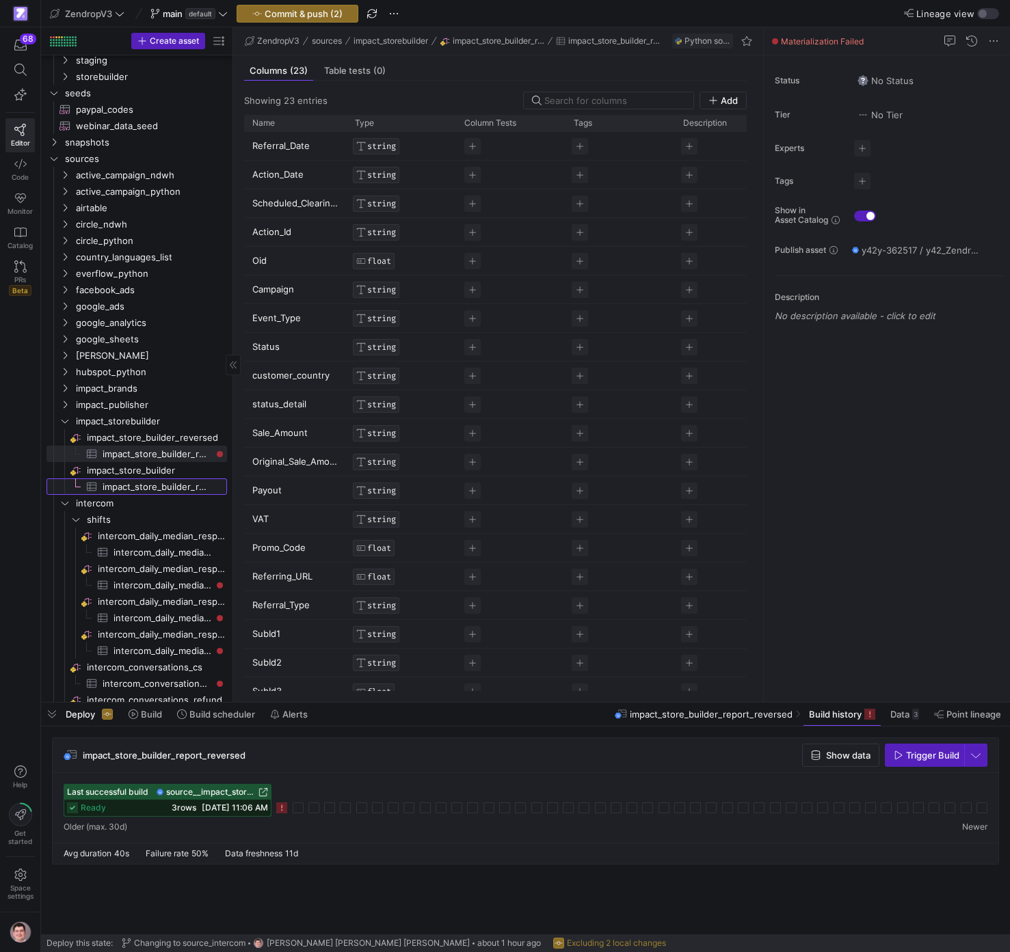
click at [175, 489] on span "impact_store_builder_report​​​​​​​​​" at bounding box center [157, 487] width 109 height 16
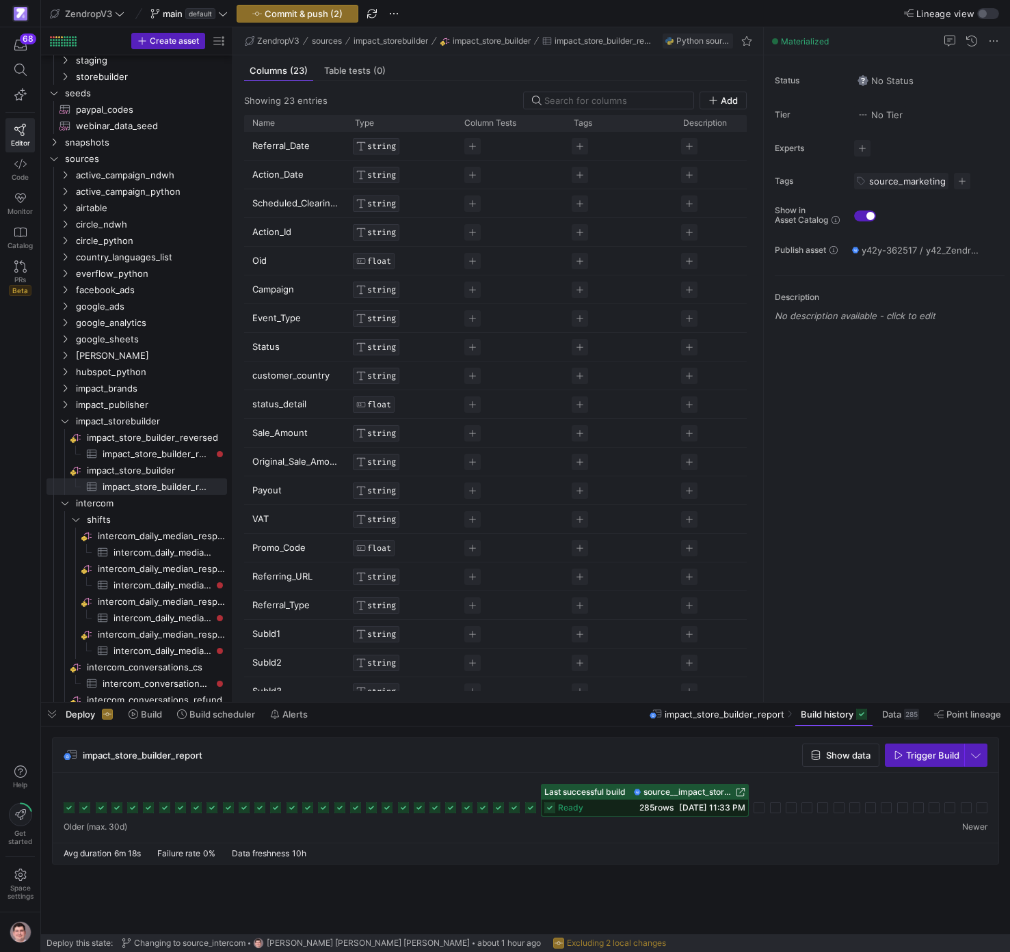
click at [532, 810] on icon at bounding box center [530, 808] width 11 height 11
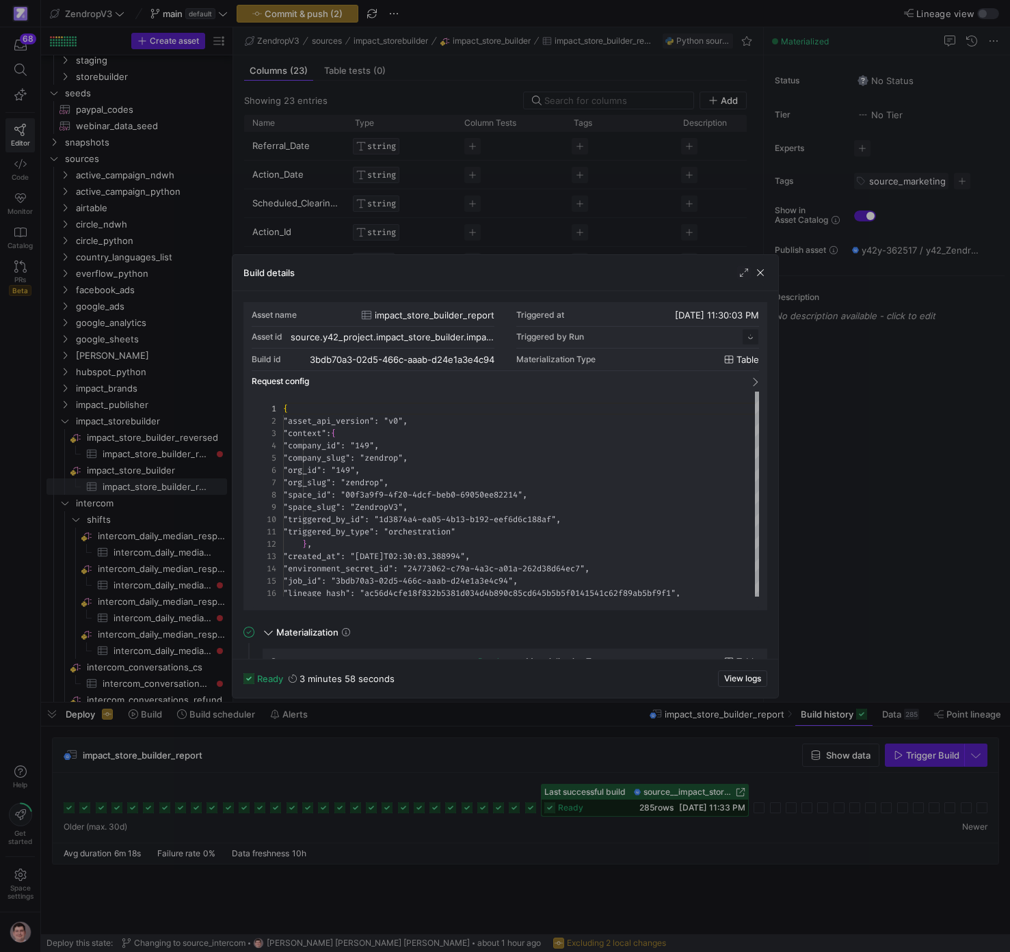
scroll to position [123, 0]
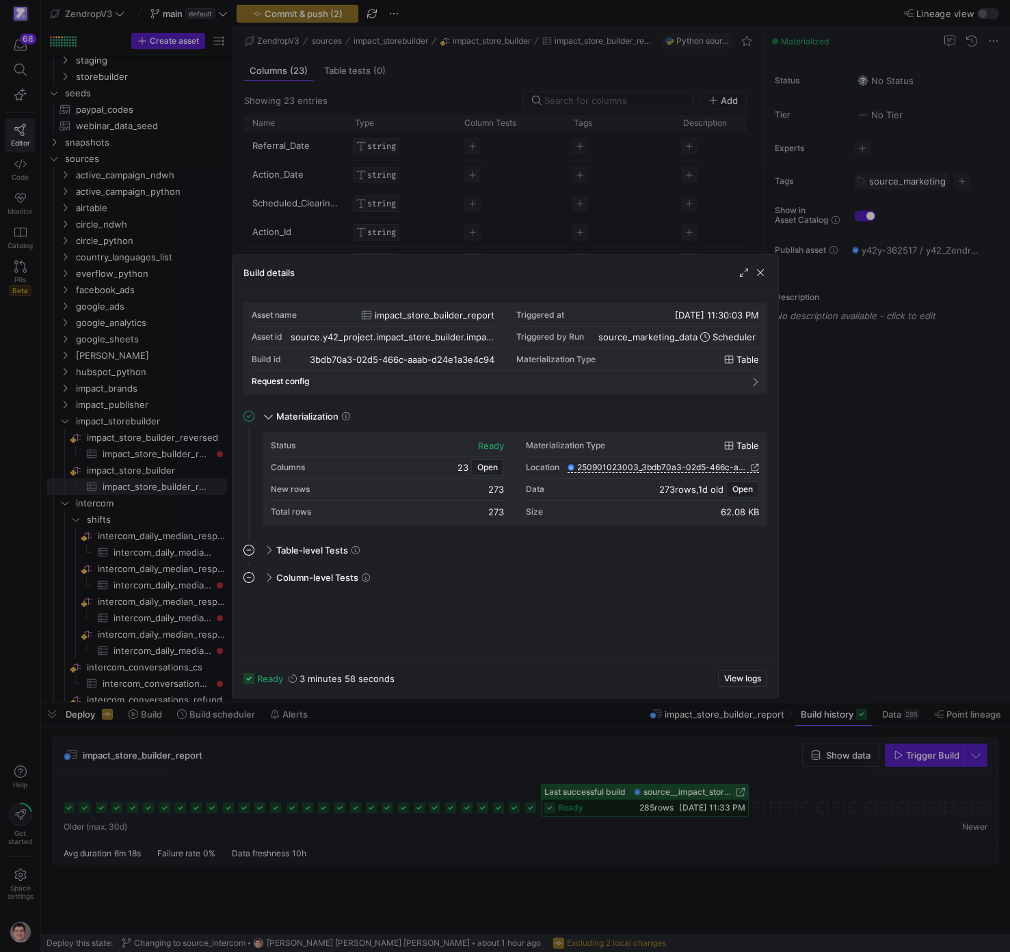
click at [501, 783] on div at bounding box center [505, 476] width 1010 height 952
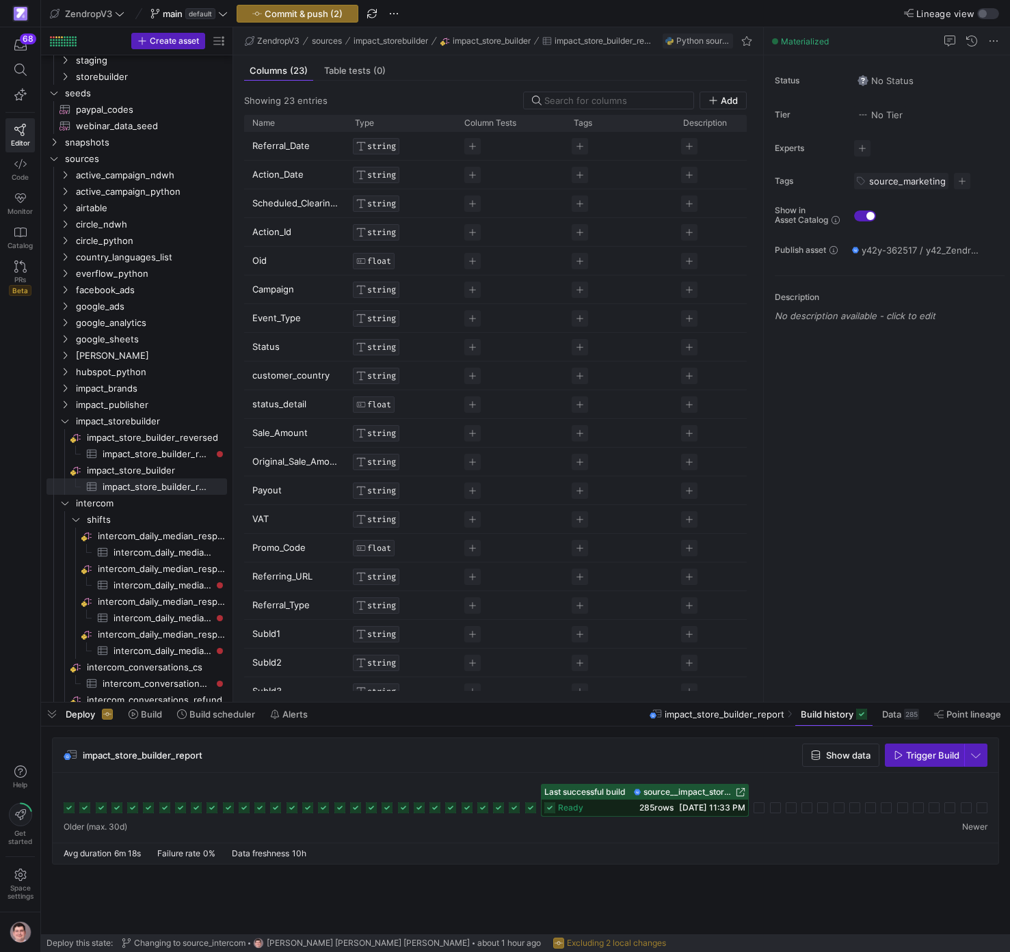
click at [483, 807] on icon at bounding box center [482, 808] width 11 height 11
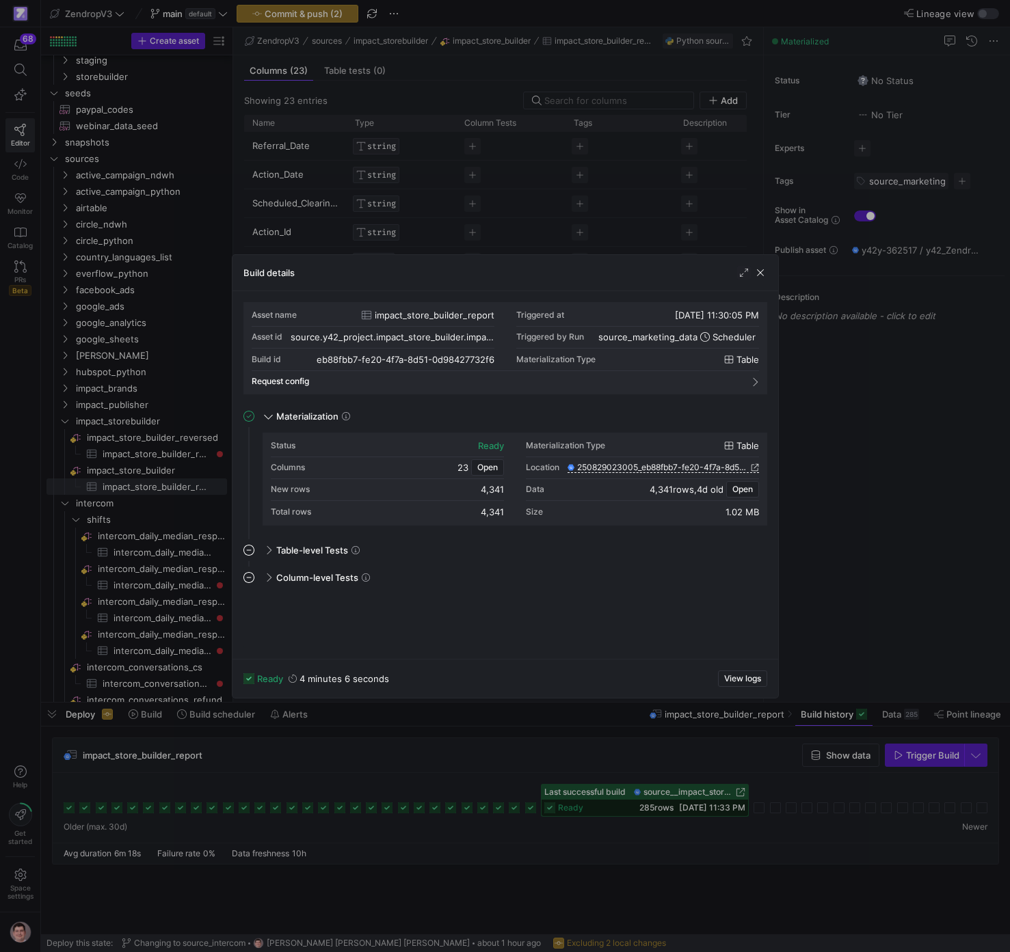
click at [505, 807] on div at bounding box center [505, 476] width 1010 height 952
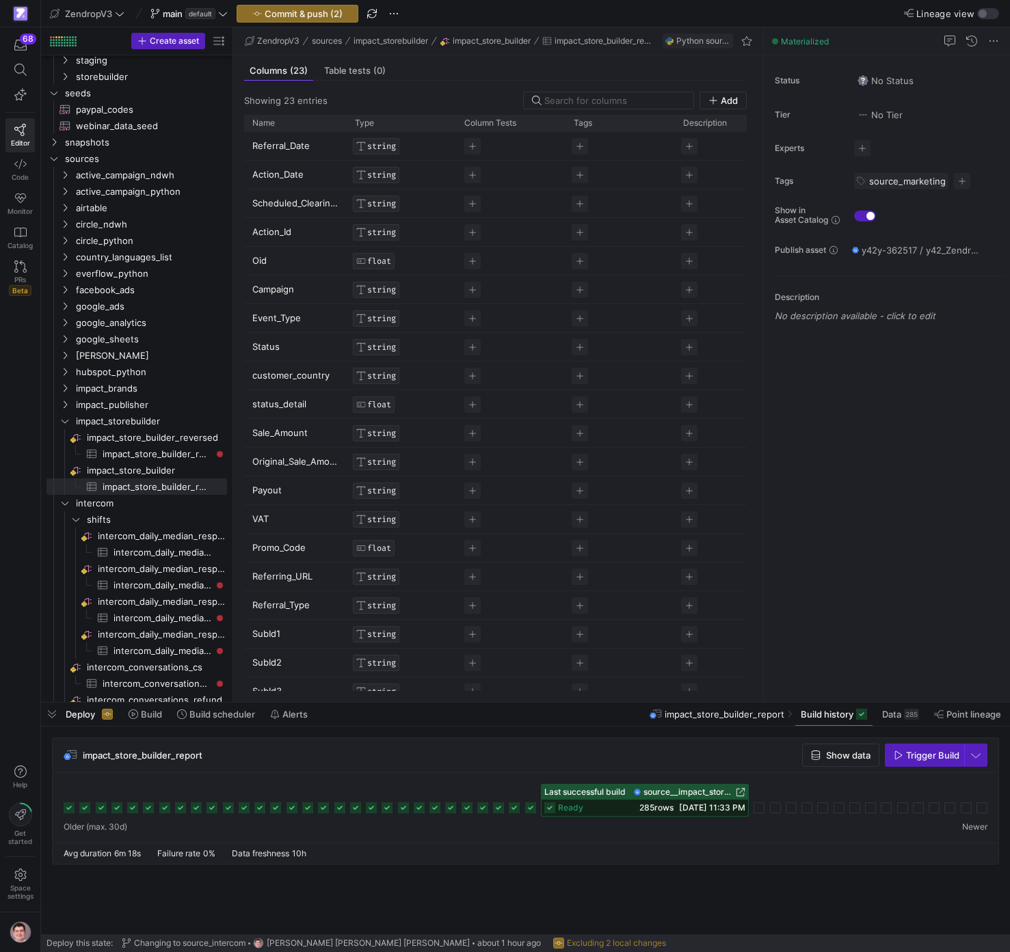
click at [504, 807] on icon at bounding box center [498, 808] width 11 height 11
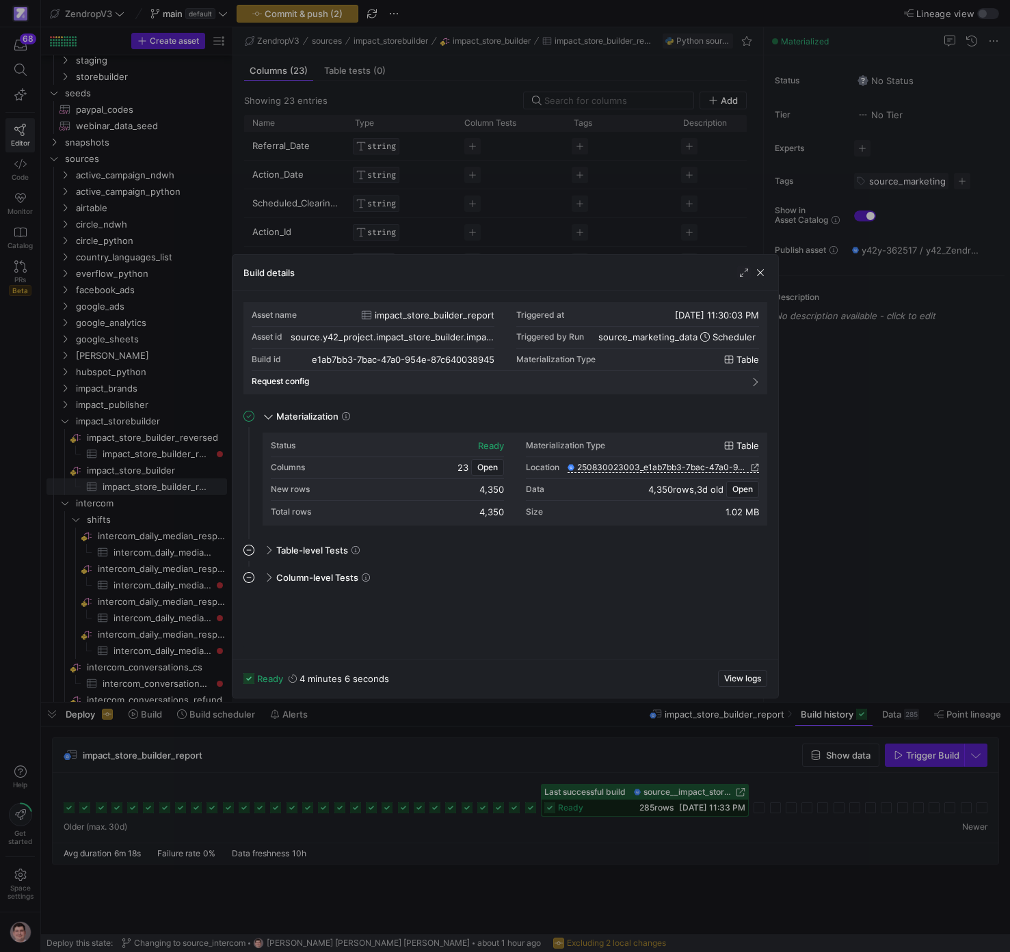
click at [524, 796] on div at bounding box center [505, 476] width 1010 height 952
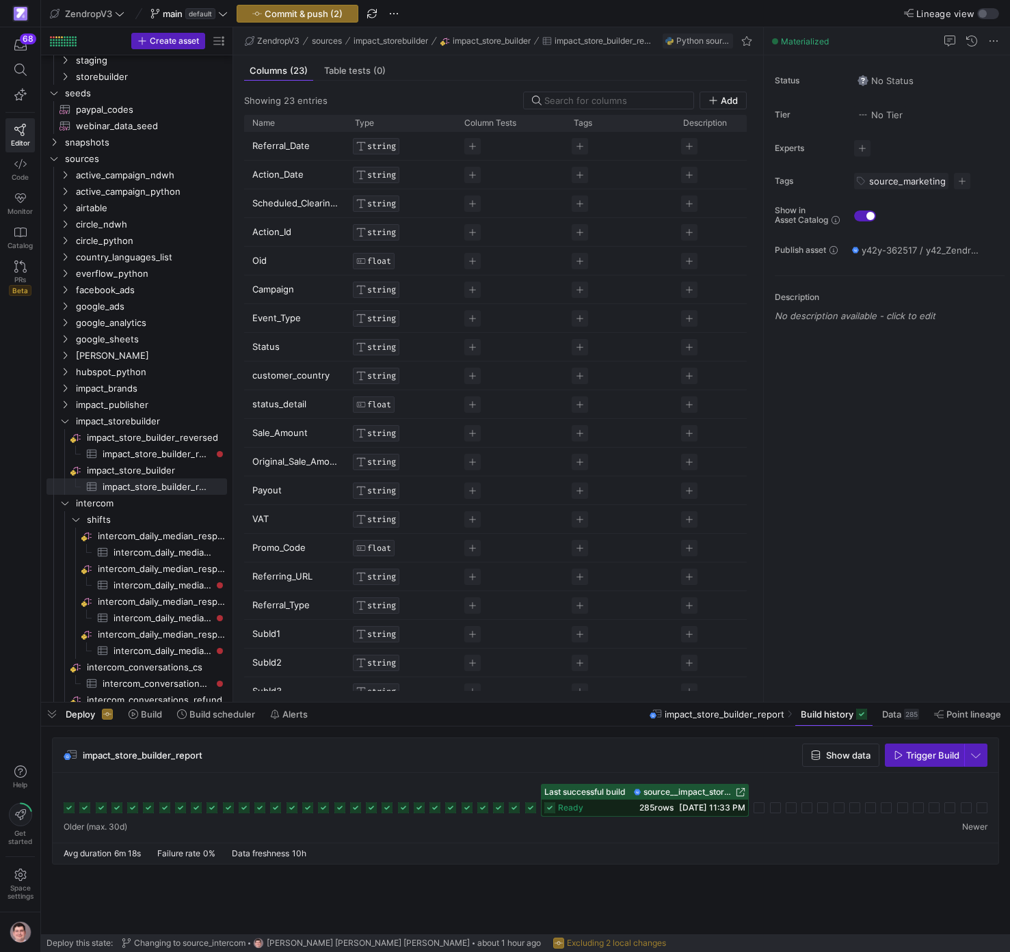
click at [520, 808] on icon at bounding box center [514, 808] width 11 height 11
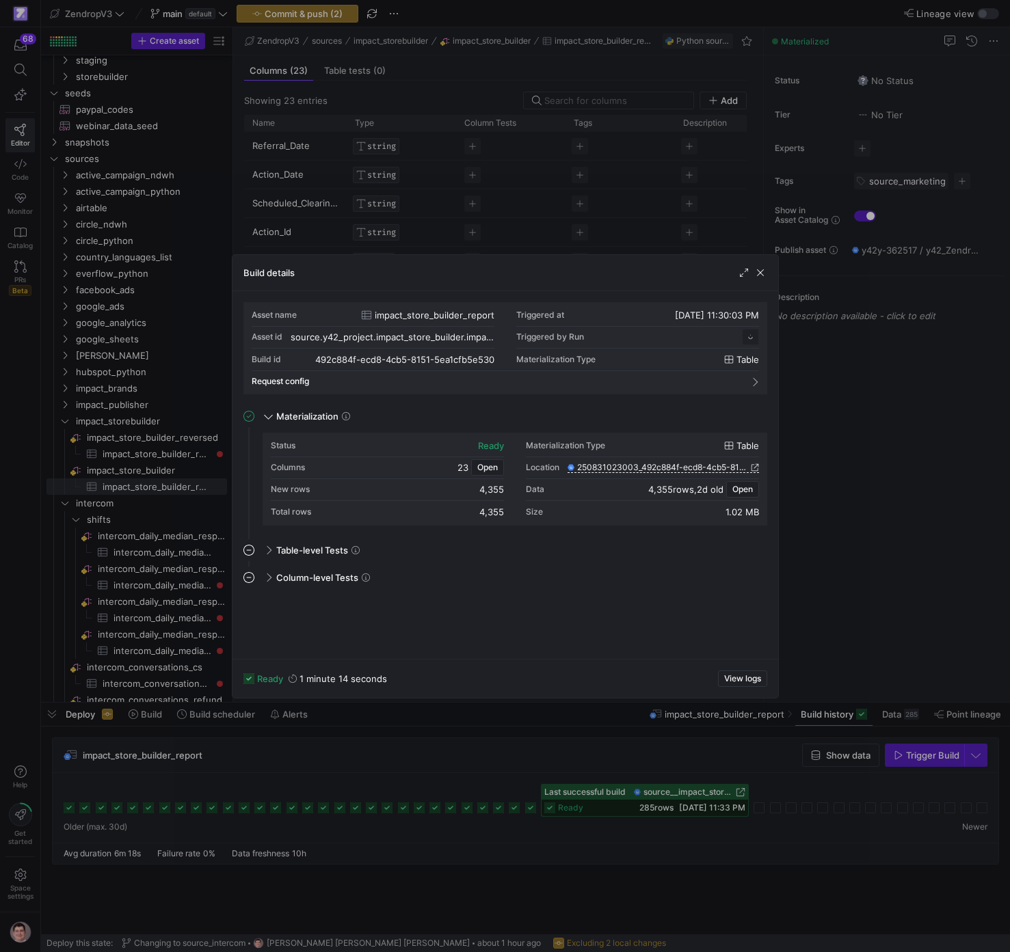
click at [522, 770] on div at bounding box center [505, 476] width 1010 height 952
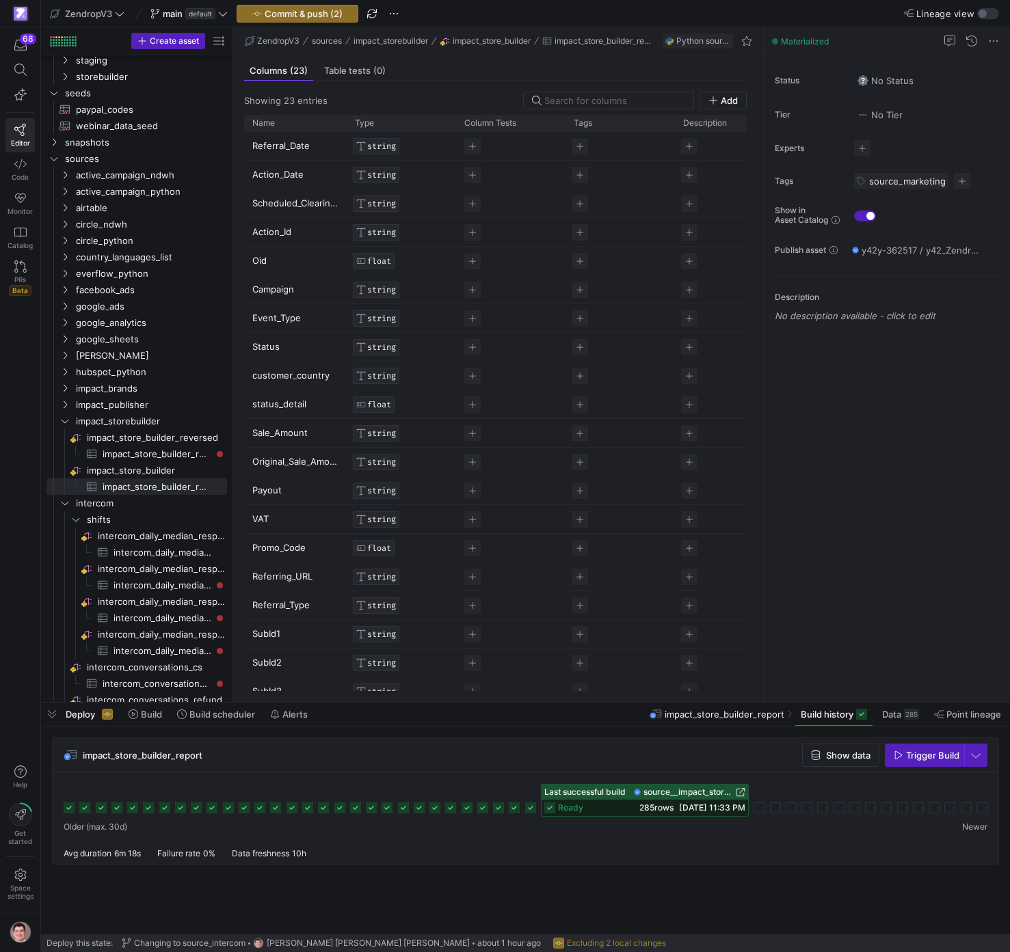
click at [531, 808] on icon at bounding box center [530, 808] width 11 height 11
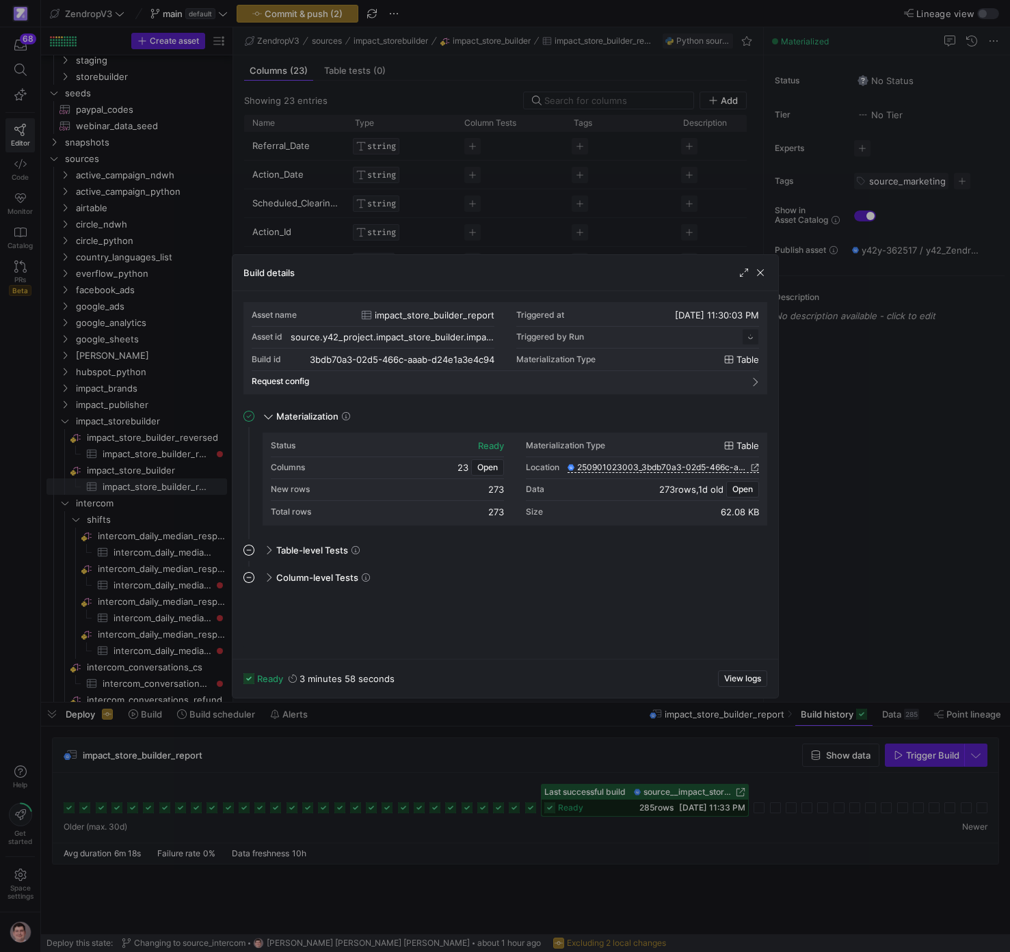
click at [512, 775] on div at bounding box center [505, 476] width 1010 height 952
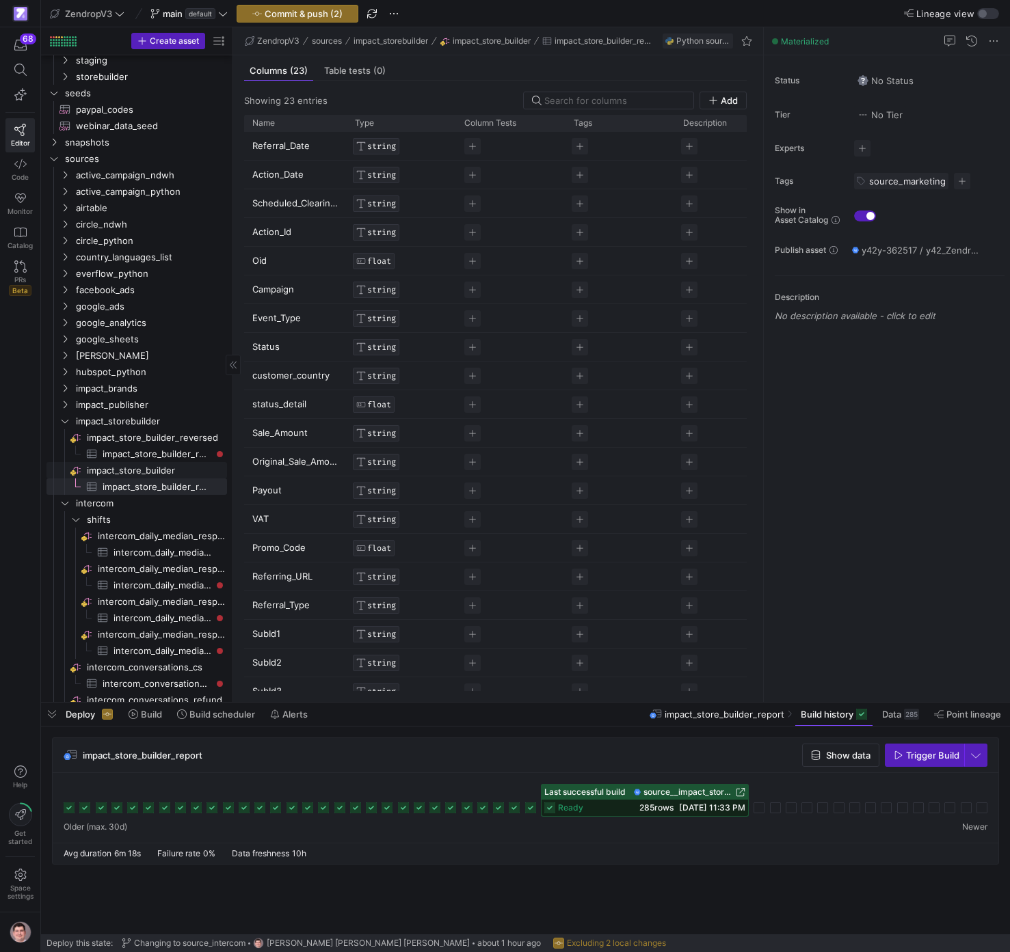
click at [162, 464] on span "impact_store_builder​​​​​​​​" at bounding box center [156, 471] width 138 height 16
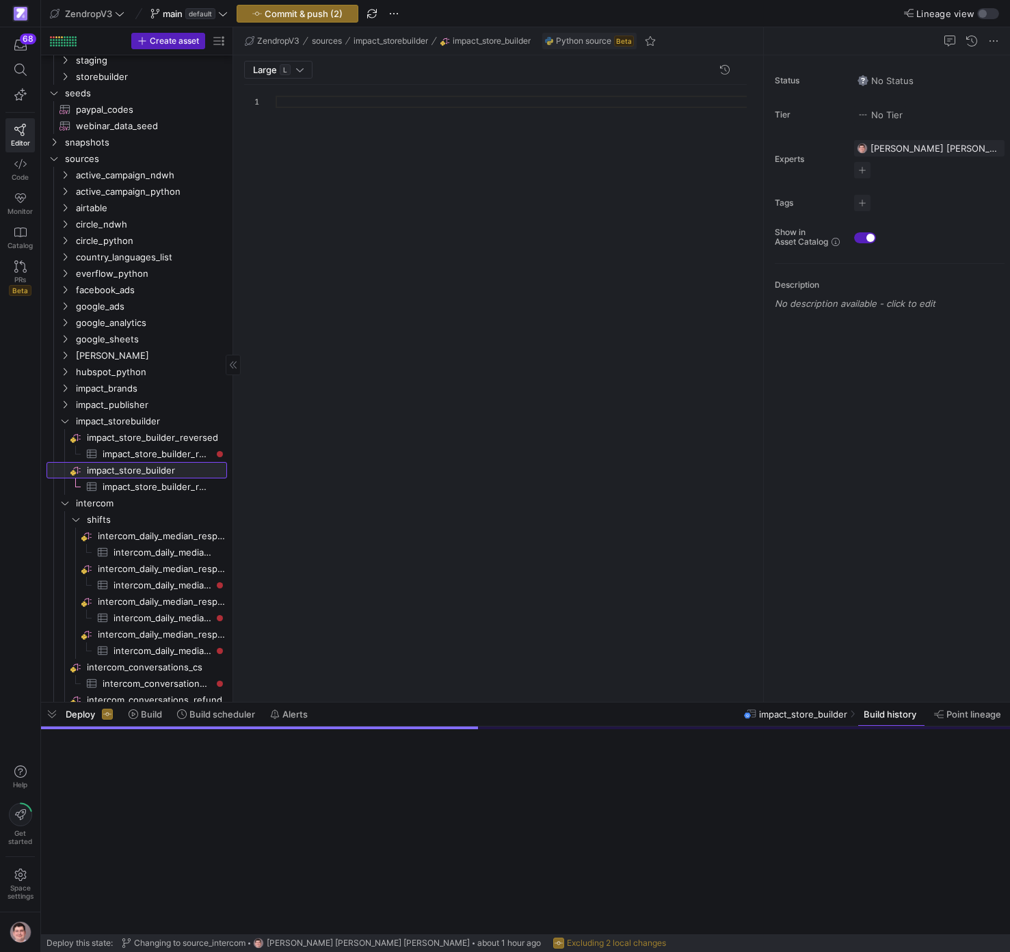
scroll to position [123, 0]
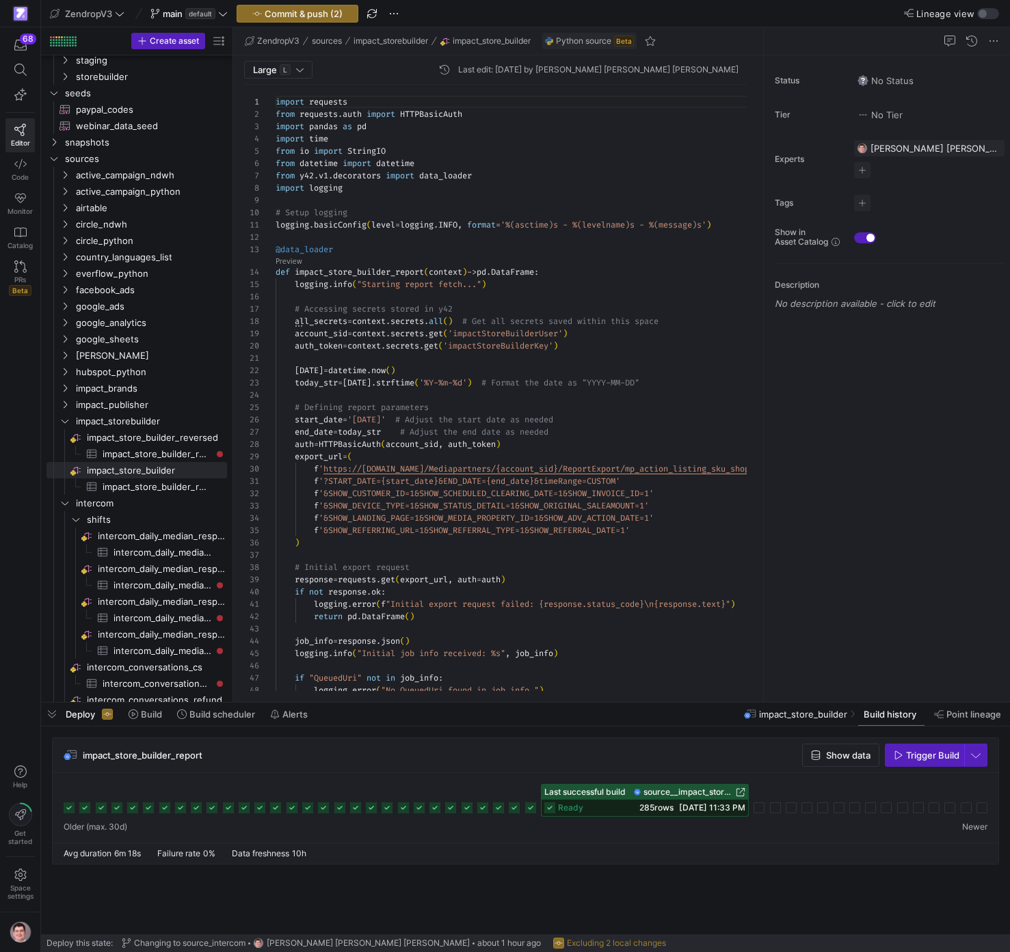
click at [519, 812] on icon at bounding box center [514, 808] width 11 height 11
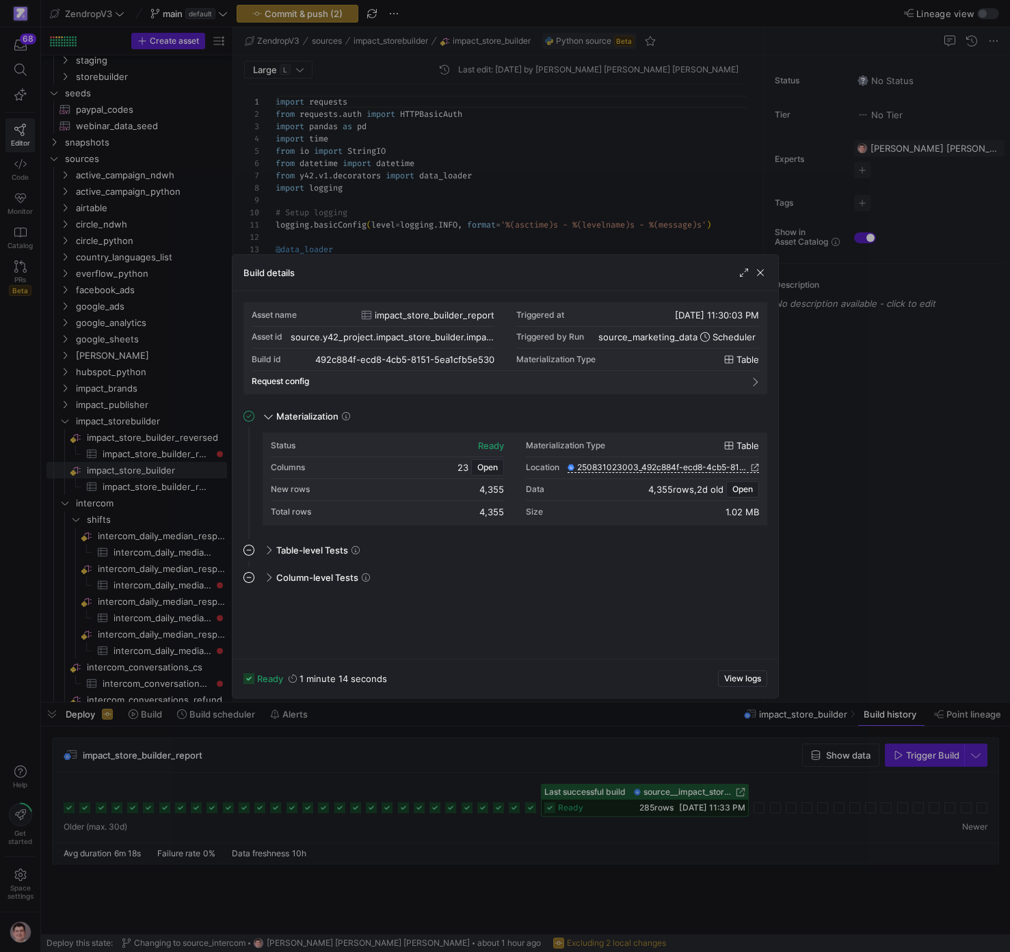
click at [649, 616] on mat-expansion-panel "Column-level Tests This job has no column tests" at bounding box center [505, 607] width 524 height 81
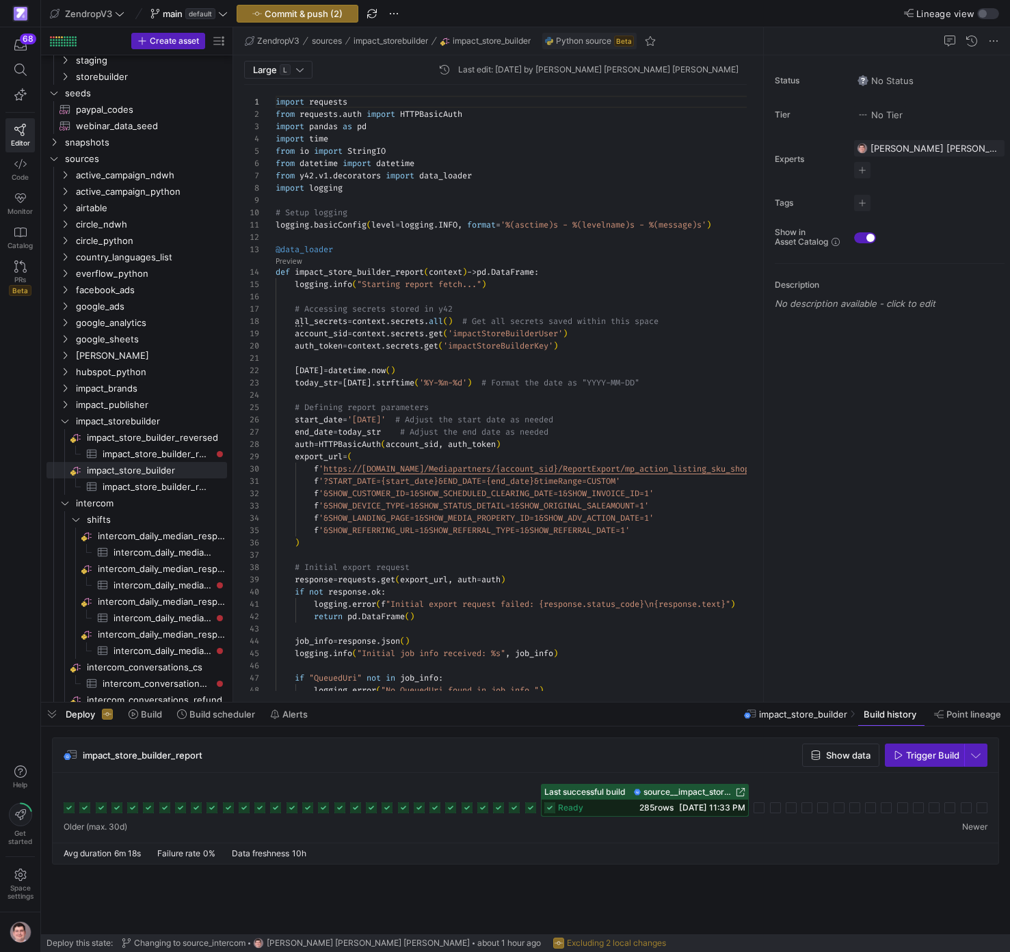
click at [536, 810] on icon at bounding box center [530, 808] width 11 height 11
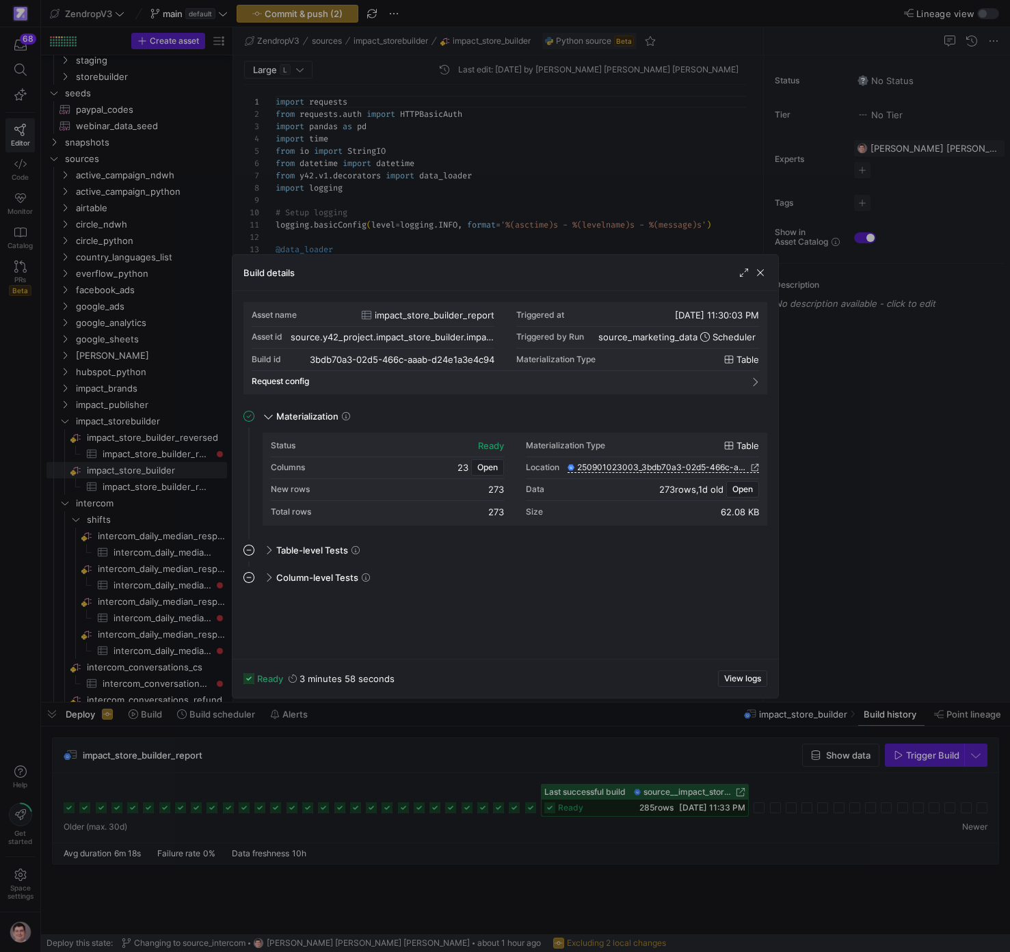
click at [608, 770] on div at bounding box center [505, 476] width 1010 height 952
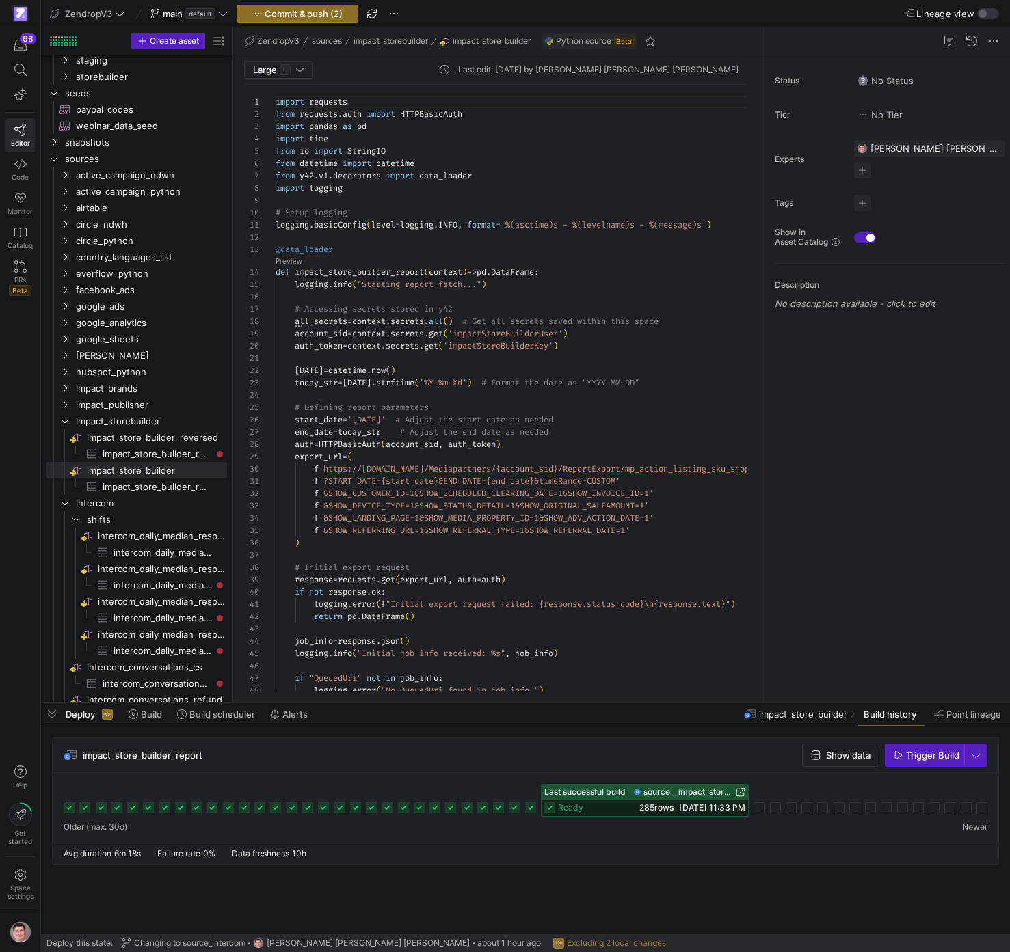
click at [520, 805] on icon at bounding box center [514, 808] width 11 height 11
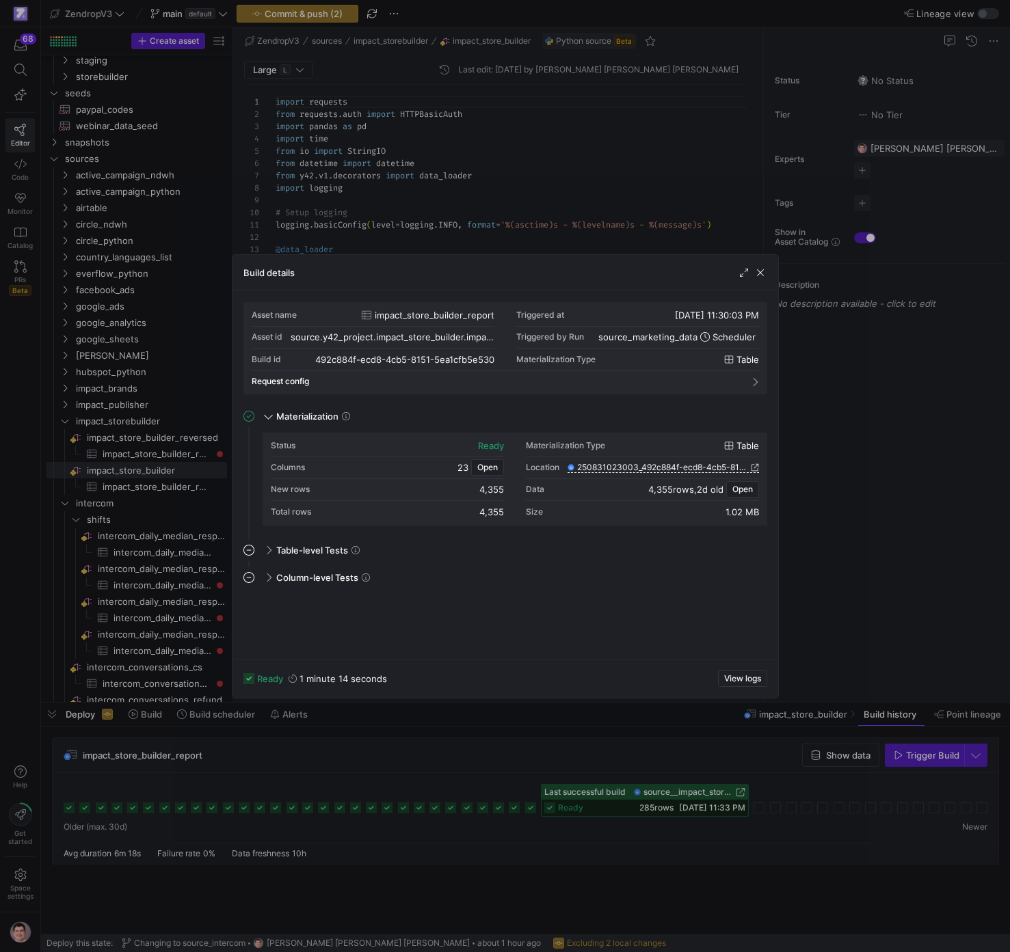
click at [878, 412] on div at bounding box center [505, 476] width 1010 height 952
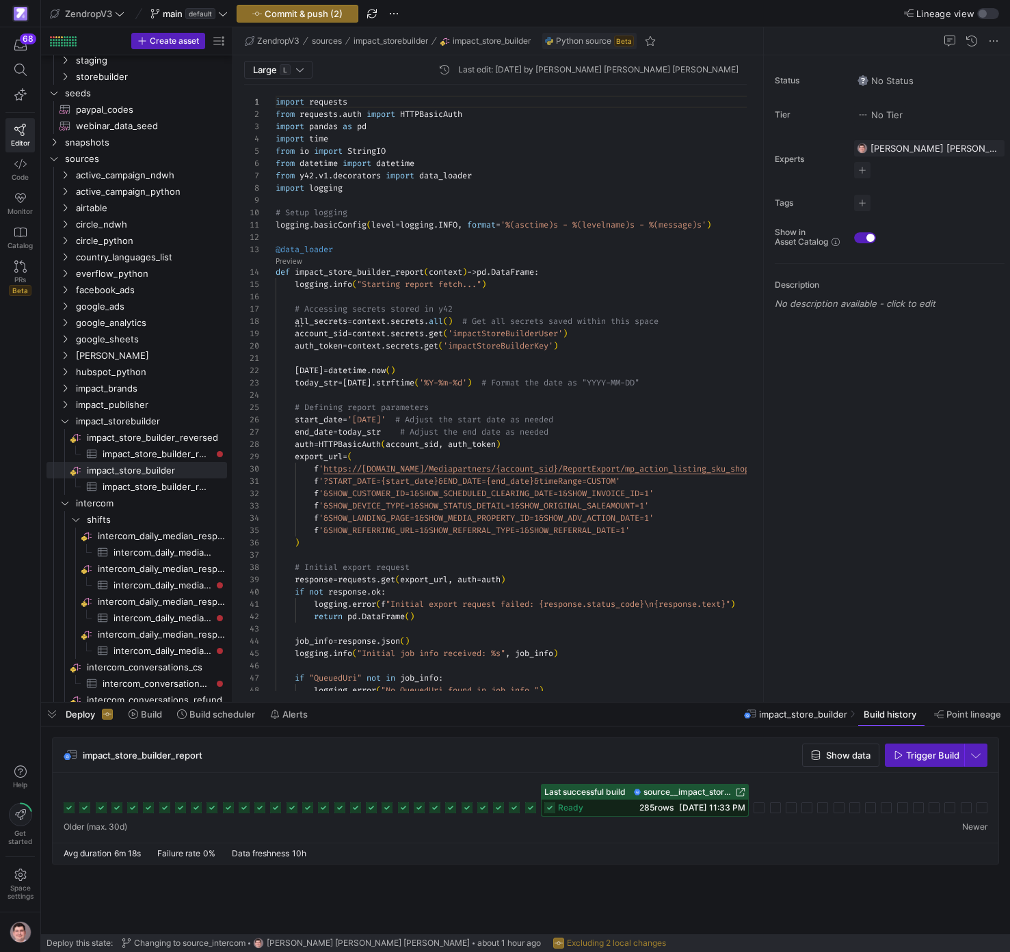
click at [518, 810] on icon at bounding box center [514, 808] width 11 height 11
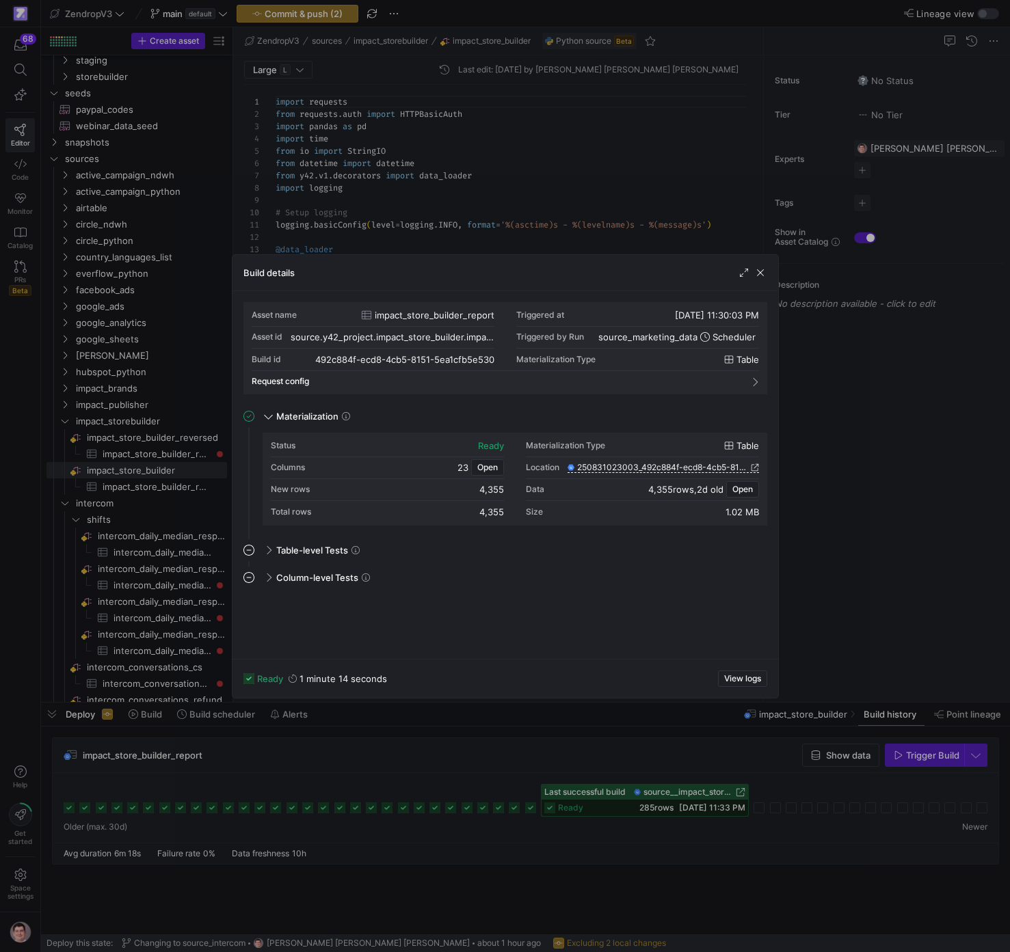
click at [491, 508] on div "4,355" at bounding box center [491, 512] width 25 height 11
copy div "355"
click at [495, 512] on div "4,355" at bounding box center [491, 512] width 25 height 11
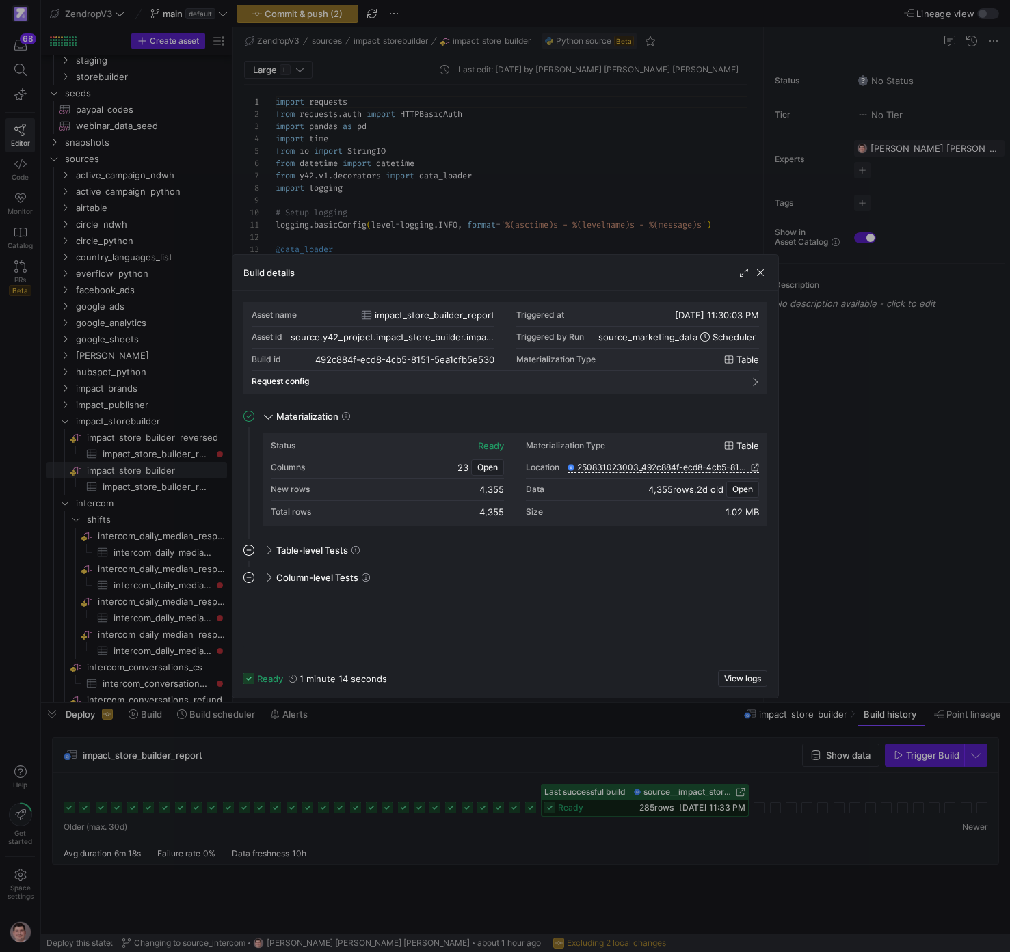
click at [495, 512] on div "4,355" at bounding box center [491, 512] width 25 height 11
click at [429, 334] on div "source.y42_project.impact_store_builder.impact_store_builder_report" at bounding box center [384, 337] width 187 height 11
click at [433, 336] on div "source.y42_project.impact_store_builder.impact_store_builder_report" at bounding box center [384, 337] width 187 height 11
click at [852, 389] on div at bounding box center [505, 476] width 1010 height 952
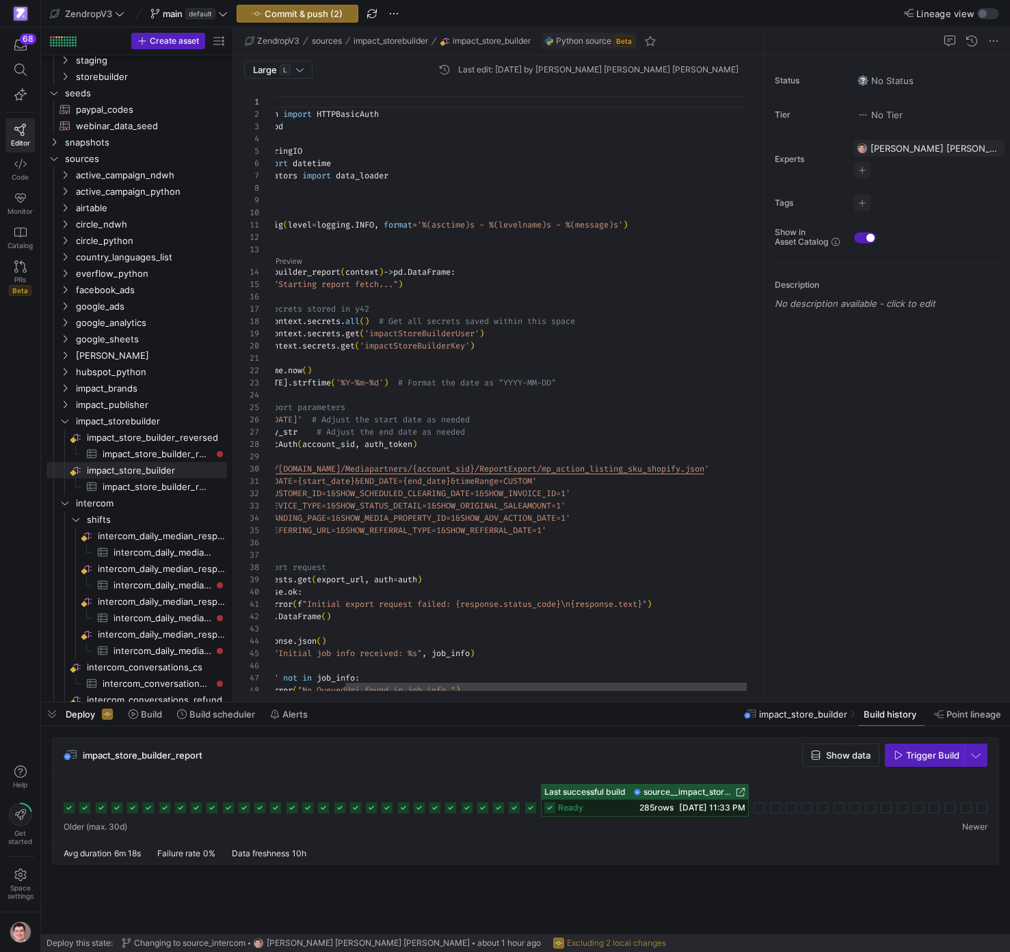
click at [613, 472] on div "logging . error ( "No QueuedUri found in job info." ) if "QueuedUri" not in job…" at bounding box center [474, 702] width 565 height 1235
click at [515, 809] on g at bounding box center [514, 808] width 11 height 11
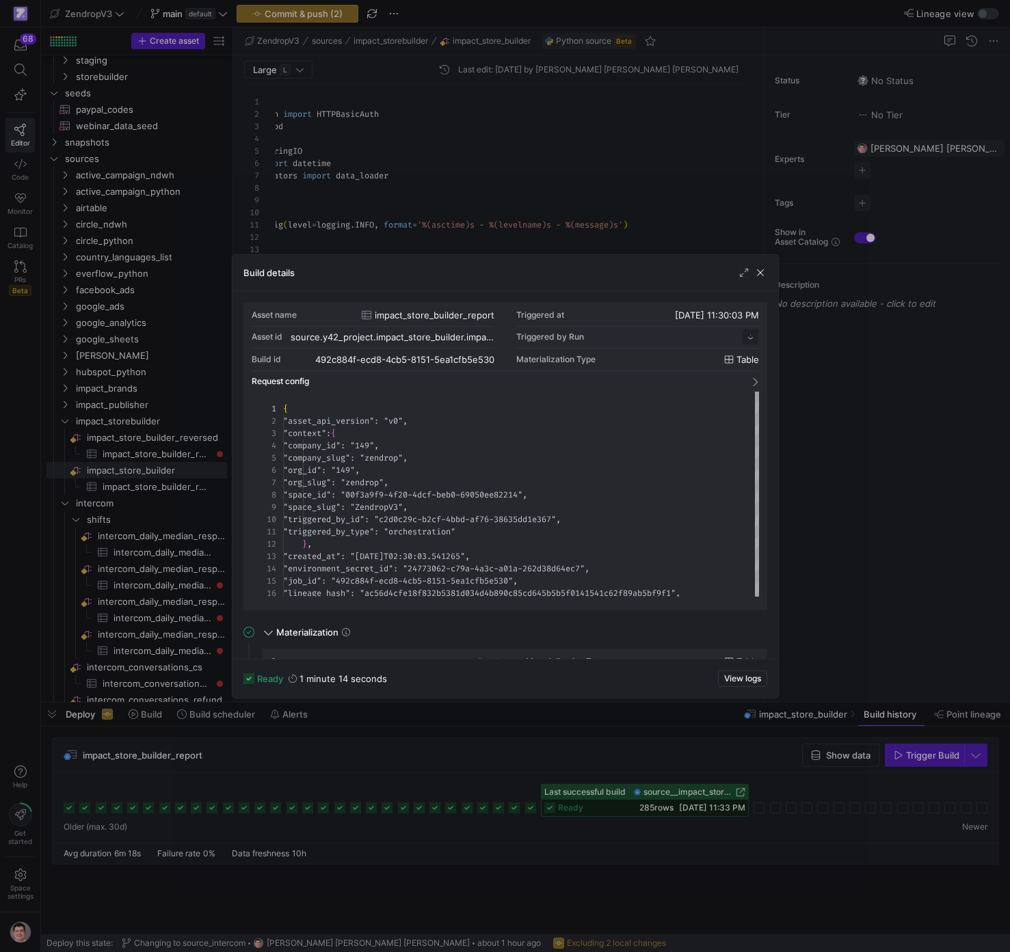
scroll to position [123, 0]
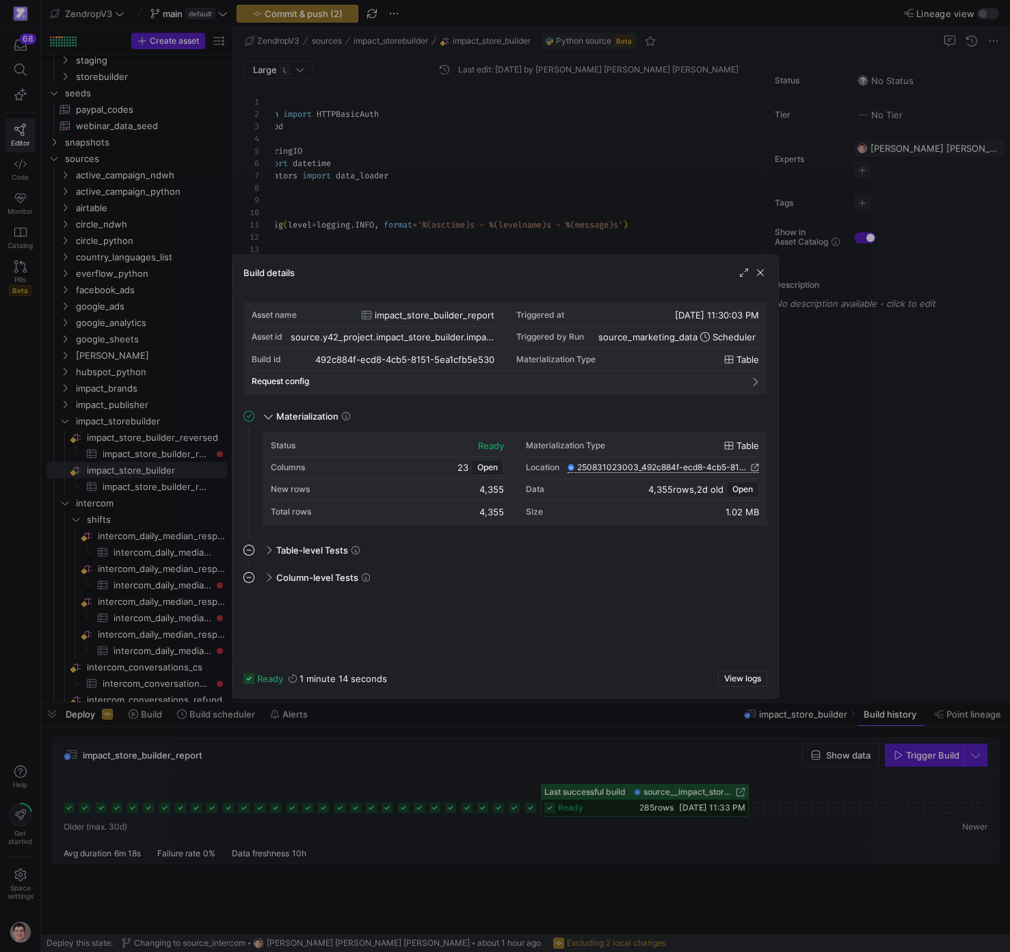
click at [688, 470] on span "250831023003_492c884f-ecd8-4cb5-8151-5ea1cfb5e530" at bounding box center [662, 468] width 171 height 10
